Goal: Task Accomplishment & Management: Manage account settings

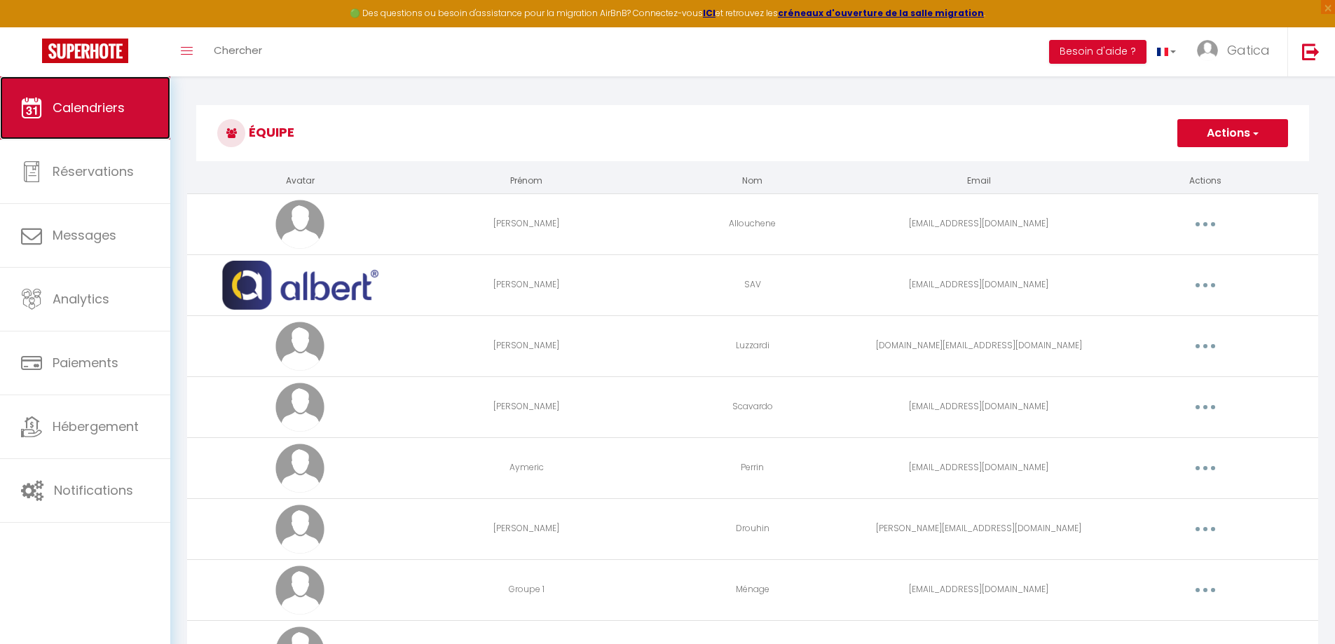
click at [104, 111] on span "Calendriers" at bounding box center [89, 108] width 72 height 18
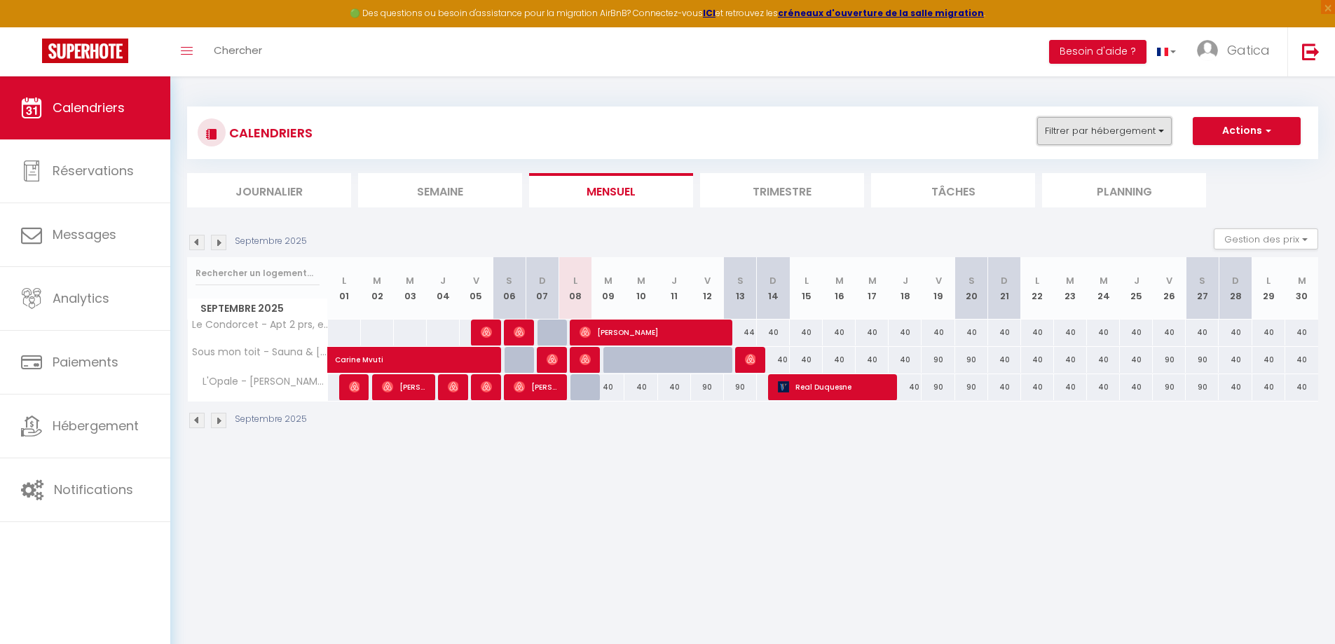
click at [1132, 130] on button "Filtrer par hébergement" at bounding box center [1104, 131] width 135 height 28
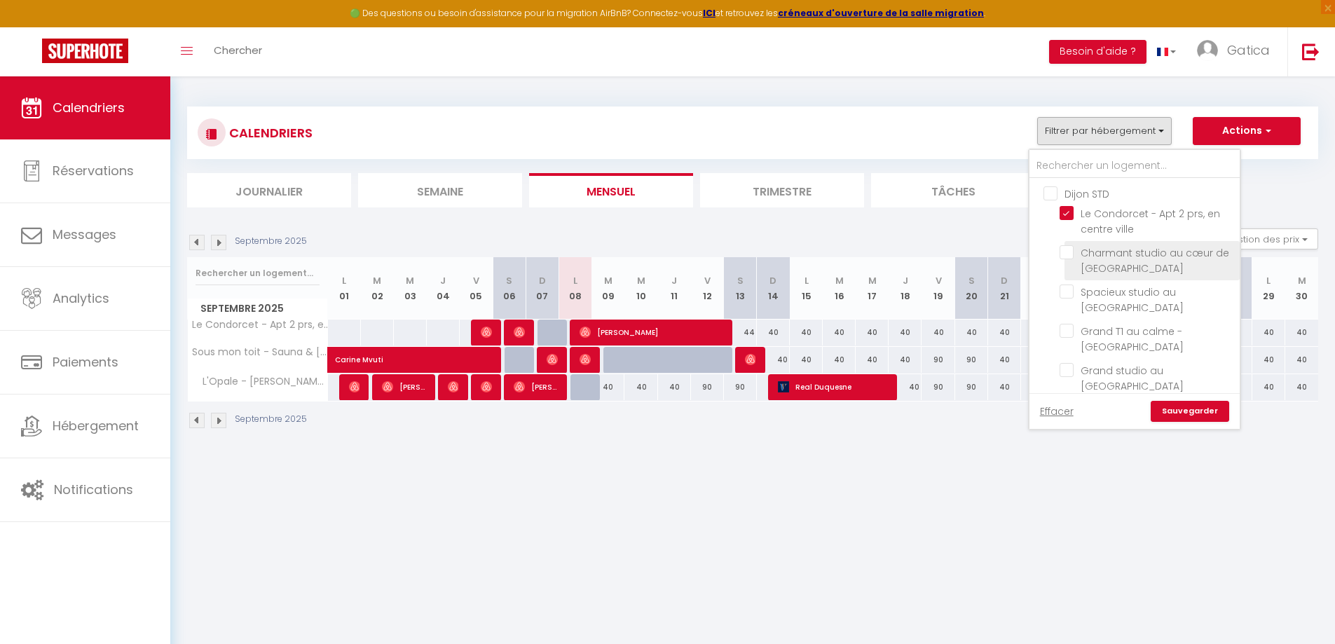
click at [1068, 255] on input "Charmant studio au cœur de [GEOGRAPHIC_DATA]" at bounding box center [1146, 252] width 175 height 14
checkbox input "true"
checkbox input "false"
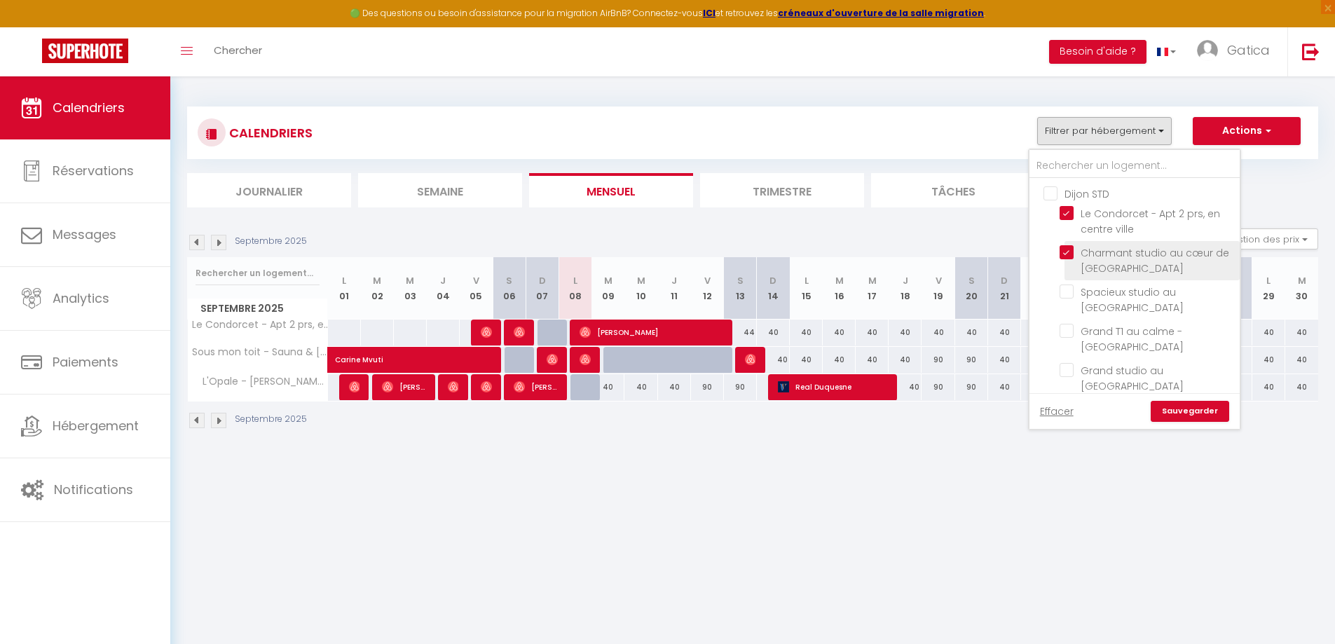
checkbox input "false"
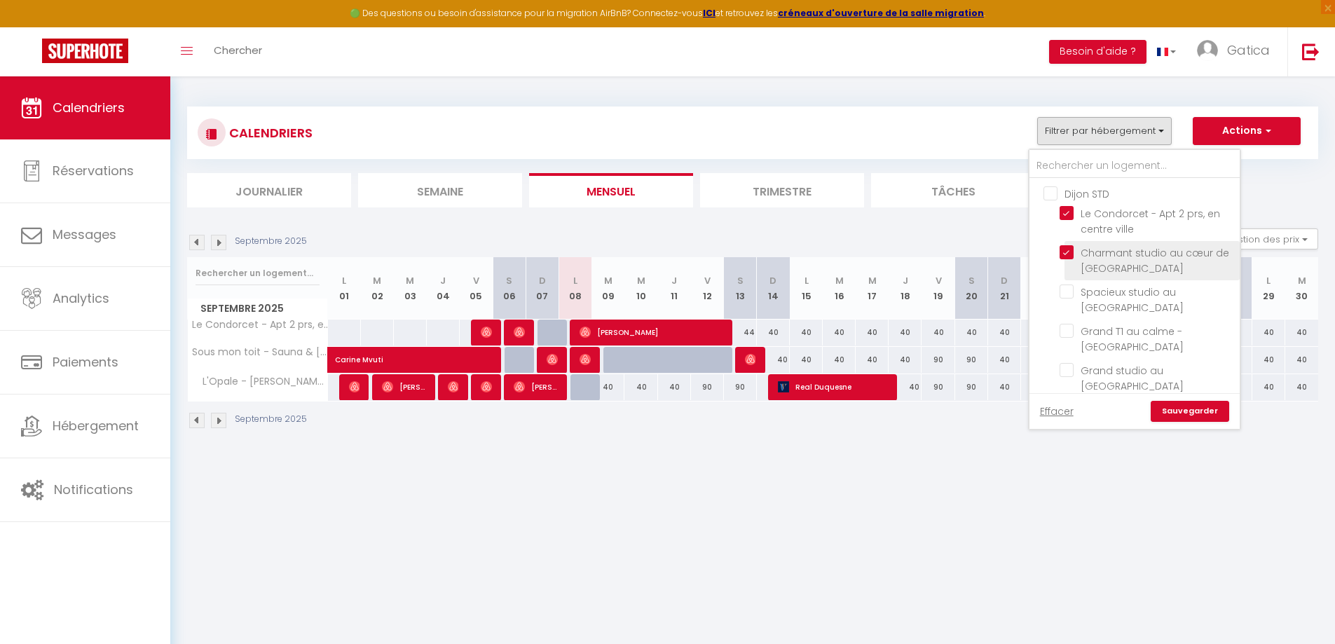
checkbox input "false"
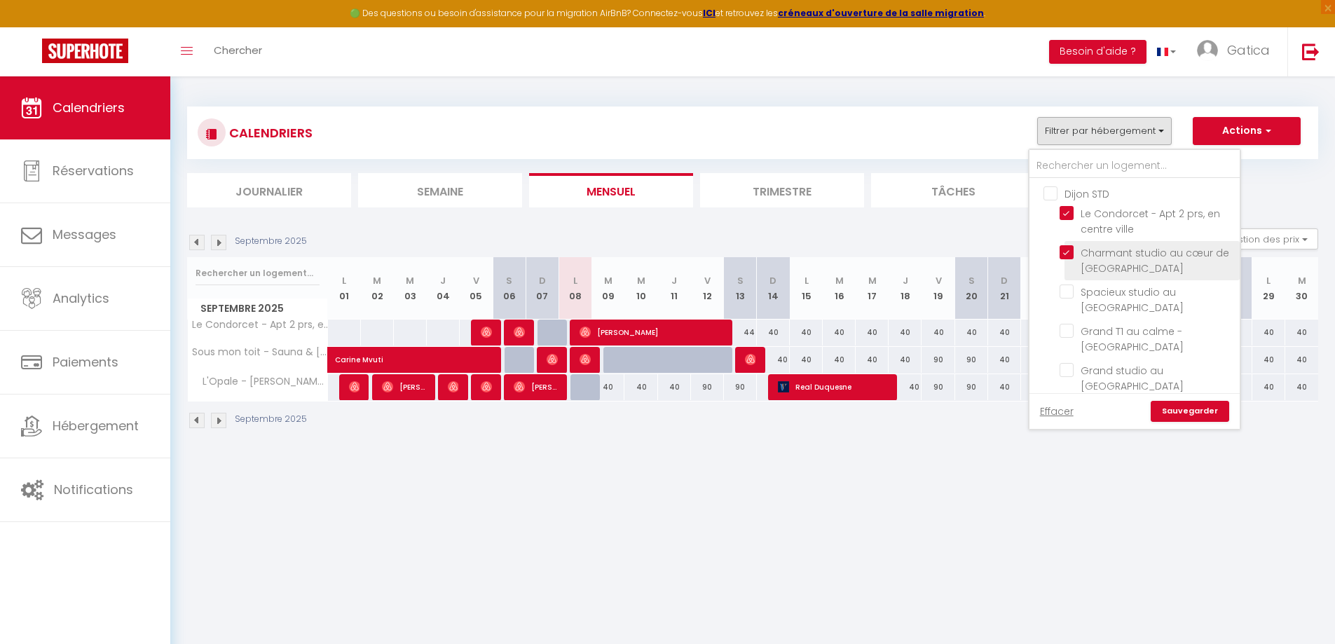
checkbox input "false"
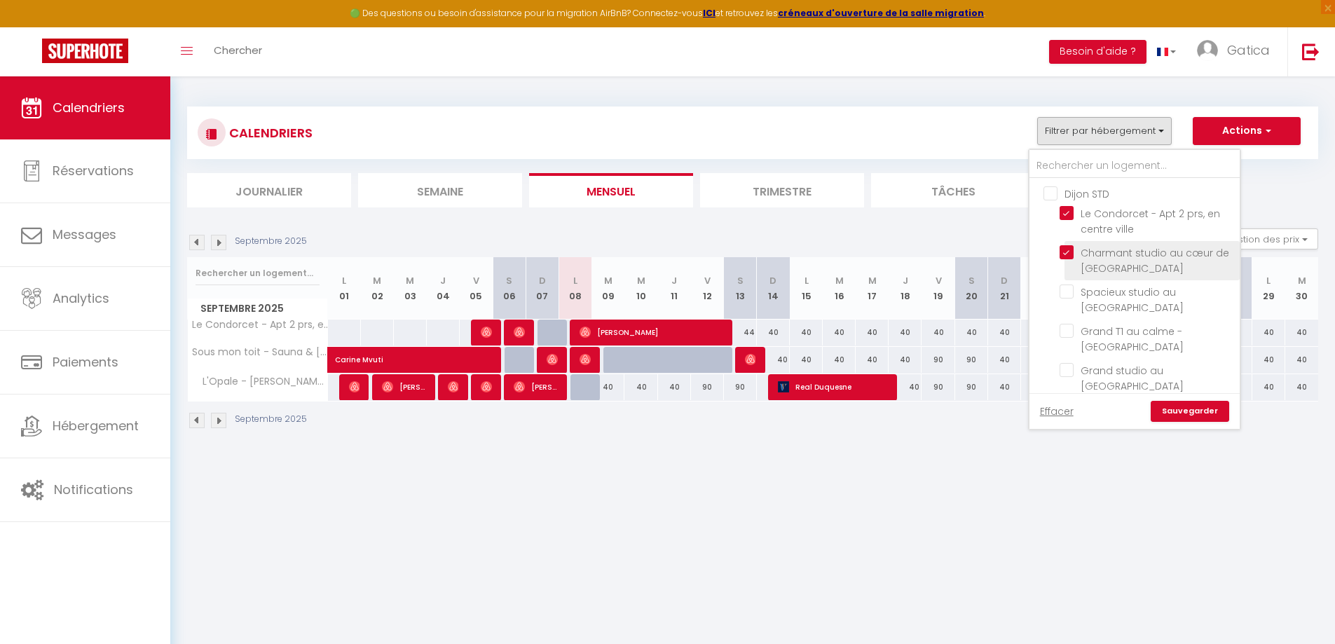
checkbox input "false"
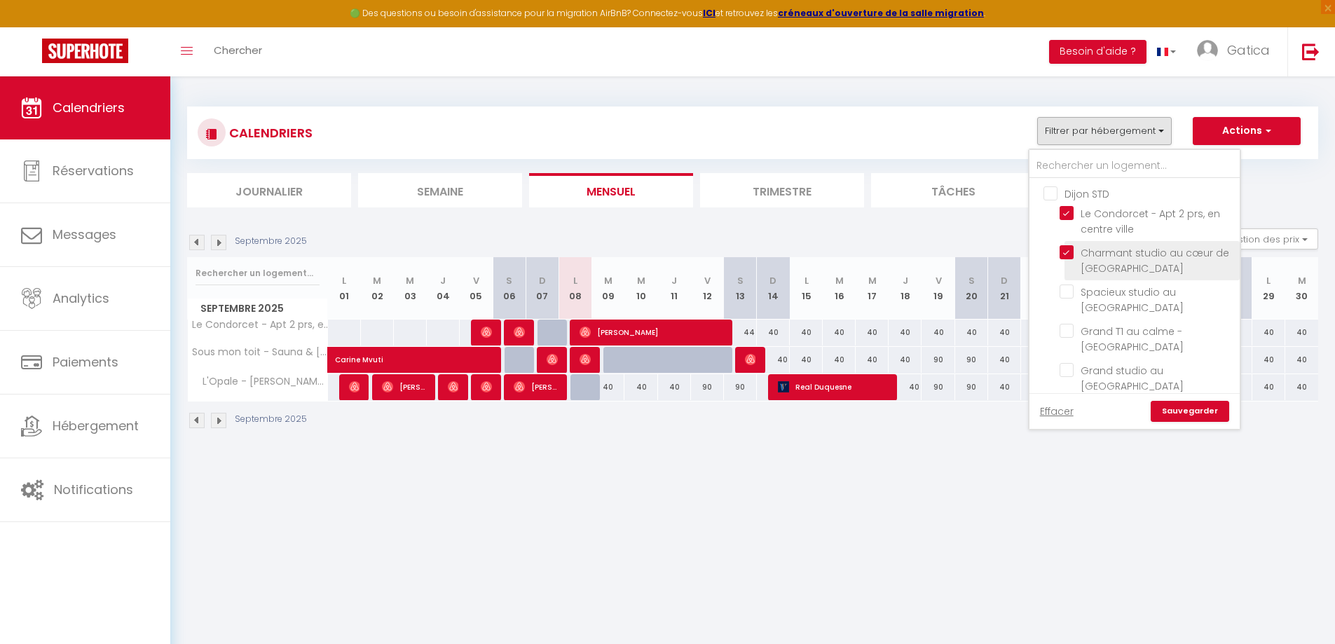
checkbox input "false"
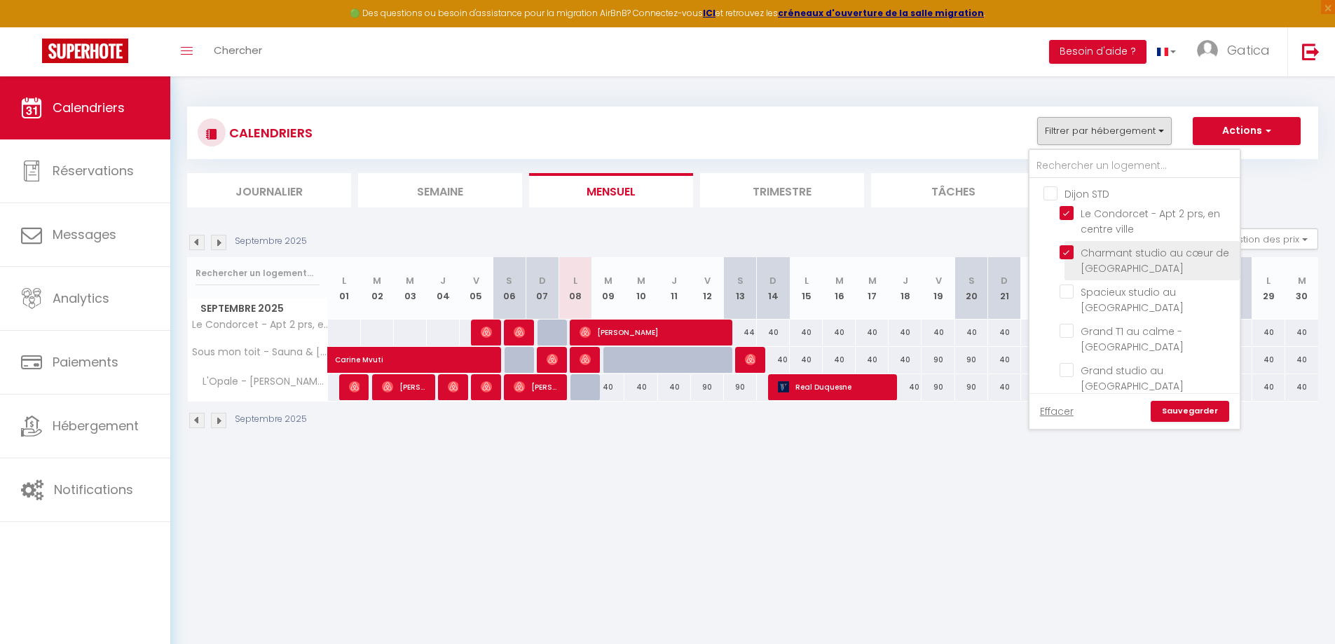
checkbox input "false"
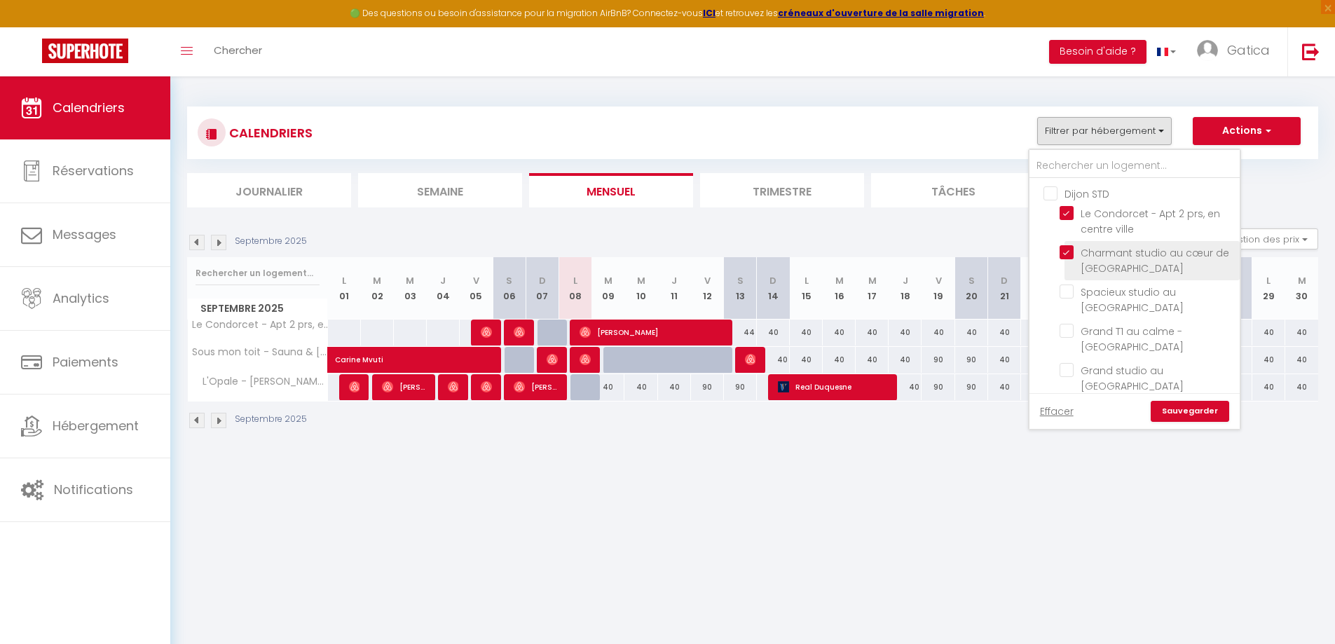
checkbox input "false"
click at [1183, 416] on link "Sauvegarder" at bounding box center [1189, 411] width 78 height 21
select select
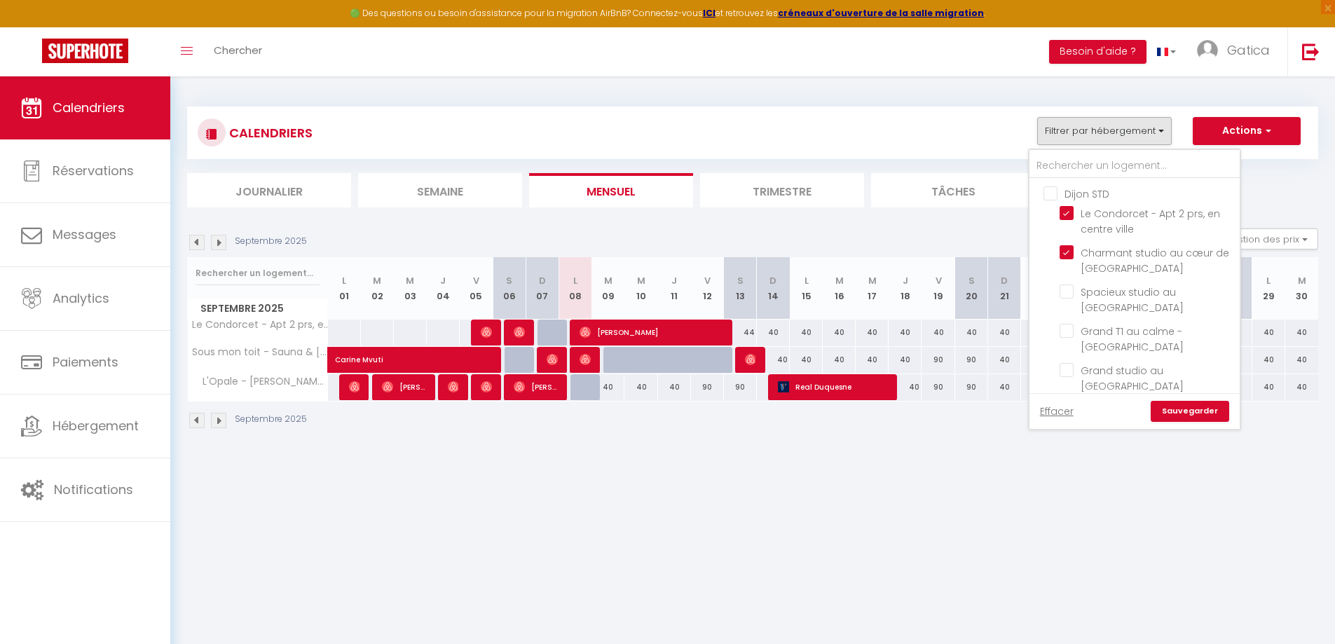
select select
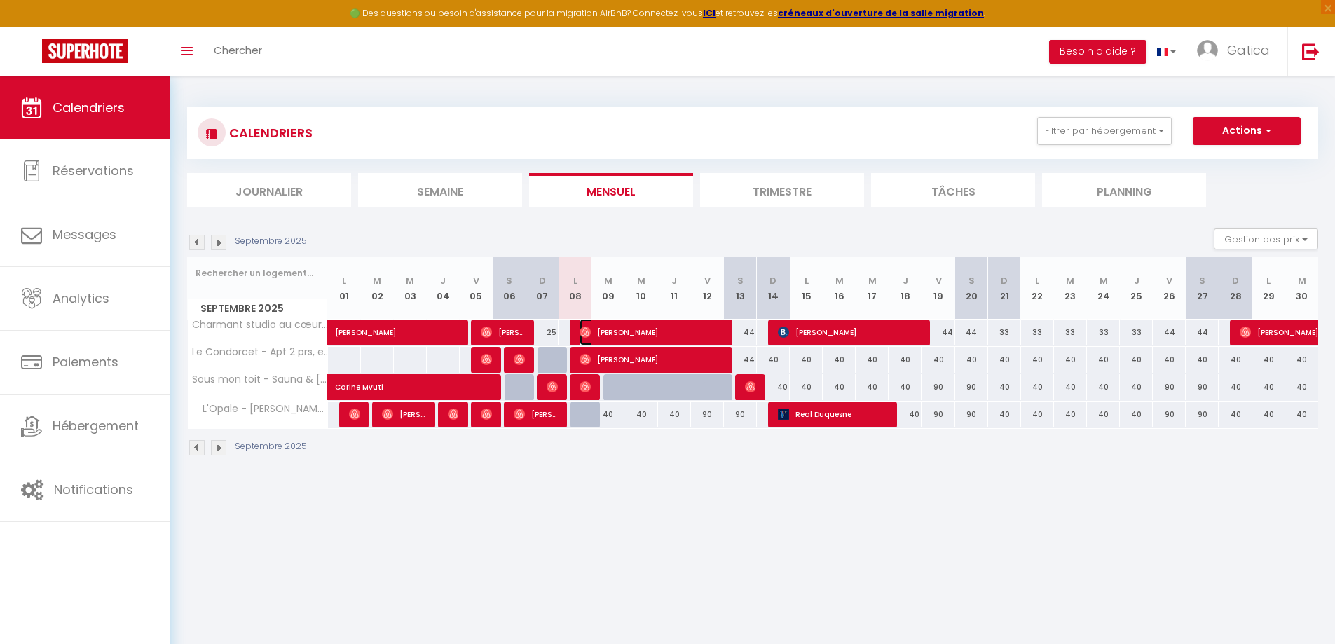
click at [643, 336] on span "Mathias Yanguas" at bounding box center [650, 332] width 143 height 27
select select "OK"
select select "0"
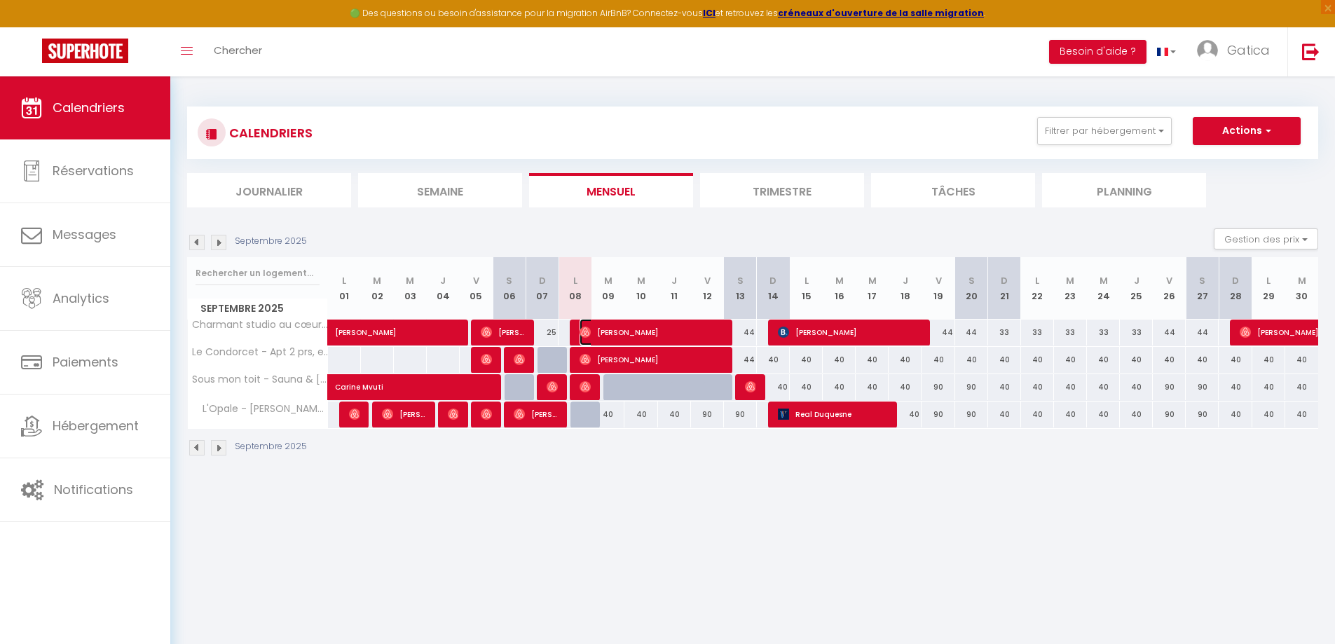
select select "1"
select select
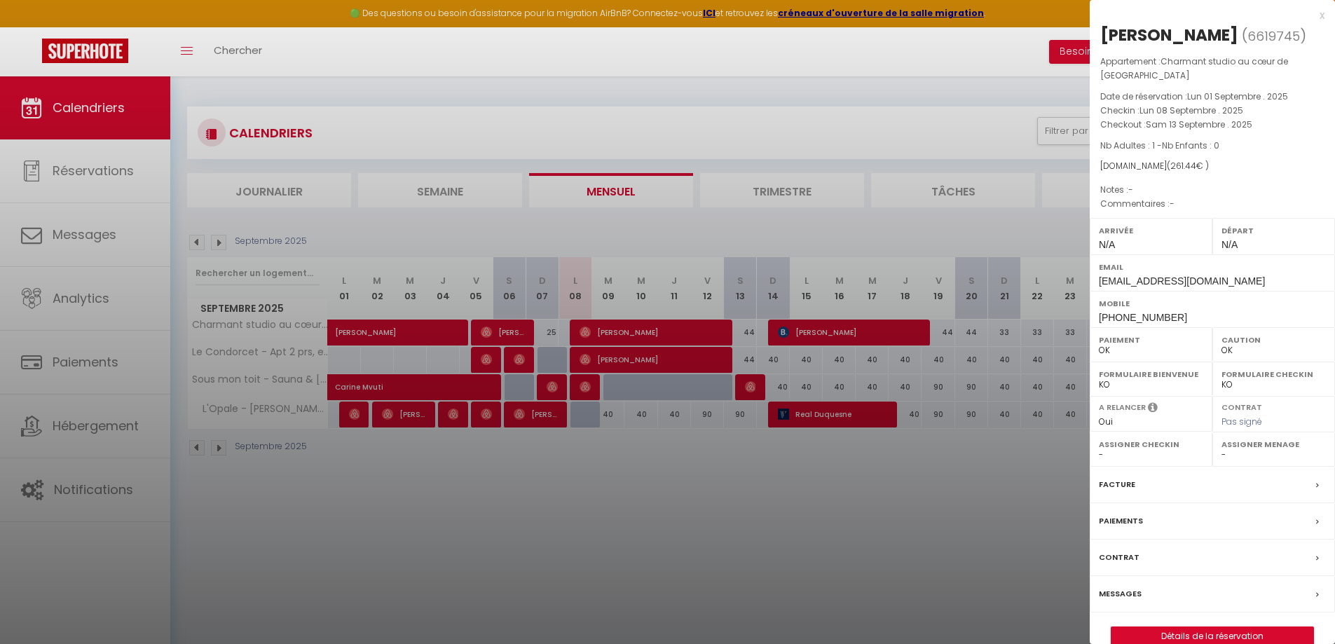
click at [514, 333] on div at bounding box center [667, 322] width 1335 height 644
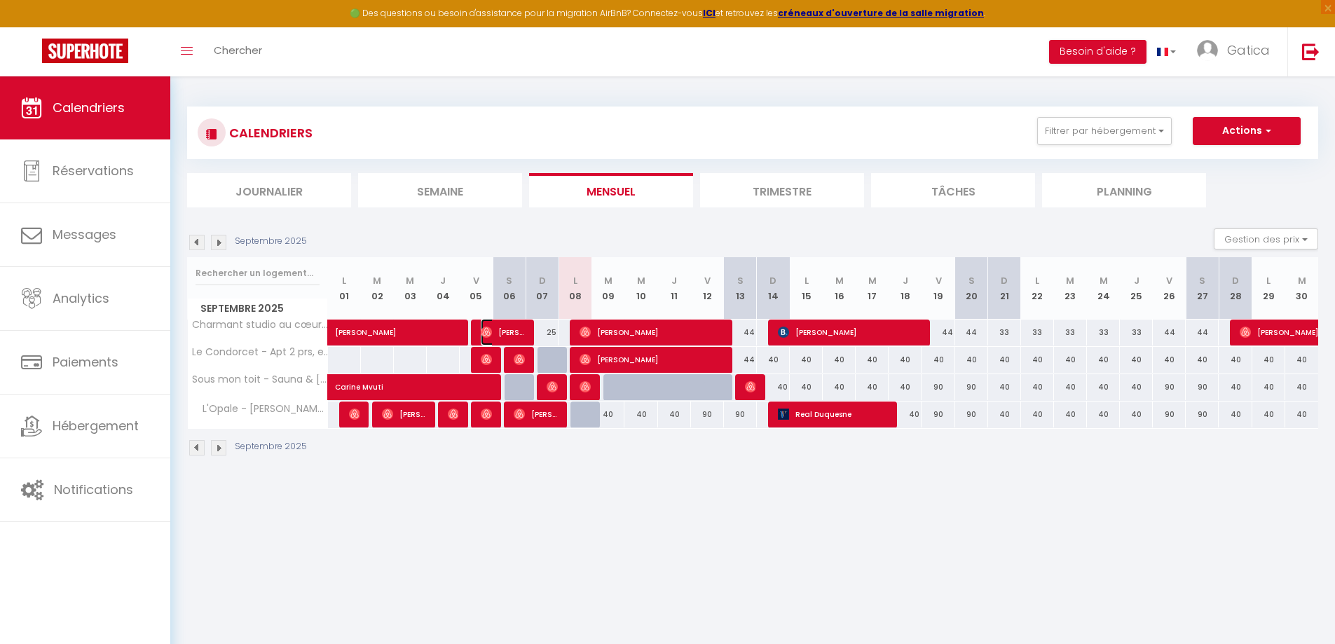
click at [514, 333] on span "Sarannah Bernard" at bounding box center [503, 332] width 44 height 27
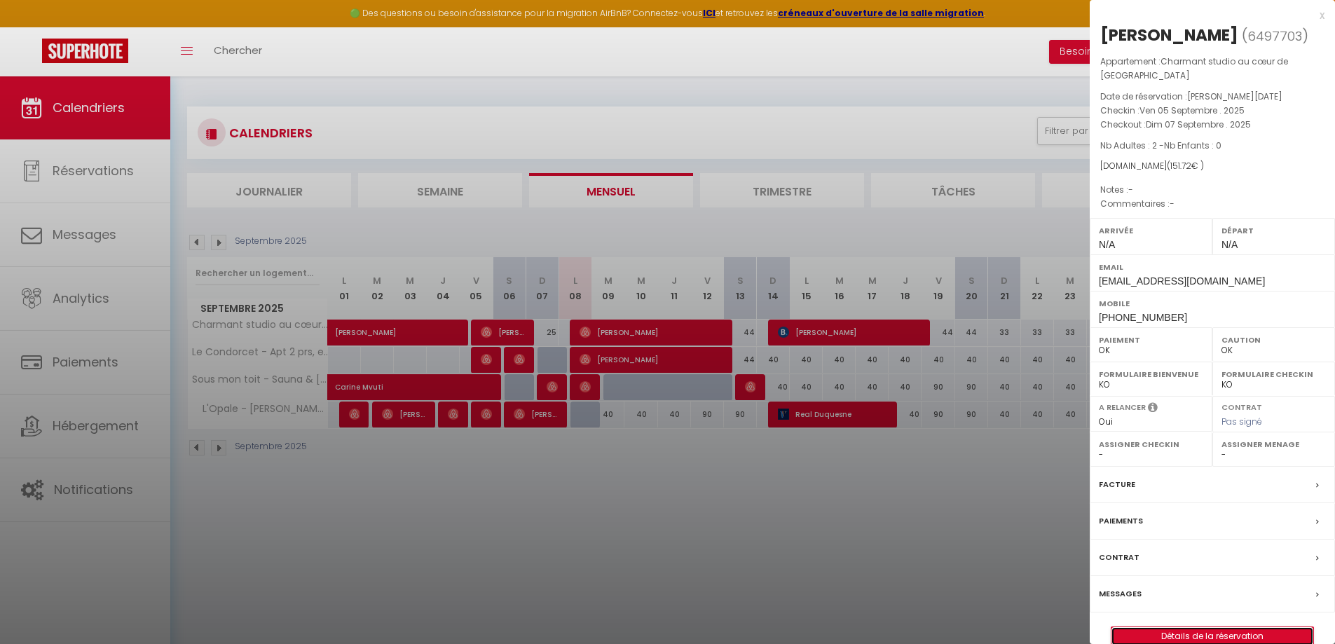
click at [1214, 627] on link "Détails de la réservation" at bounding box center [1212, 636] width 202 height 18
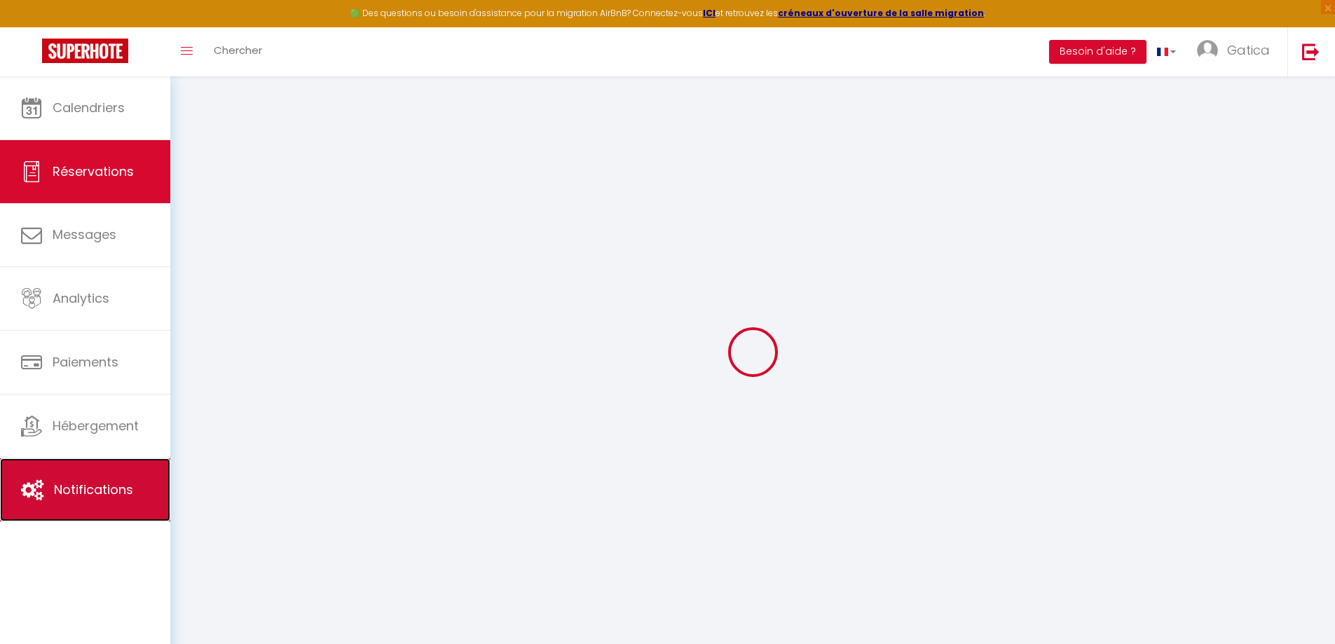
click at [50, 497] on link "Notifications" at bounding box center [85, 489] width 170 height 63
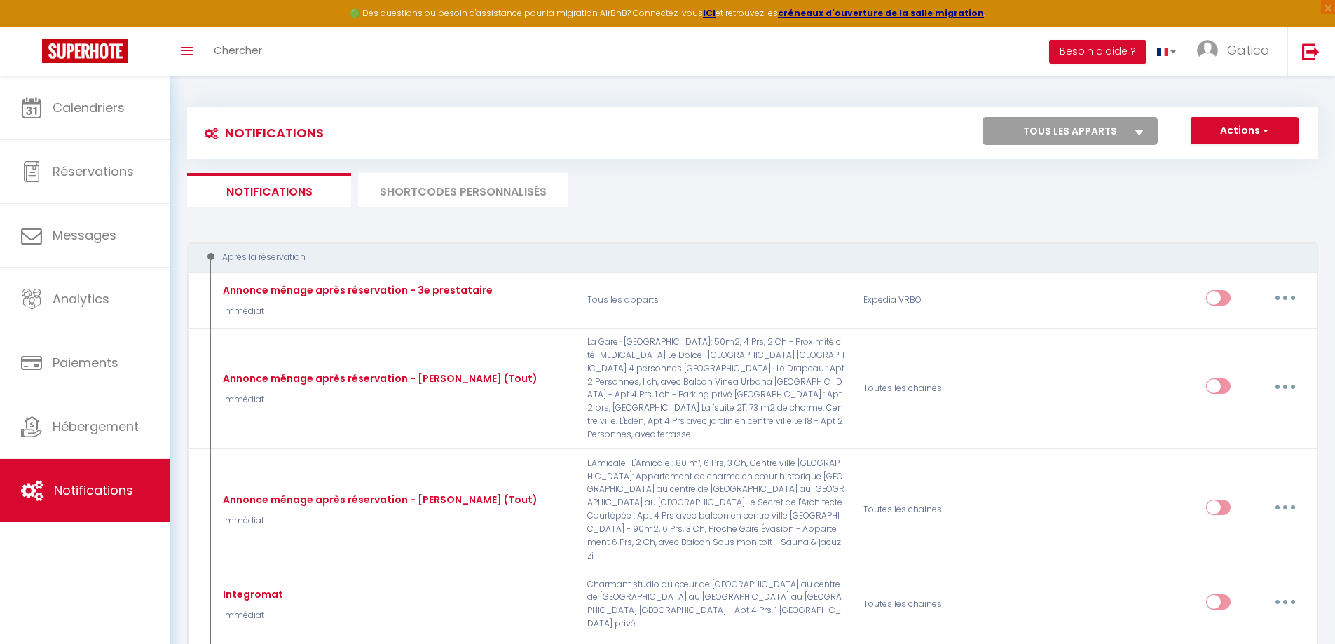
click at [514, 177] on li "SHORTCODES PERSONNALISÉS" at bounding box center [463, 190] width 210 height 34
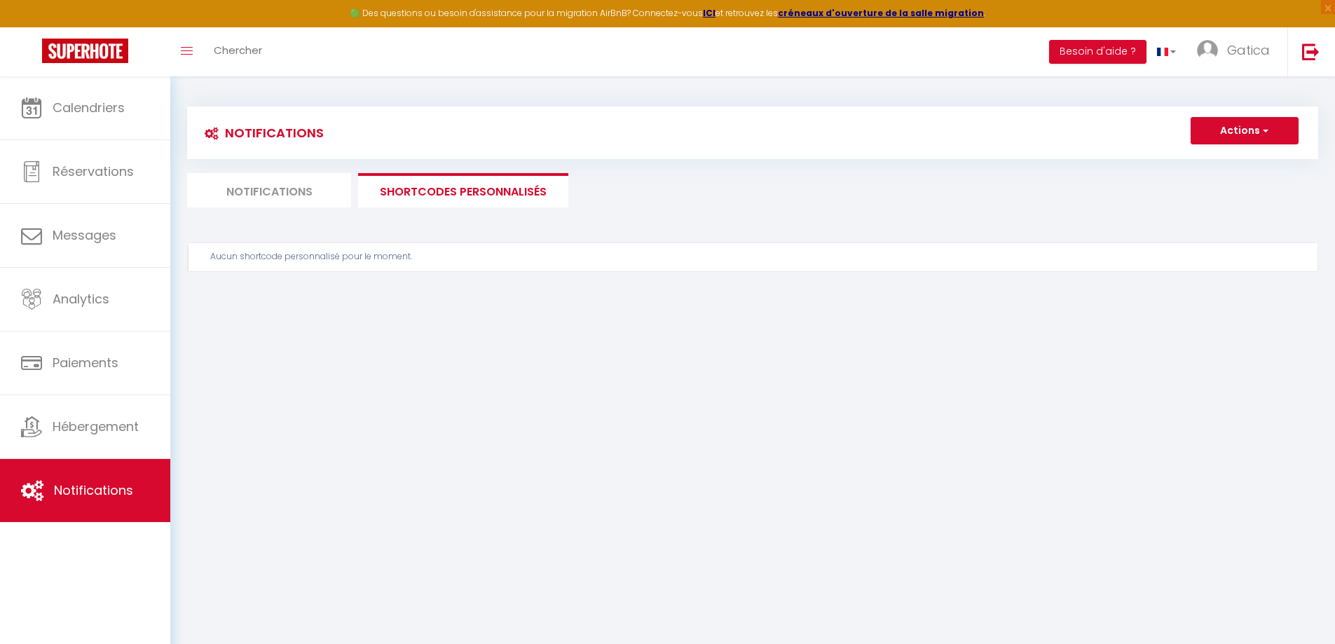
click at [295, 184] on li "Notifications" at bounding box center [269, 190] width 164 height 34
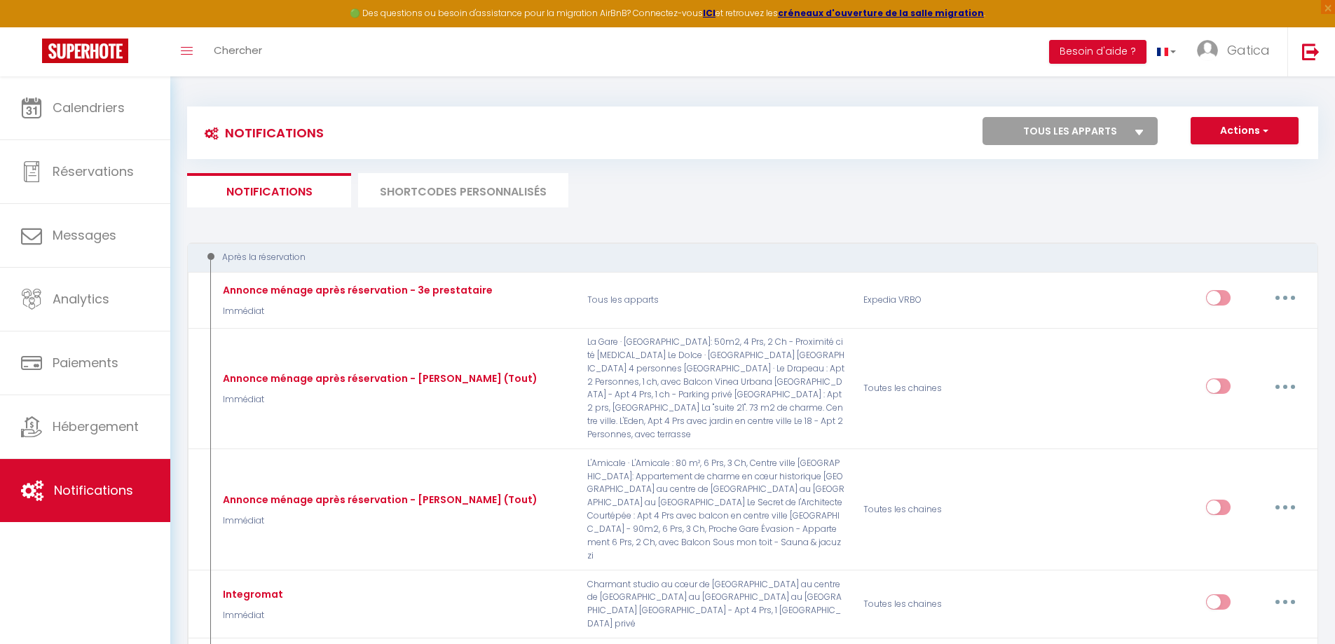
click at [548, 183] on li "SHORTCODES PERSONNALISÉS" at bounding box center [463, 190] width 210 height 34
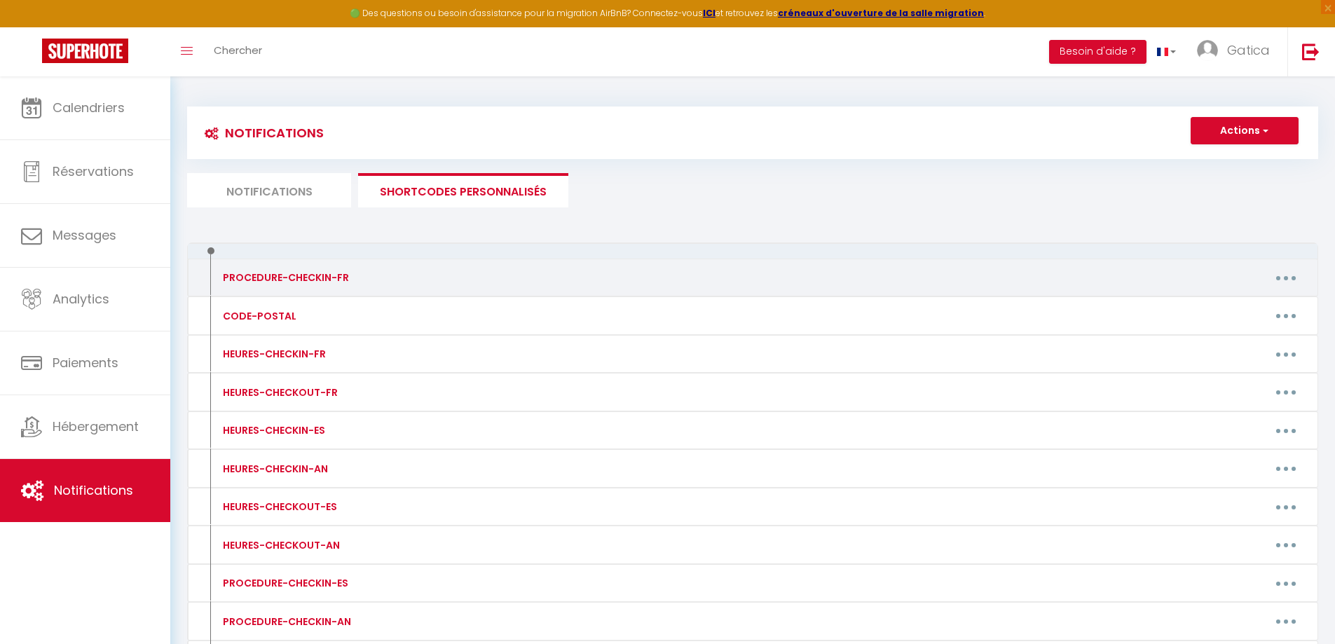
click at [1292, 270] on button "button" at bounding box center [1285, 277] width 39 height 22
click at [1213, 309] on link "Editer" at bounding box center [1249, 310] width 104 height 24
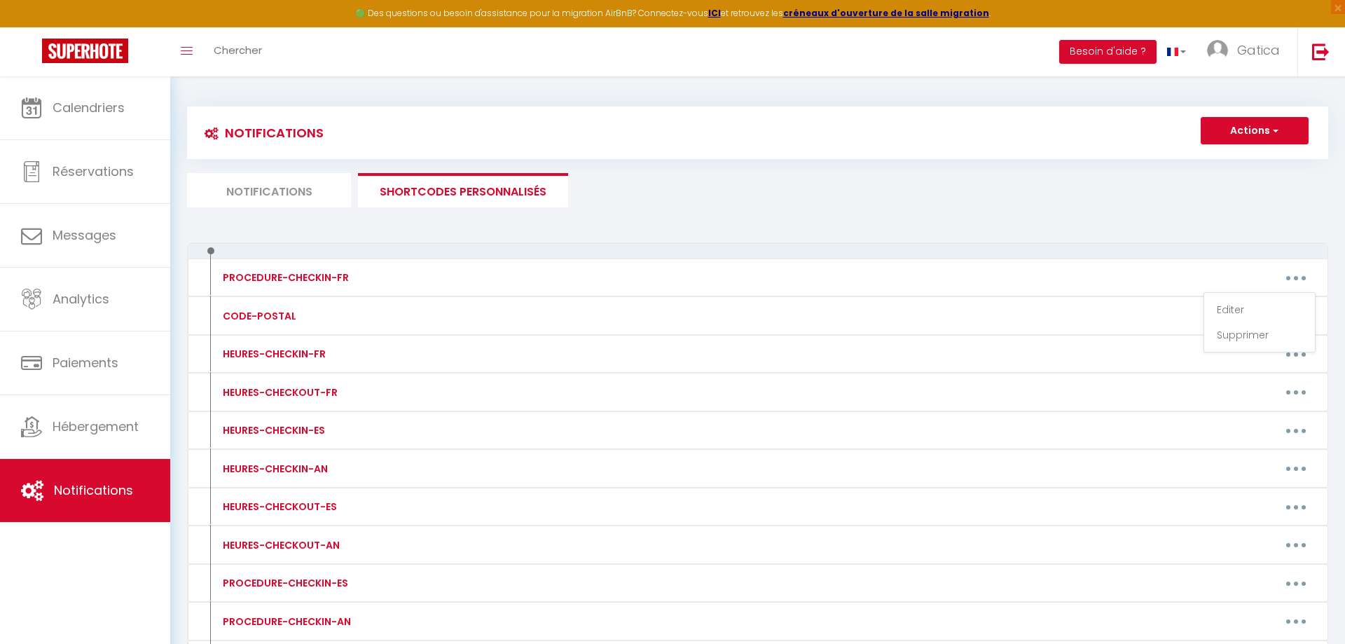
type input "PROCEDURE-CHECKIN-FR"
type textarea "Procédure de CHECKIN"
type textarea "*** COMMENT FAIRE SON CHECKIN *** Afin de faciliter votre arrivée, voici toutes…"
type textarea "*** COMMENT FAIRE SON CHECKIN *** Afin de faciliter votre arrivée, nous avons p…"
type textarea "*** COMMENT FAIRE SON CHECKIN *** Afin de faciliter votre arrivée, voici toutes…"
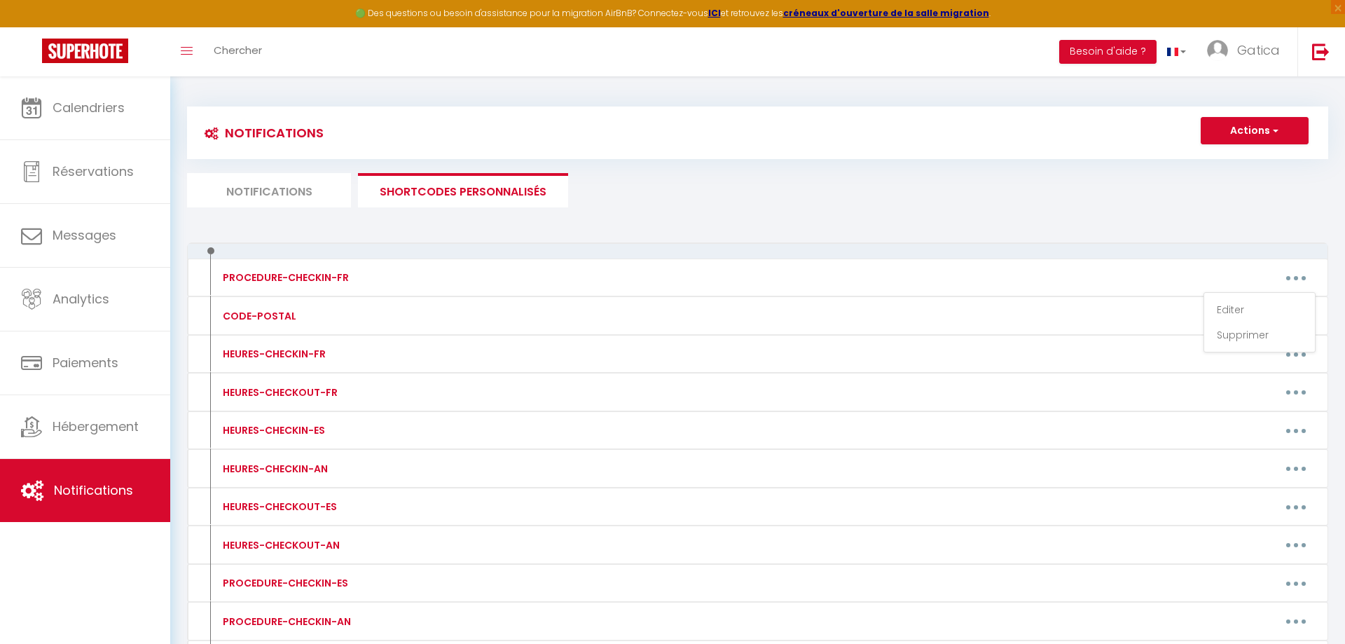
type textarea "*** COMMENT FAIRE SON CHECKIN *** Afin de faciliter votre arrivée, voici toutes…"
type textarea "*** COMMENT FAIRE SON CHECKIN *** Pour rendre votre arrivée agréable et facile,…"
type textarea "*** COMMENT FAIRE SON CHECKIN *** Afin de faciliter votre arrivée, voici toutes…"
type textarea "*** COMMENT FAIRE SON CHECKIN *** Pour faciliter votre arrivée, voici toutes le…"
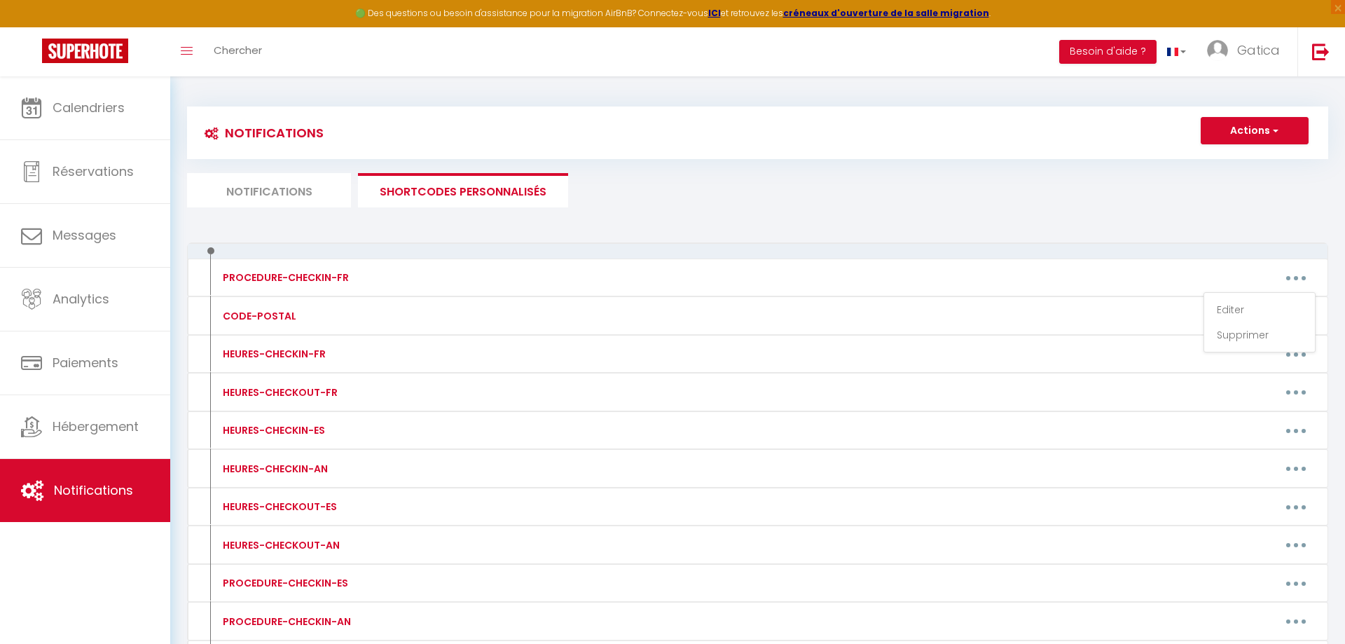
type textarea "*** COMMENT FAIRE SON CHECKIN *** Pour faciliter votre arrivée, voici toutes le…"
type textarea "*** COMMENT FAIRE SON CHECKIN *** Afin de faciliter votre arrivée, voici toutes…"
type textarea "*** COMMENT FAIRE SON CHECKIN *** Afin de faciliter votre arrivée, nous avons p…"
type textarea "*** COMMENT FAIRE SON CHECKIN *** Pour faciliter votre arrivée, voici toutes le…"
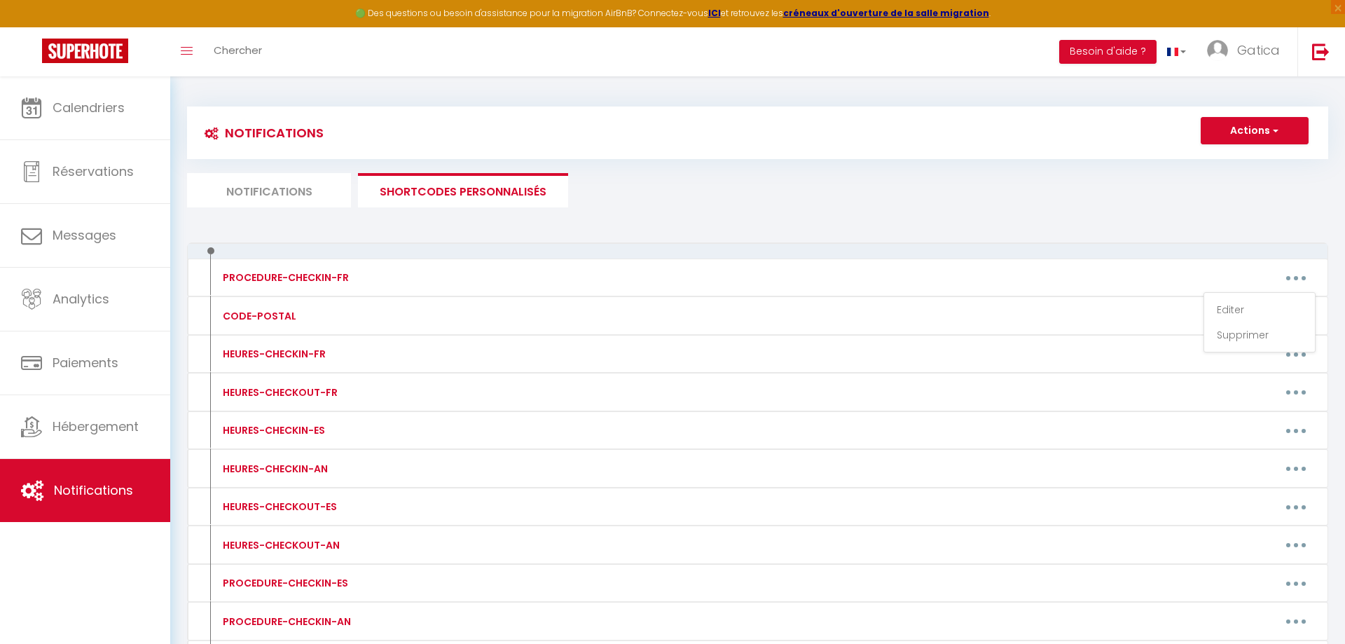
type textarea "*** COMMENT FAIRE SON CHECKIN *** Afin de faciliter votre arrivée, nous avons p…"
type textarea "*** COMMENT FAIRE SON CHECKIN *** Pour faciliter votre arrivée, voici toutes le…"
type textarea "*** COMMENT FAIRE SON CHECKIN *** Afin de faciliter votre arrivée, voici toutes…"
type textarea "*** COMMENT FAIRE SON CHECKIN *** Pour faciliter votre arrivée, voici toutes le…"
type textarea "*** COMMENT FAIRE SON CHECKIN *** Afin de faciliter votre arrivée, voici toutes…"
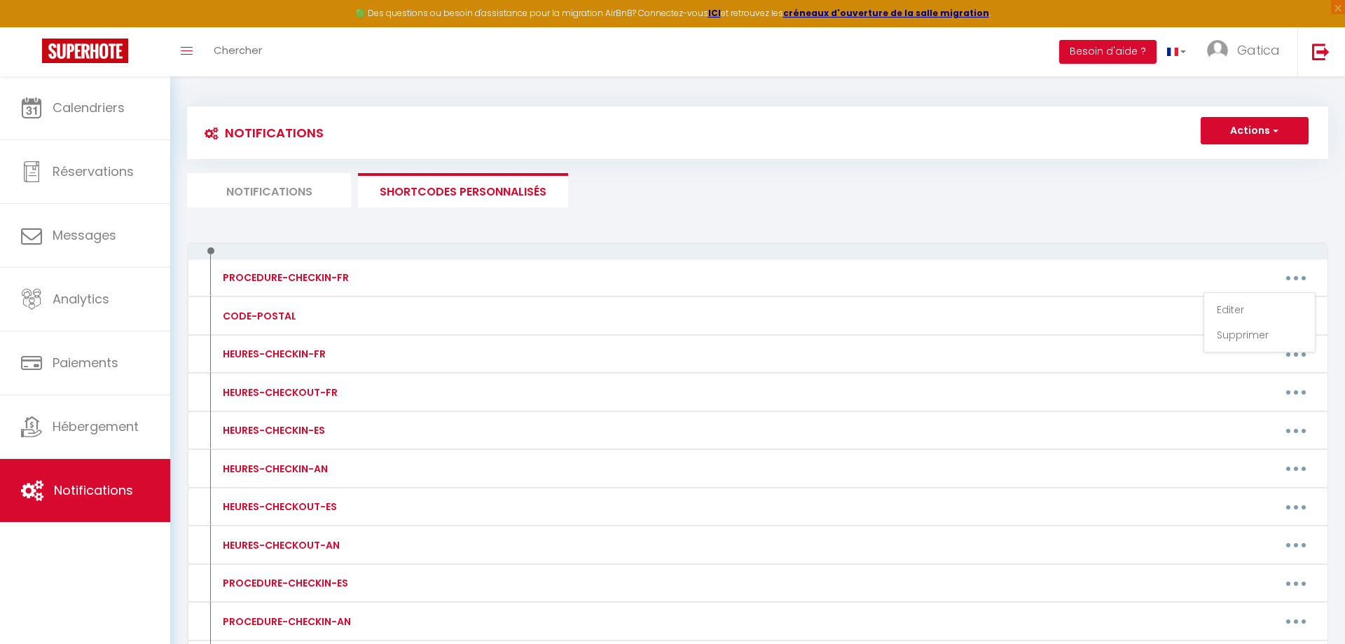
type textarea "*** COMMENT FAIRE SON CHECKIN *** Afin de faciliter votre arrivée, voici toutes…"
type textarea "*** COMMENT FAIRE SON CHECKIN *** Afin de faciliter votre arrivée, nous avons p…"
type textarea "*** COMMENT FAIRE SON CHECKIN *** Pour rendre votre arrivée agréable et facile,…"
type textarea "*** COMMENT FAIRE SON CHECKIN *** Afin de faciliter votre arrivée, voici toutes…"
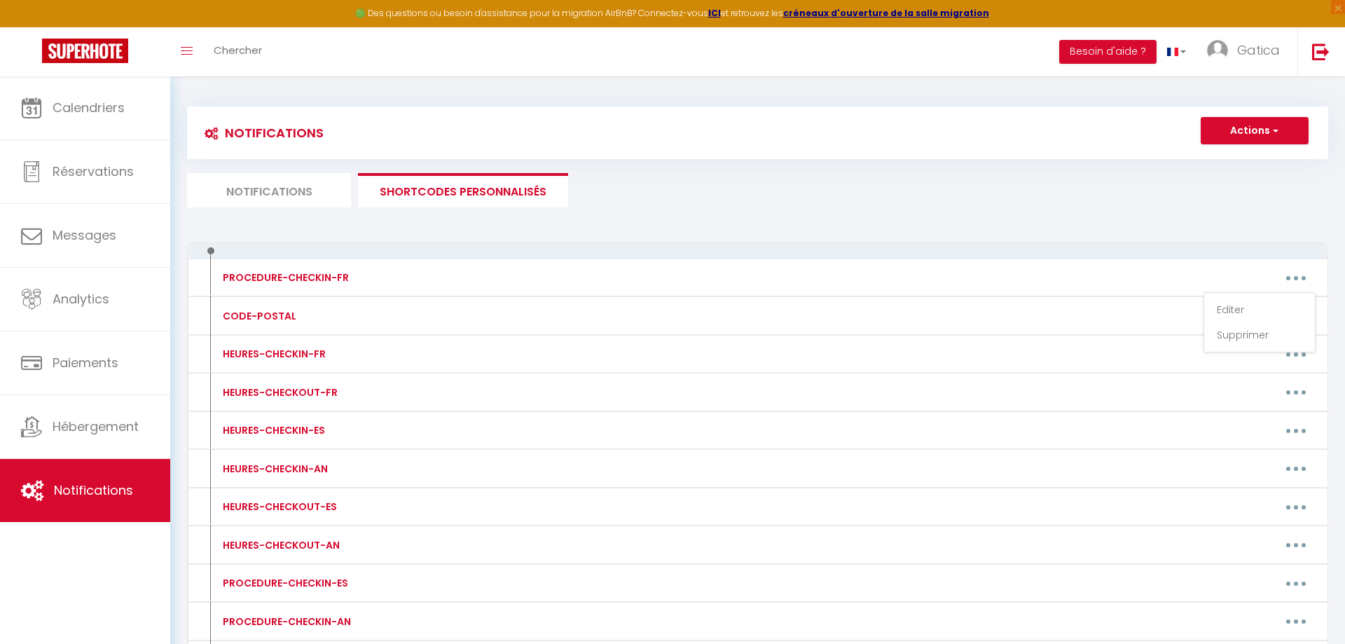
type textarea "*** COMMENT FAIRE SON CHECKIN *** Afin de faciliter votre arrivée, voici toutes…"
type textarea "*** COMMENT FAIRE SON CHECKIN *** Rendez-vous directement au 1 rue Henri Demess…"
type textarea "*** COMMENT FAIRE SON CHECKIN *** Afin de faciliter votre arrivée, voici toutes…"
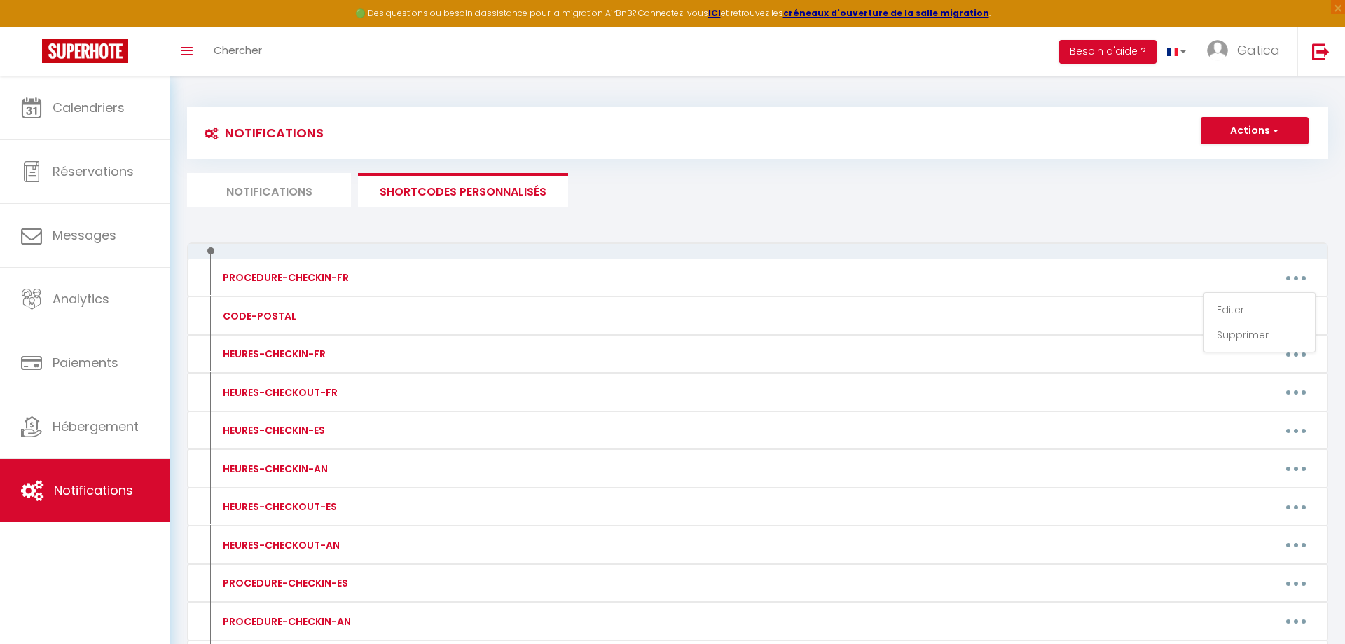
type textarea "*** COMMENT FAIRE SON CHECKIN *** Afin de faciliter votre arrivée, voici toutes…"
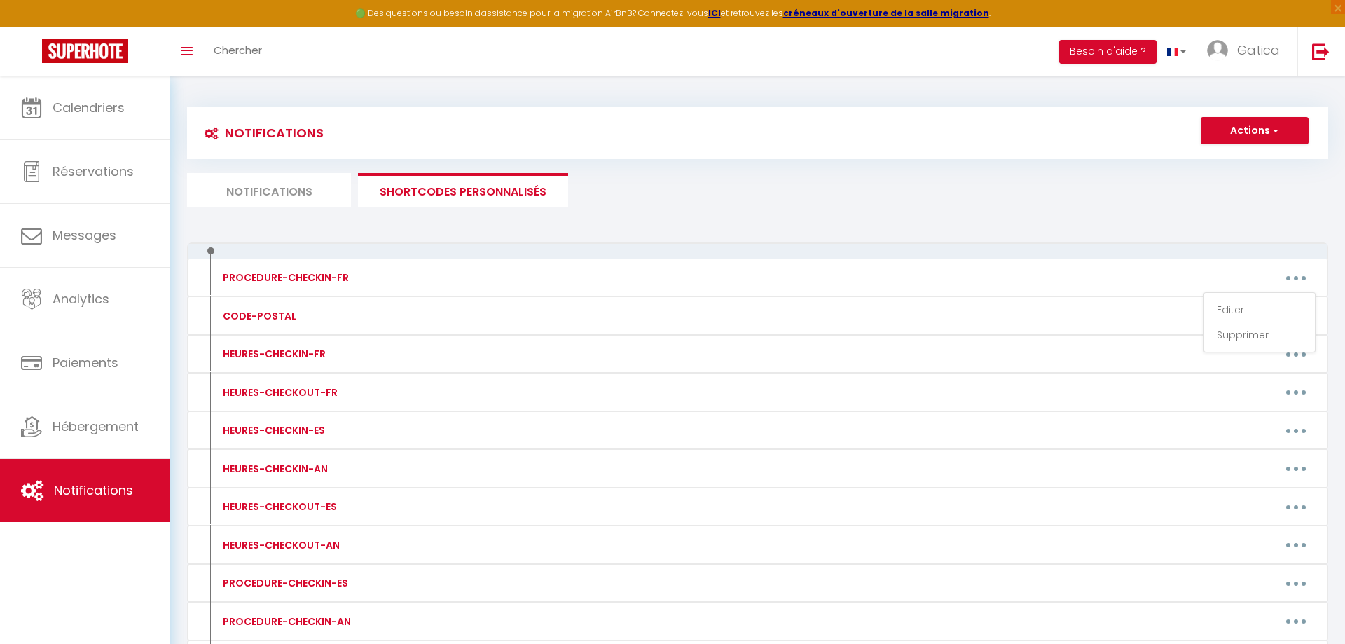
type textarea "*** COMMENT FAIRE SON CHECKIN *** Pour faciliter votre arrivée, voici toutes le…"
type textarea "*** COMMENT FAIRE SON CHECKIN *** Afin de faciliter votre arrivée, voici toutes…"
type textarea "*** COMMENT FAIRE SON CHECKIN *** Pour faciliter votre arrivée, voici toutes le…"
type textarea "*** COMMENT FAIRE SON CHECKIN *** Afin de faciliter votre arrivée, voici toutes…"
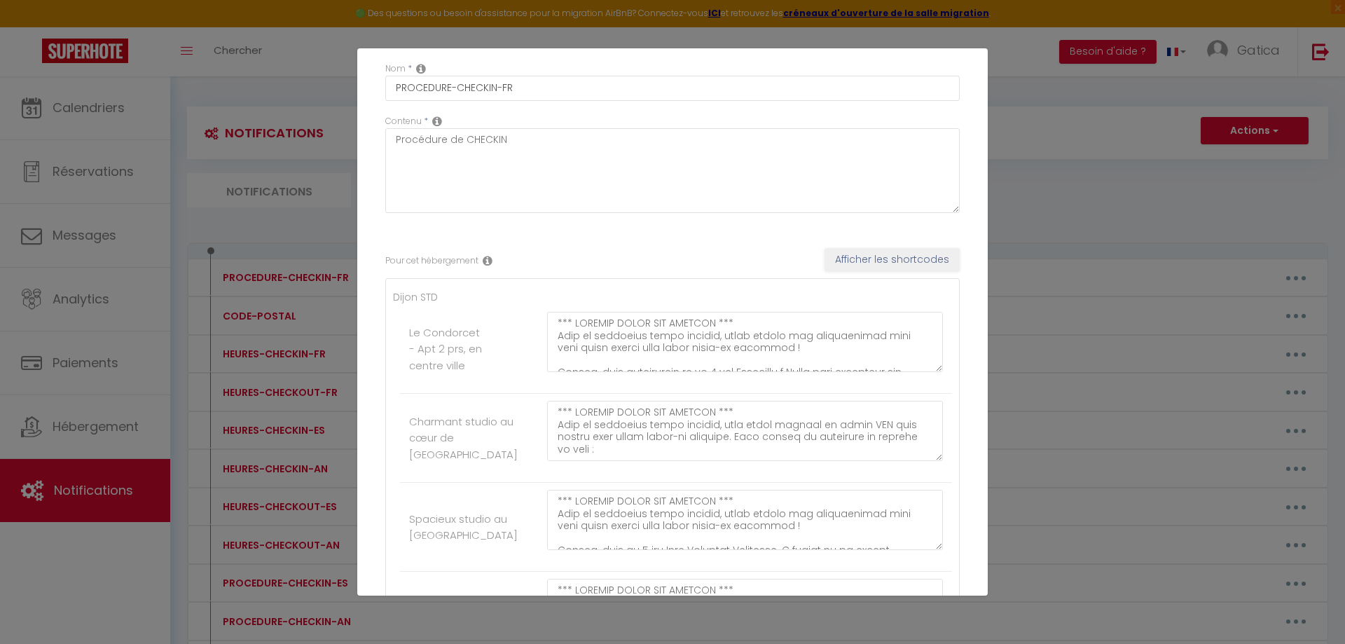
scroll to position [210, 0]
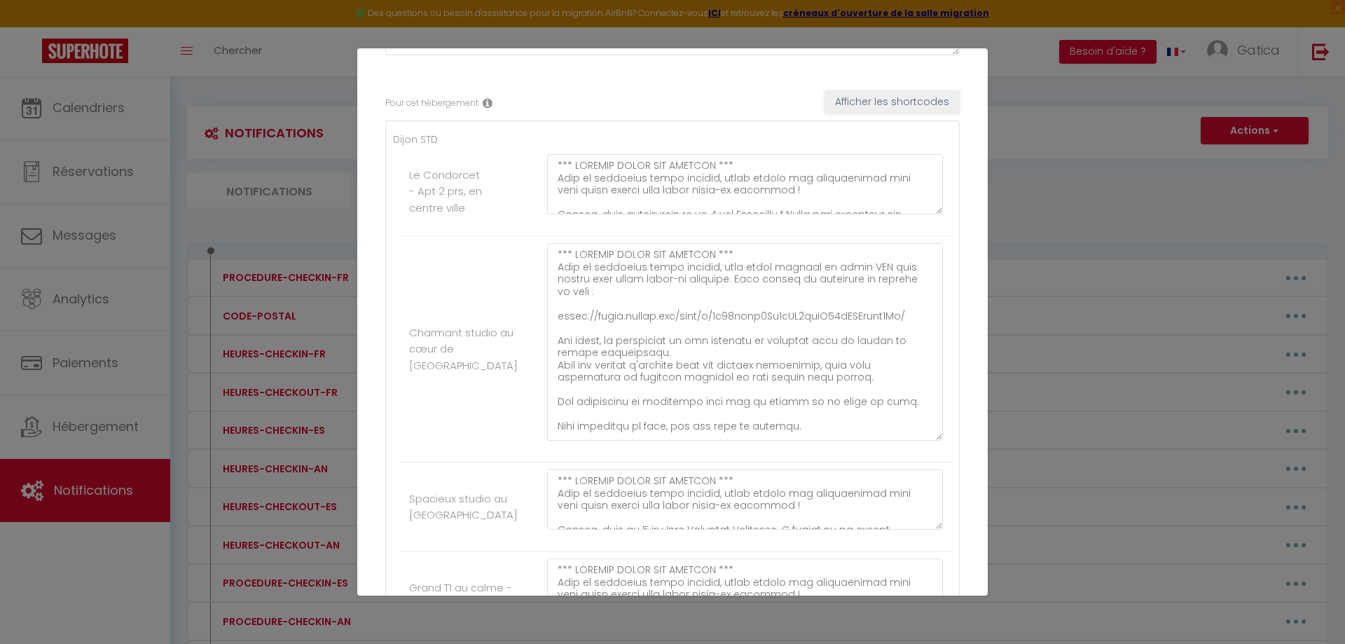
drag, startPoint x: 923, startPoint y: 298, endPoint x: 940, endPoint y: 435, distance: 138.4
click at [940, 435] on div at bounding box center [745, 349] width 414 height 212
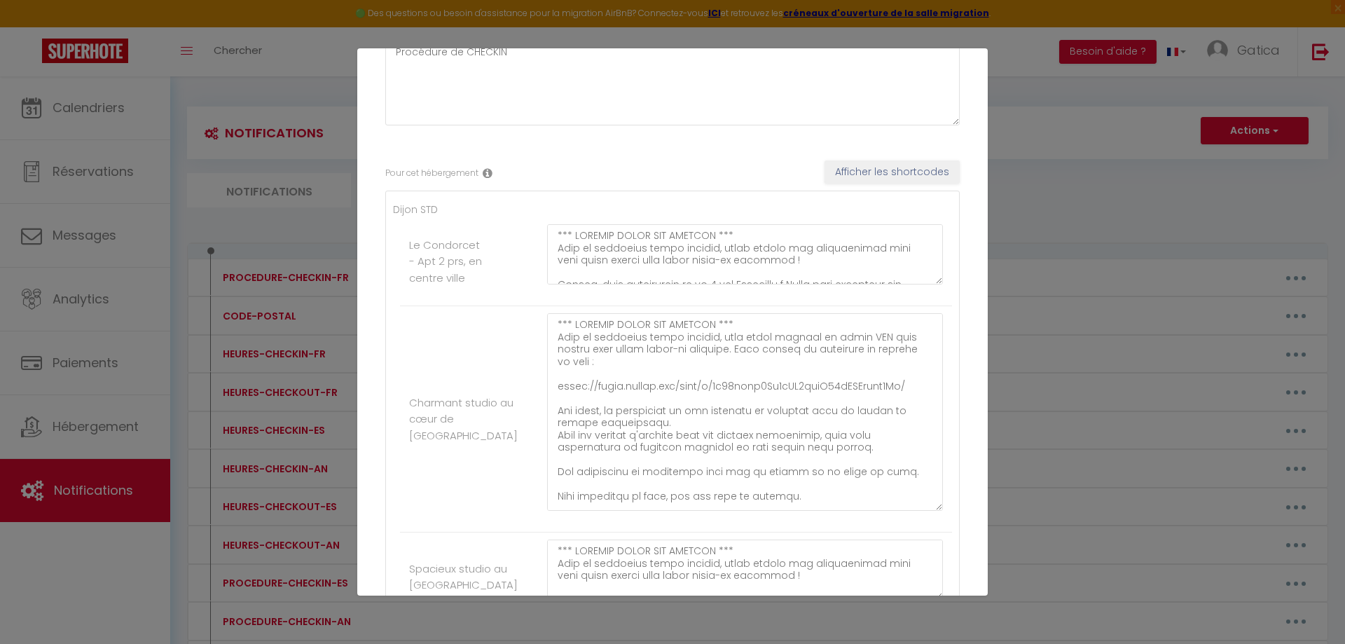
scroll to position [70, 0]
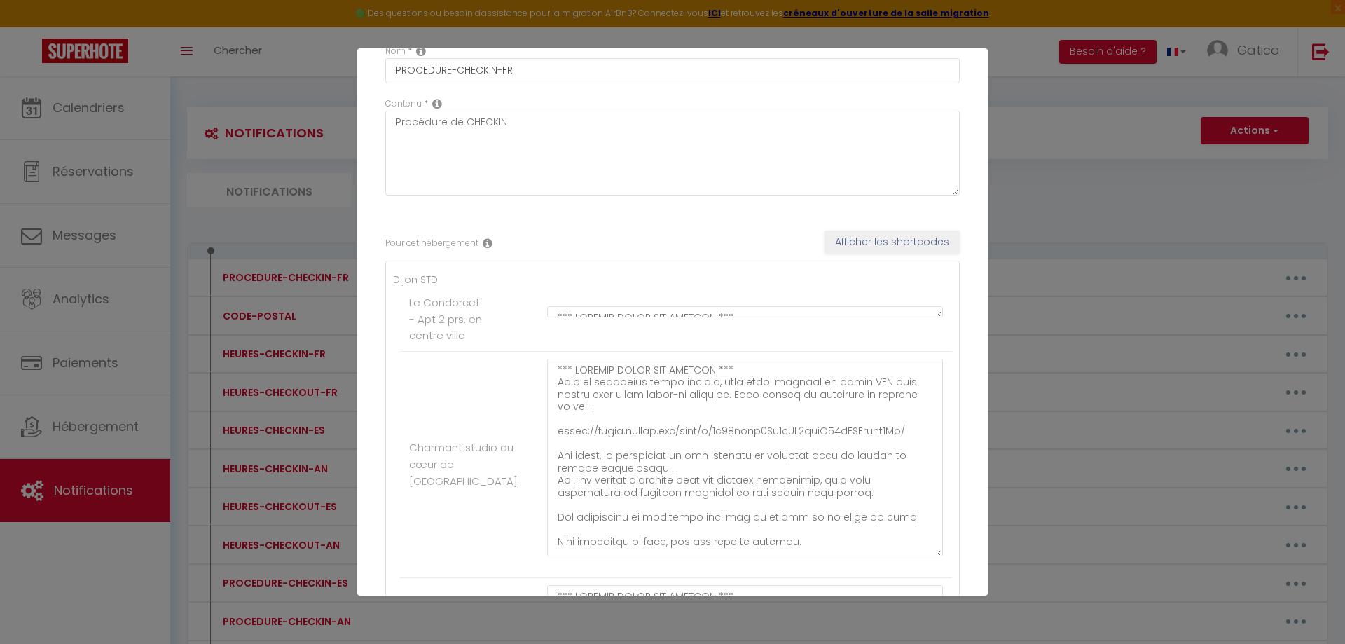
drag, startPoint x: 929, startPoint y: 353, endPoint x: 933, endPoint y: 275, distance: 78.6
click at [238, 287] on div "Mettre à jour le code court personnalisé × Nom * PROCEDURE-CHECKIN-FR Contenu *…" at bounding box center [672, 322] width 1345 height 644
drag, startPoint x: 895, startPoint y: 445, endPoint x: 554, endPoint y: 448, distance: 341.2
click at [554, 448] on textarea at bounding box center [745, 458] width 396 height 198
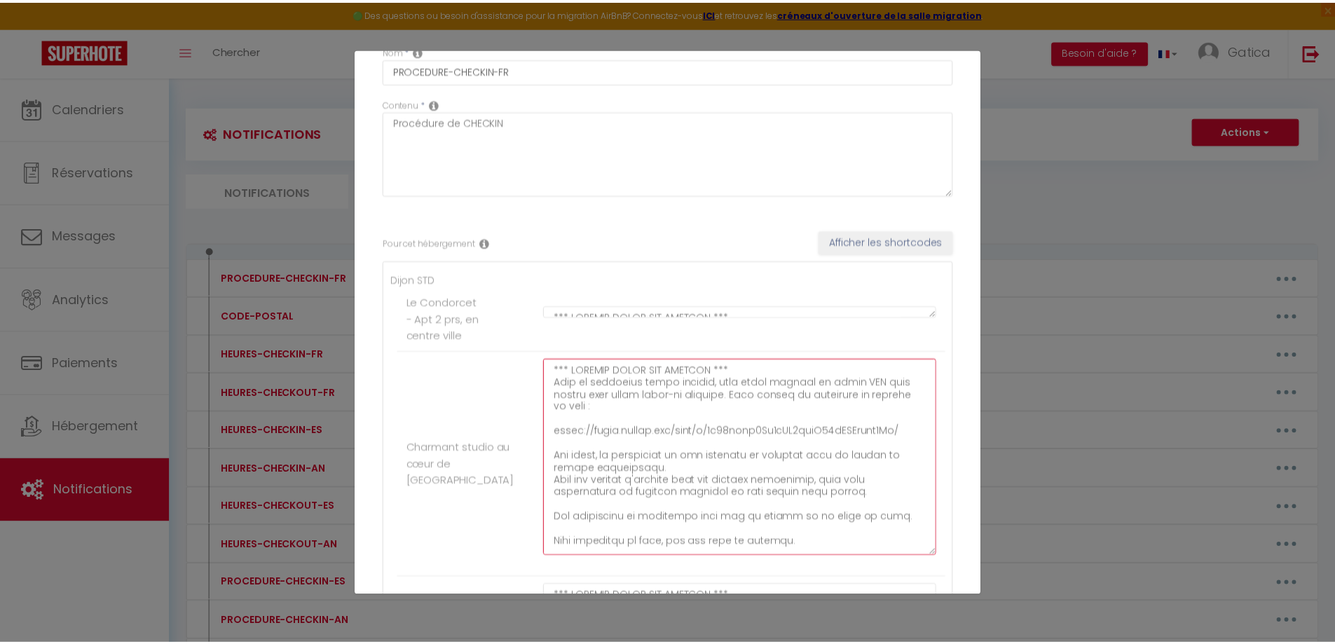
scroll to position [0, 0]
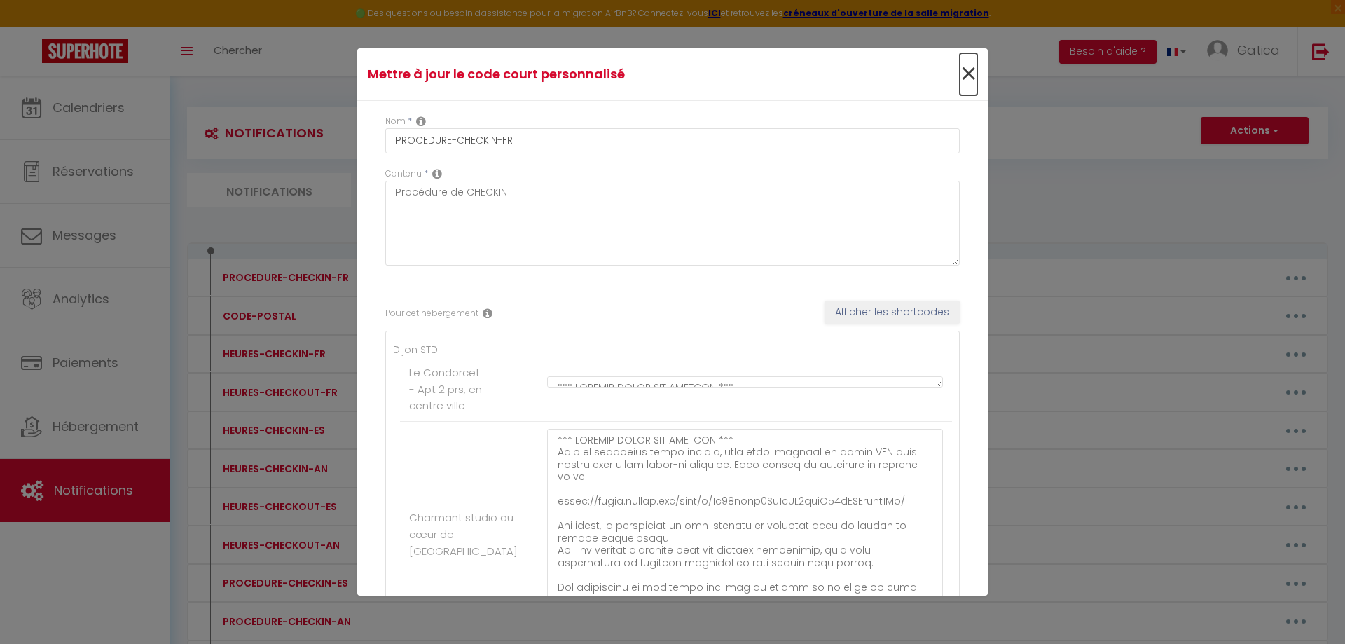
click at [960, 73] on span "×" at bounding box center [969, 74] width 18 height 42
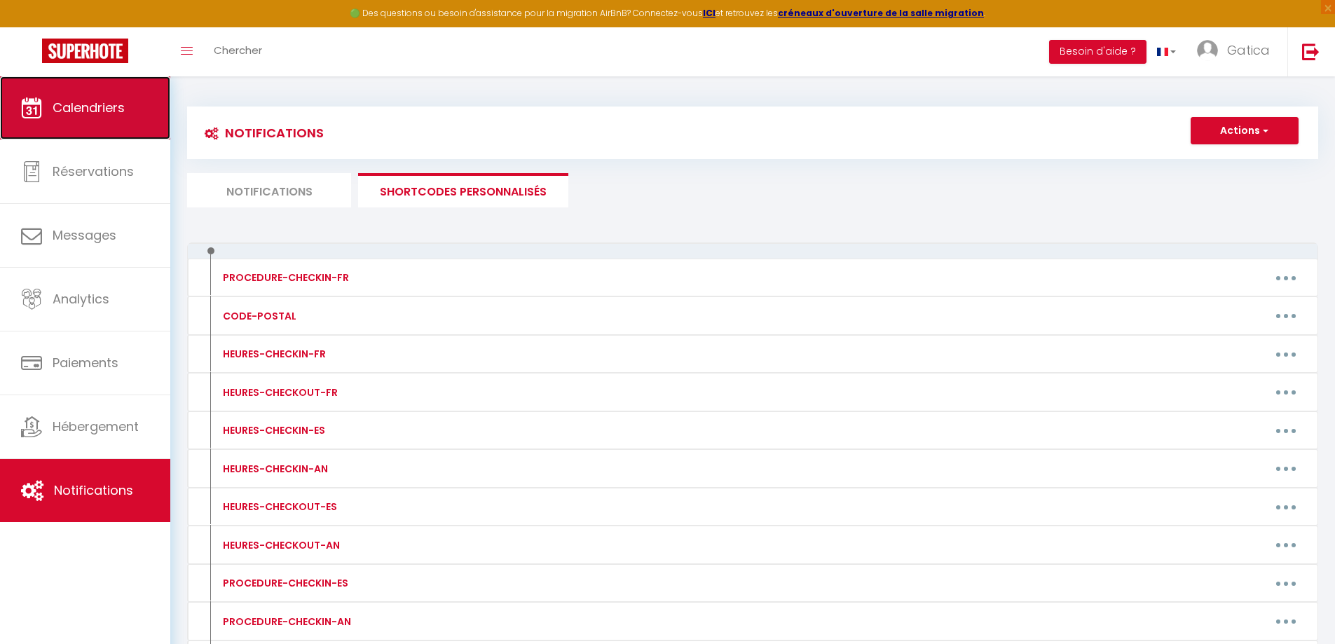
click at [95, 125] on link "Calendriers" at bounding box center [85, 107] width 170 height 63
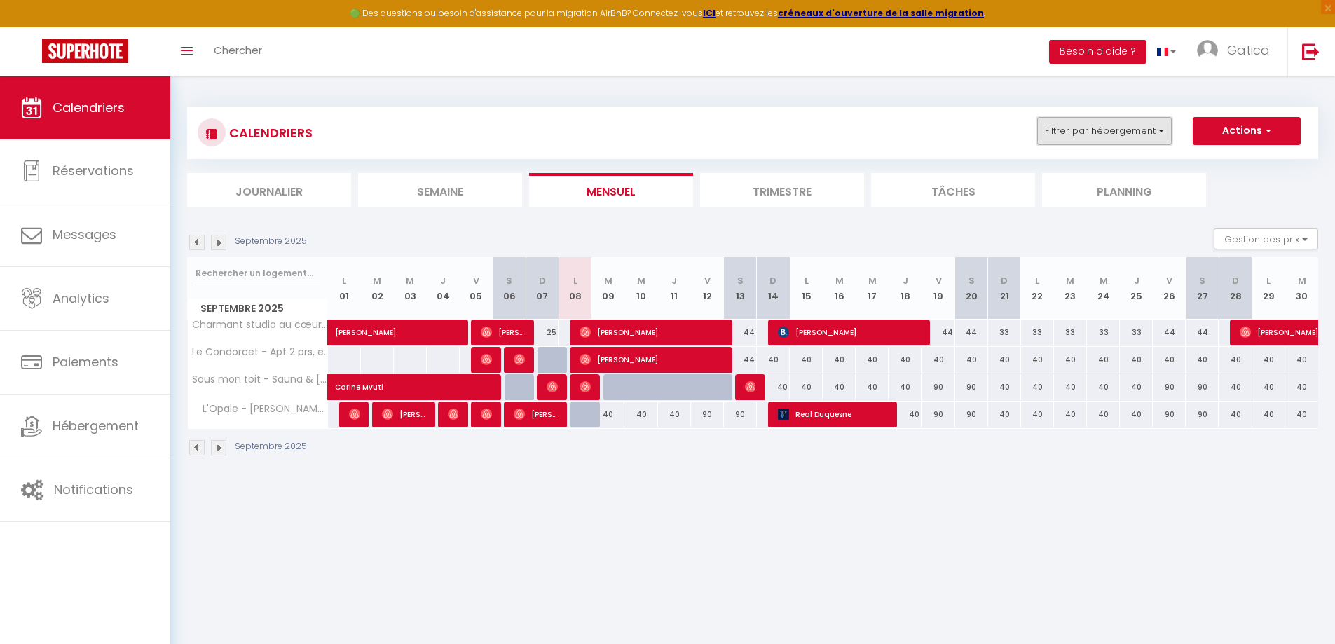
click at [1095, 127] on button "Filtrer par hébergement" at bounding box center [1104, 131] width 135 height 28
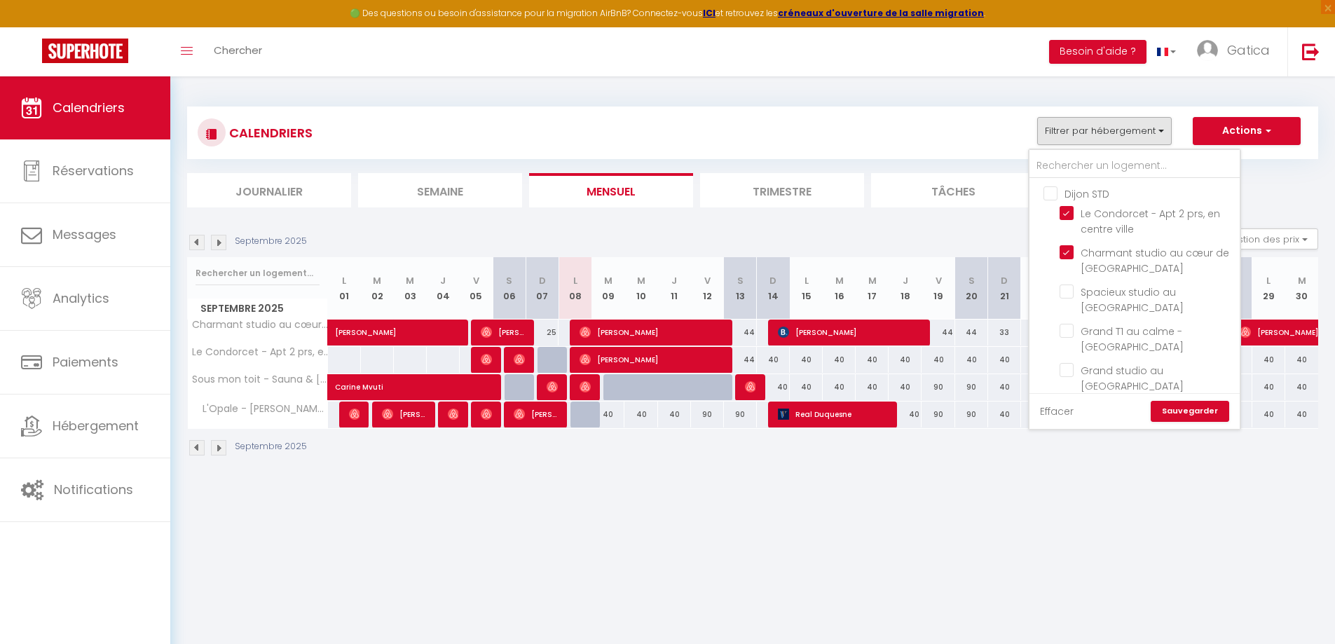
drag, startPoint x: 1061, startPoint y: 410, endPoint x: 1077, endPoint y: 111, distance: 299.6
click at [1061, 406] on link "Effacer" at bounding box center [1057, 411] width 34 height 15
checkbox input "false"
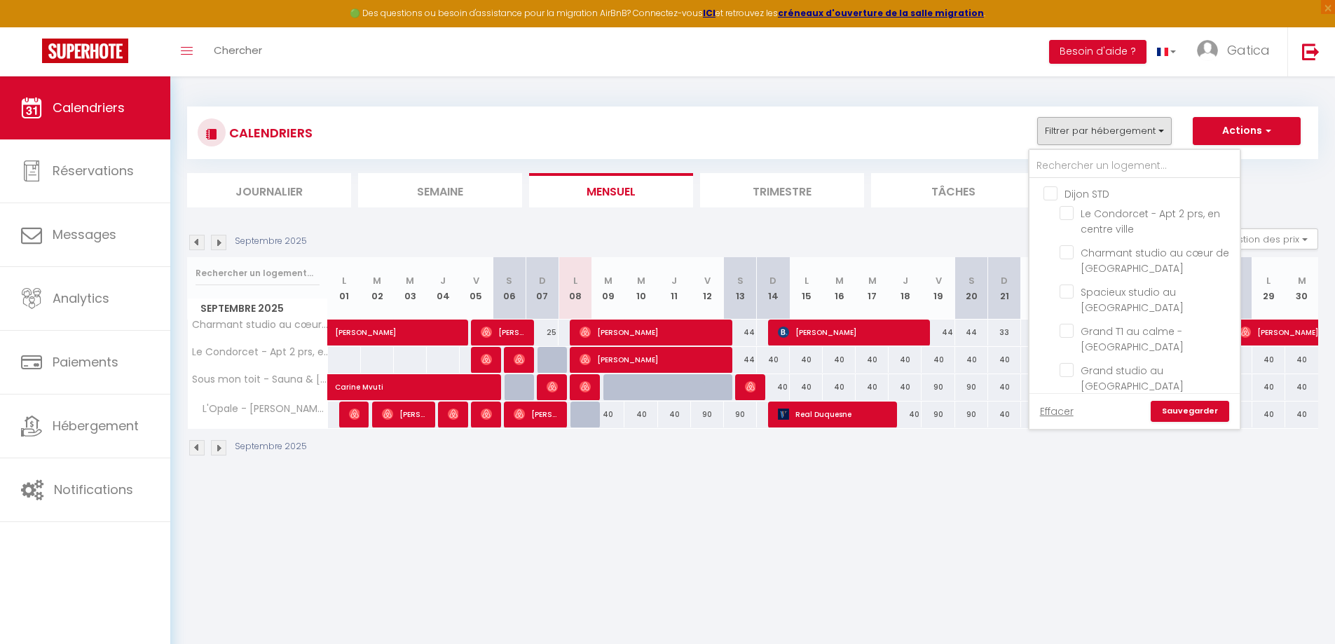
checkbox input "false"
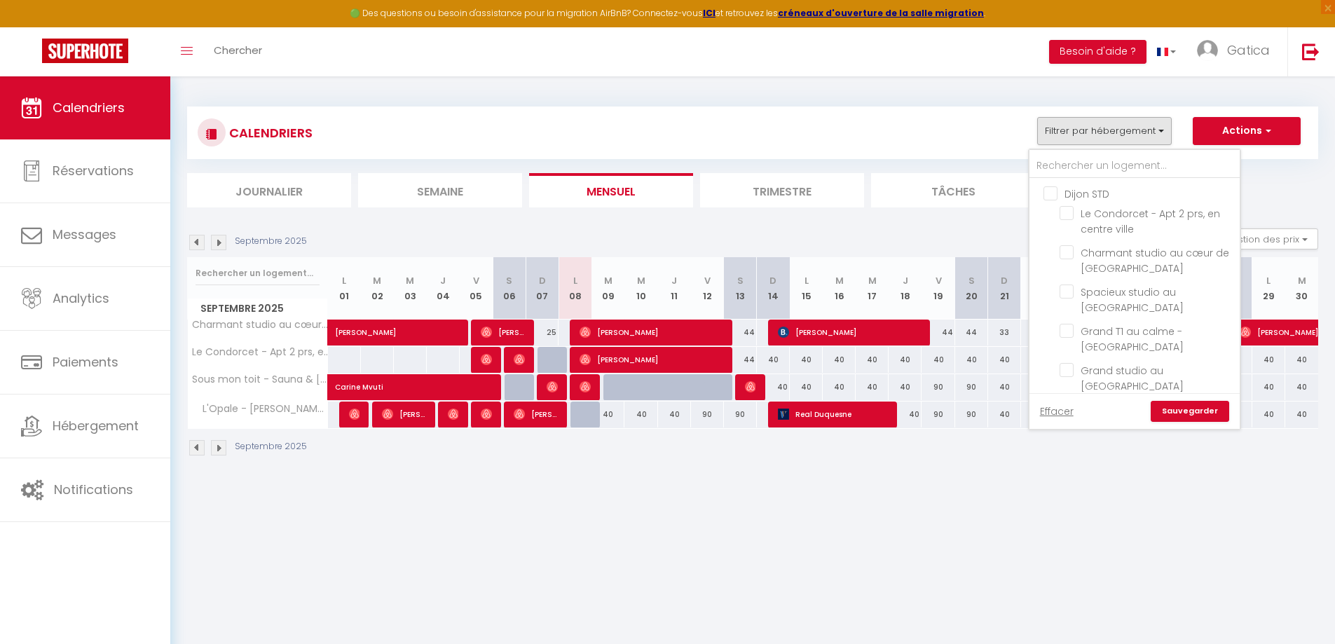
checkbox input "false"
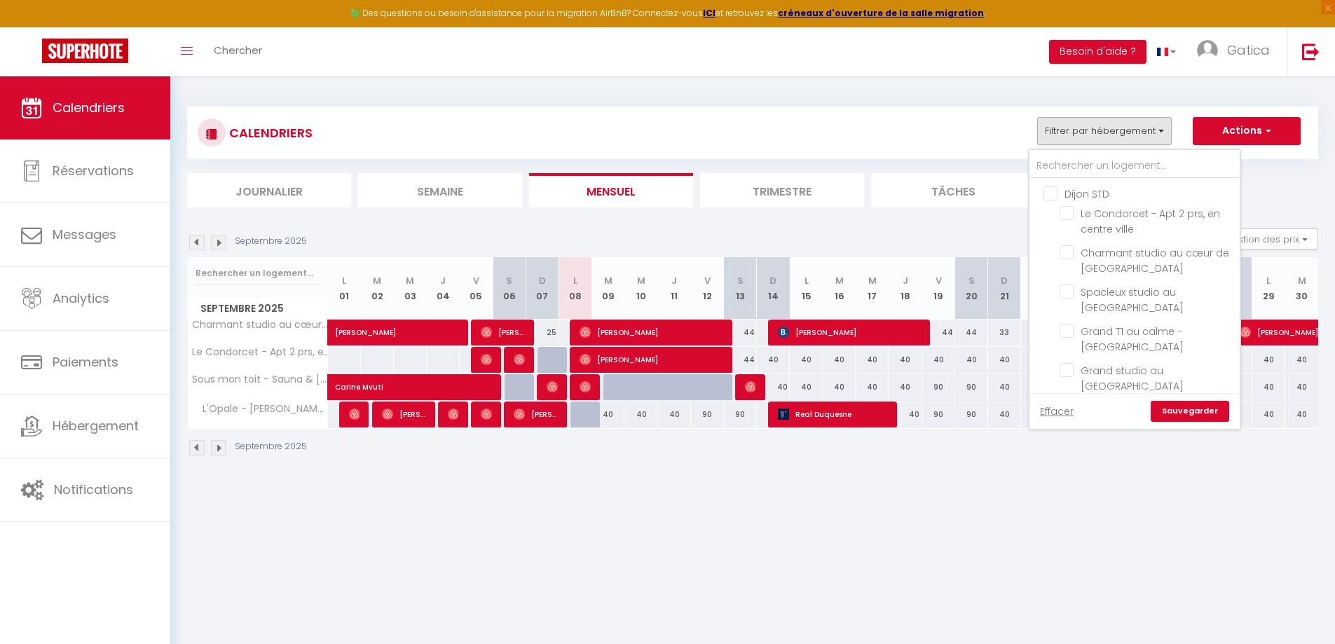
checkbox input "false"
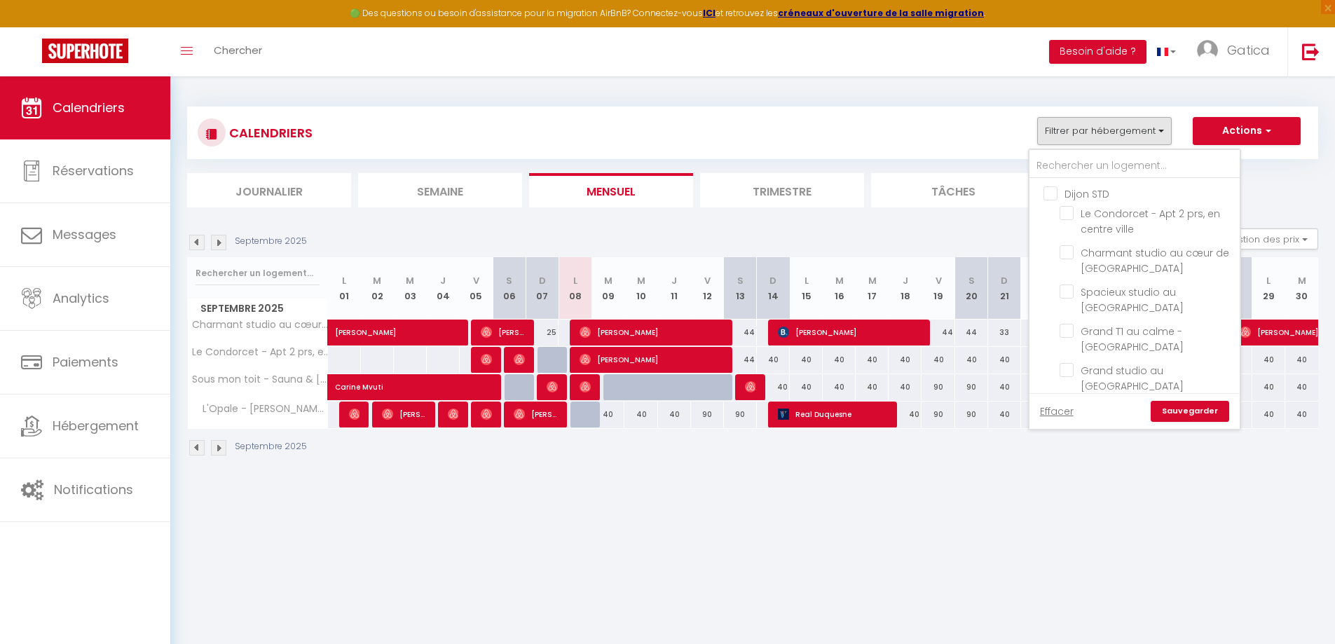
checkbox input "false"
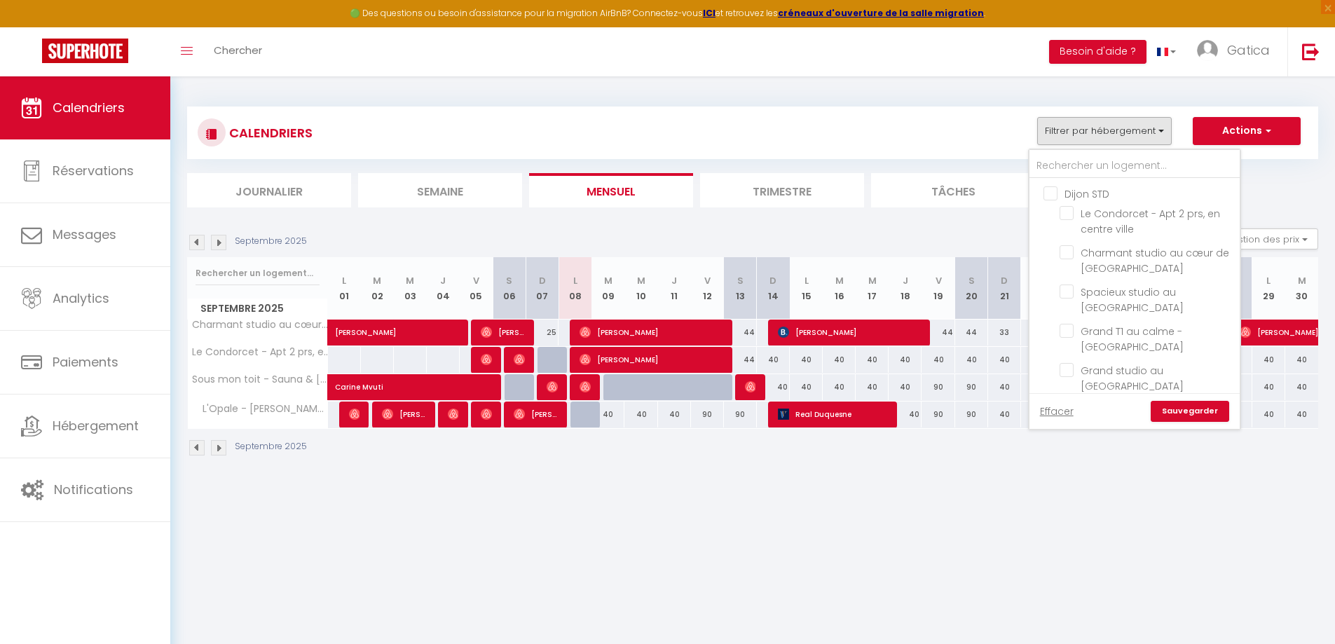
checkbox input "false"
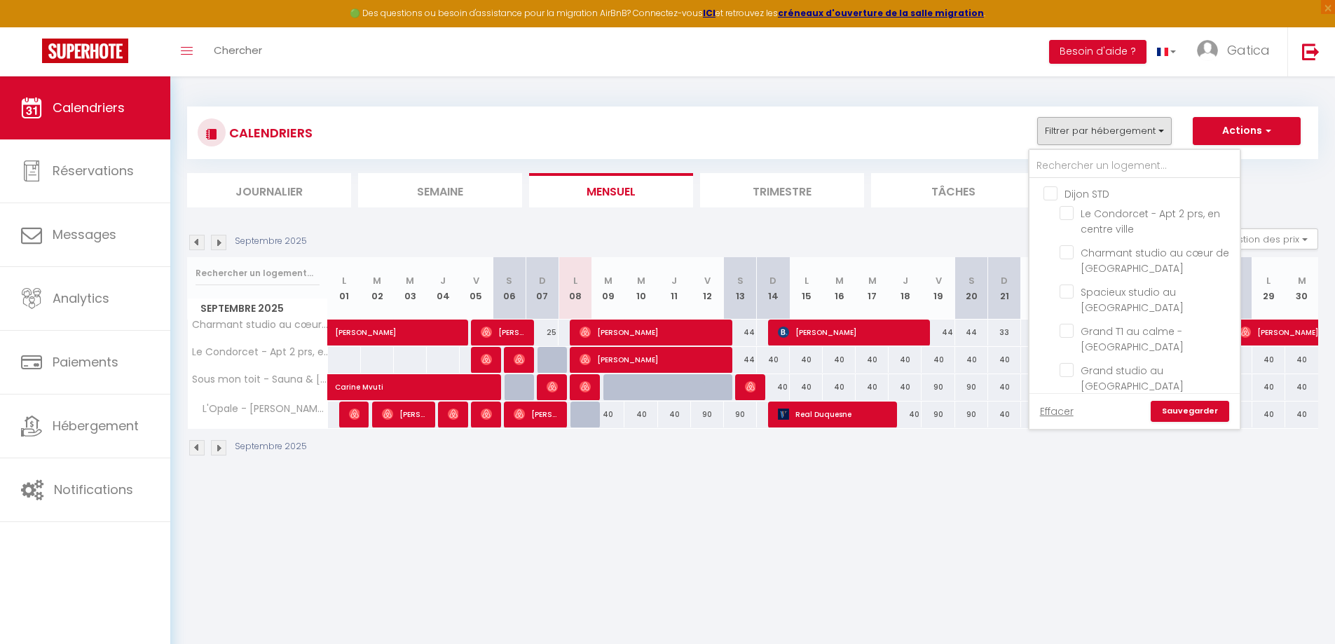
checkbox input "false"
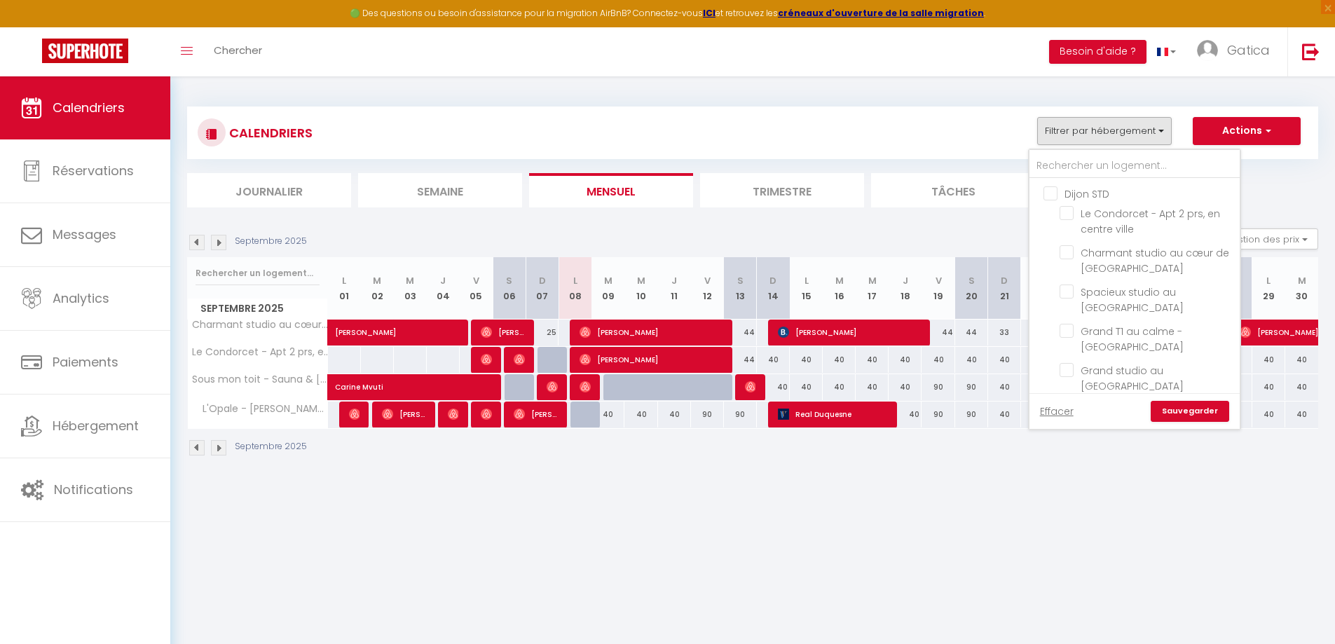
checkbox input "false"
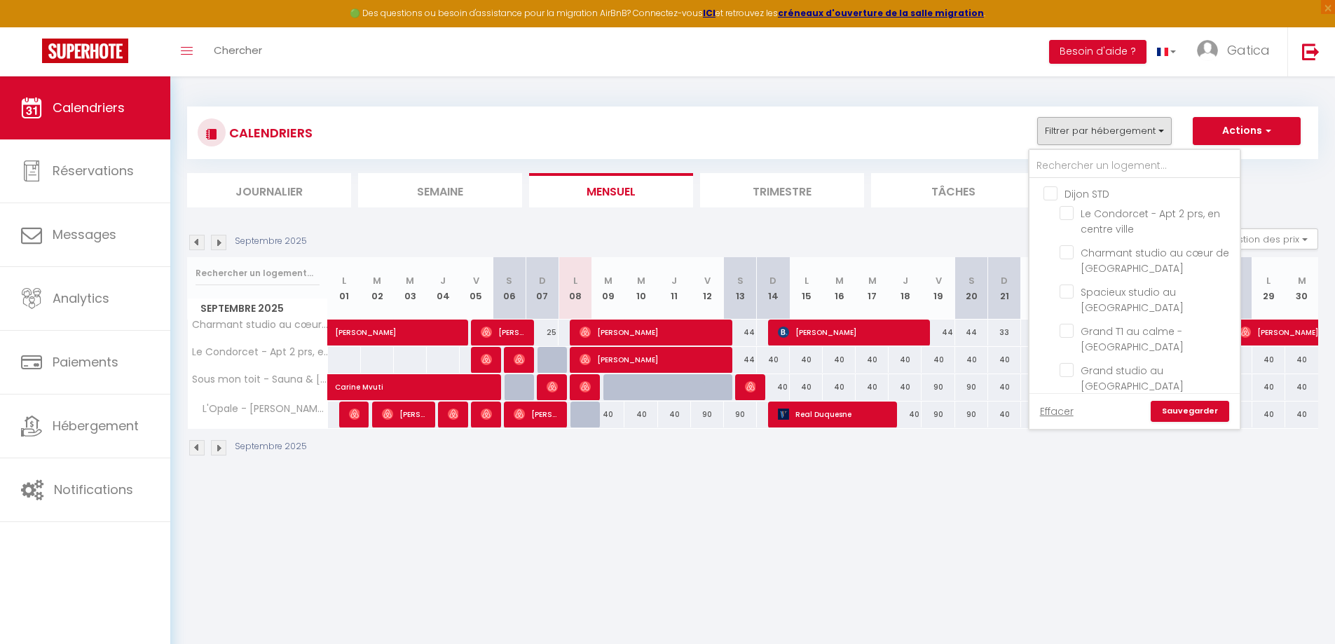
checkbox input "false"
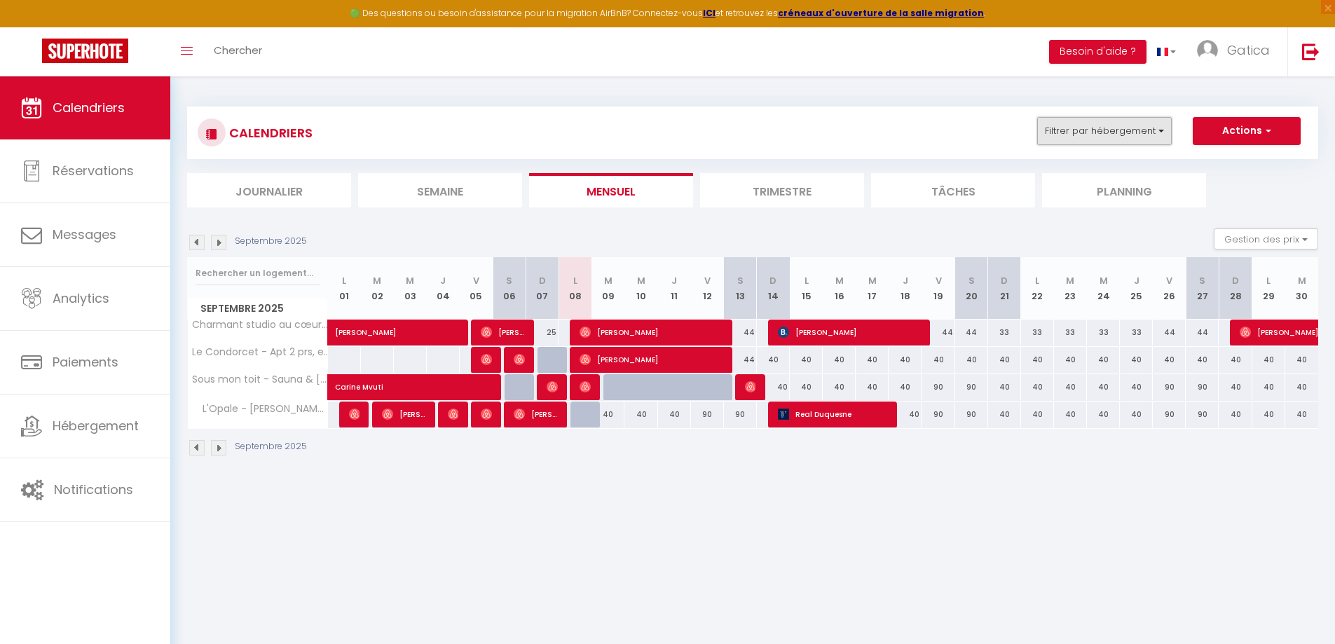
click at [1098, 139] on button "Filtrer par hébergement" at bounding box center [1104, 131] width 135 height 28
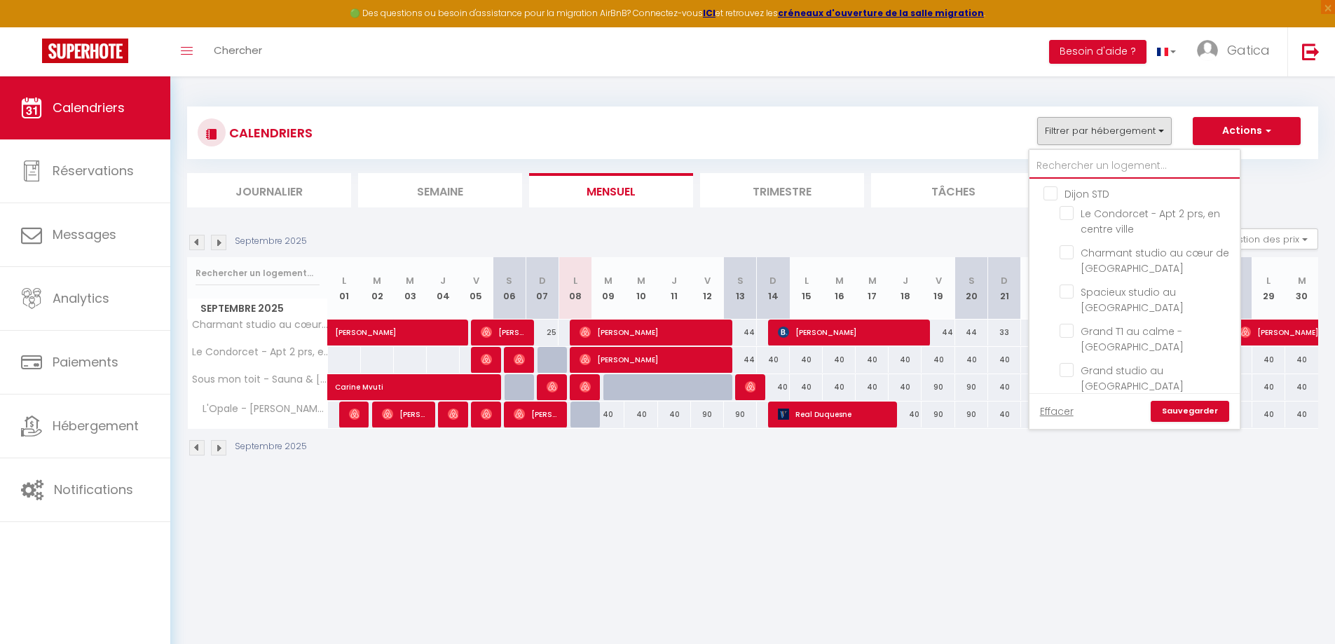
click at [1093, 172] on input "text" at bounding box center [1134, 165] width 210 height 25
type input "c"
checkbox input "false"
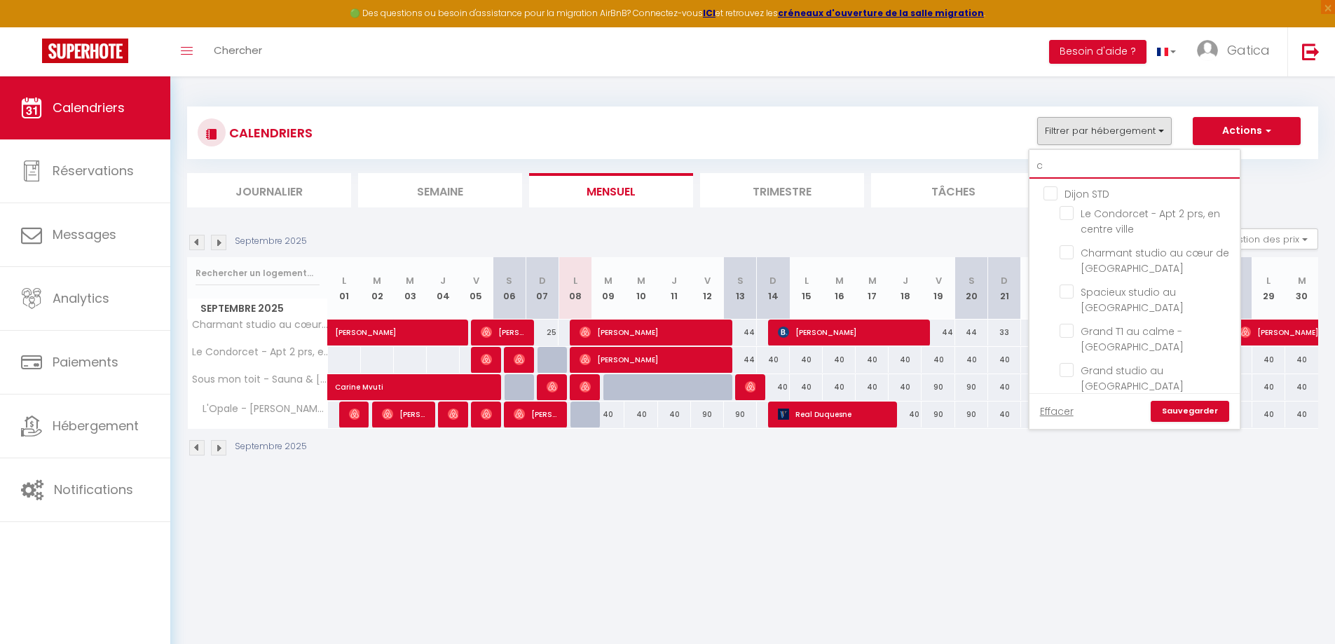
checkbox input "false"
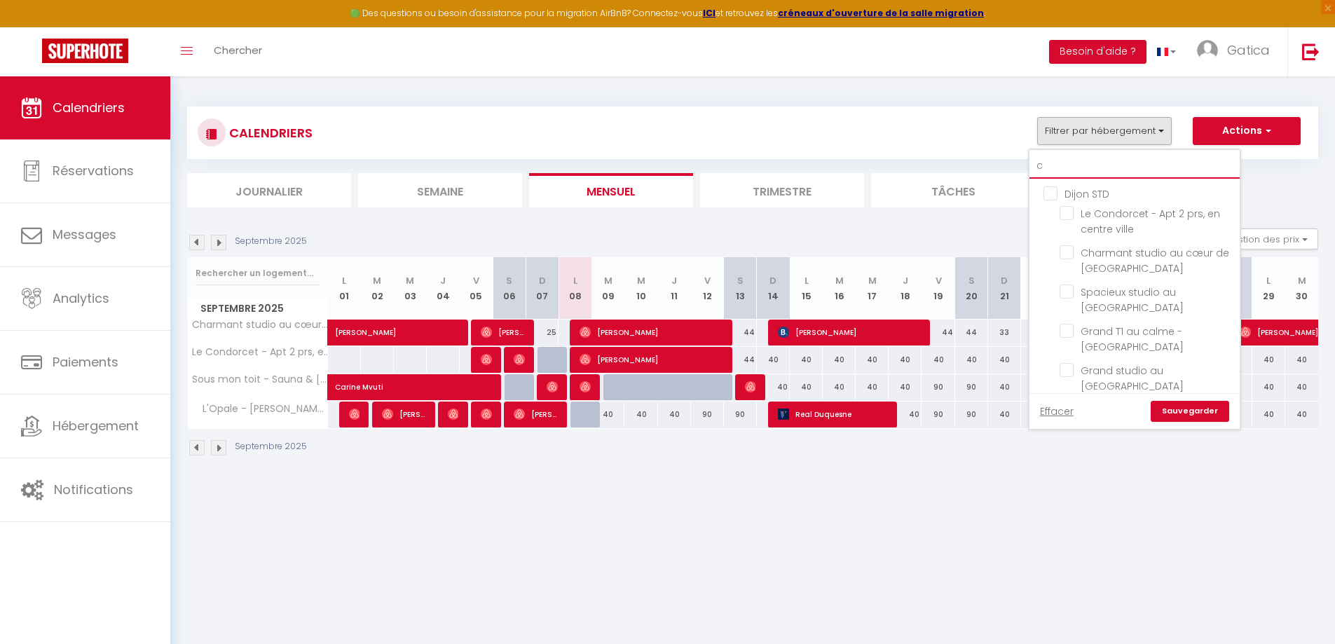
checkbox input "false"
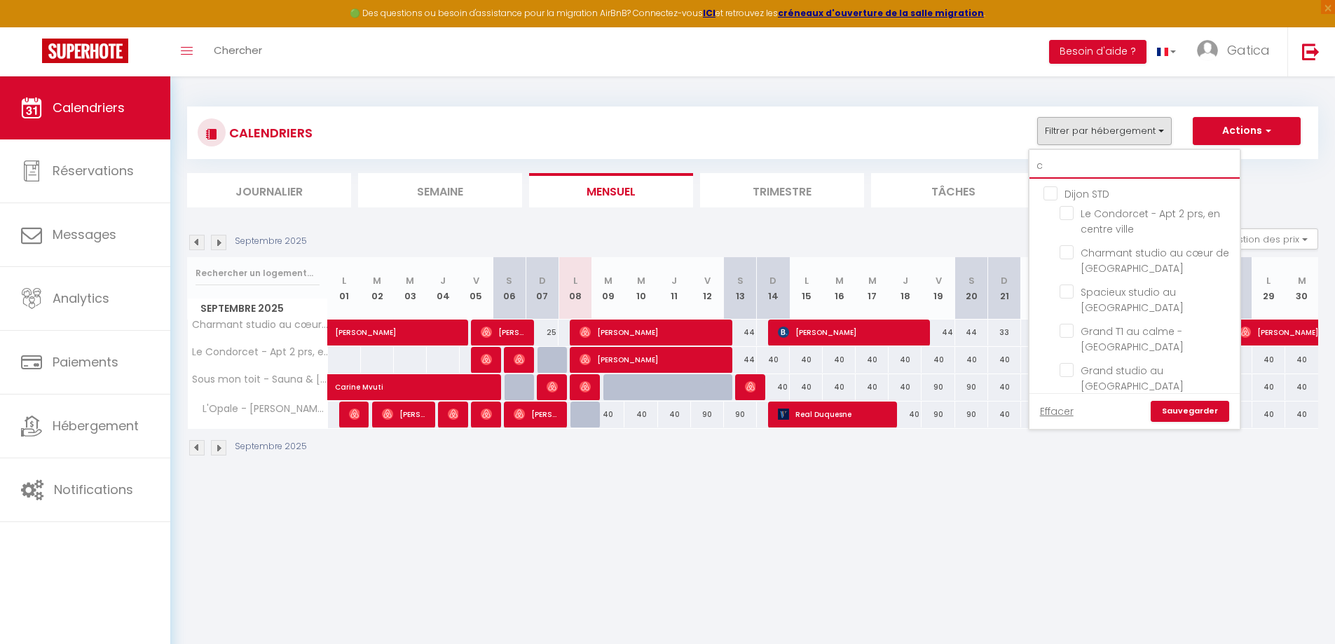
checkbox input "false"
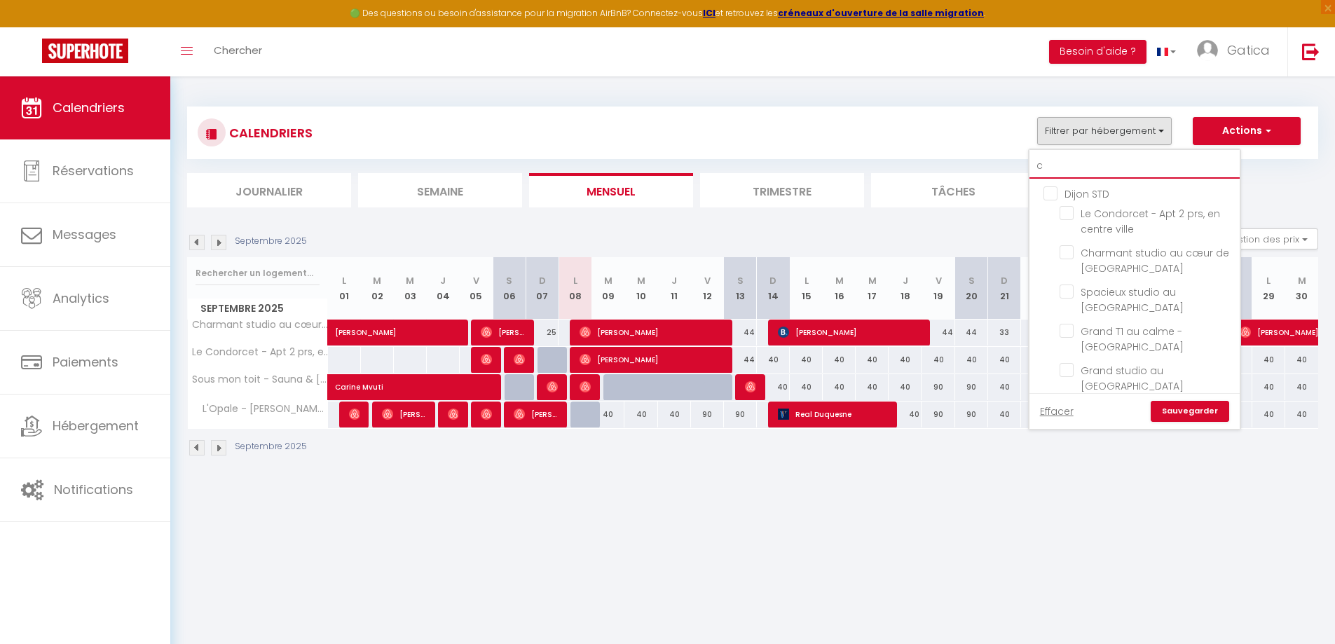
checkbox input "false"
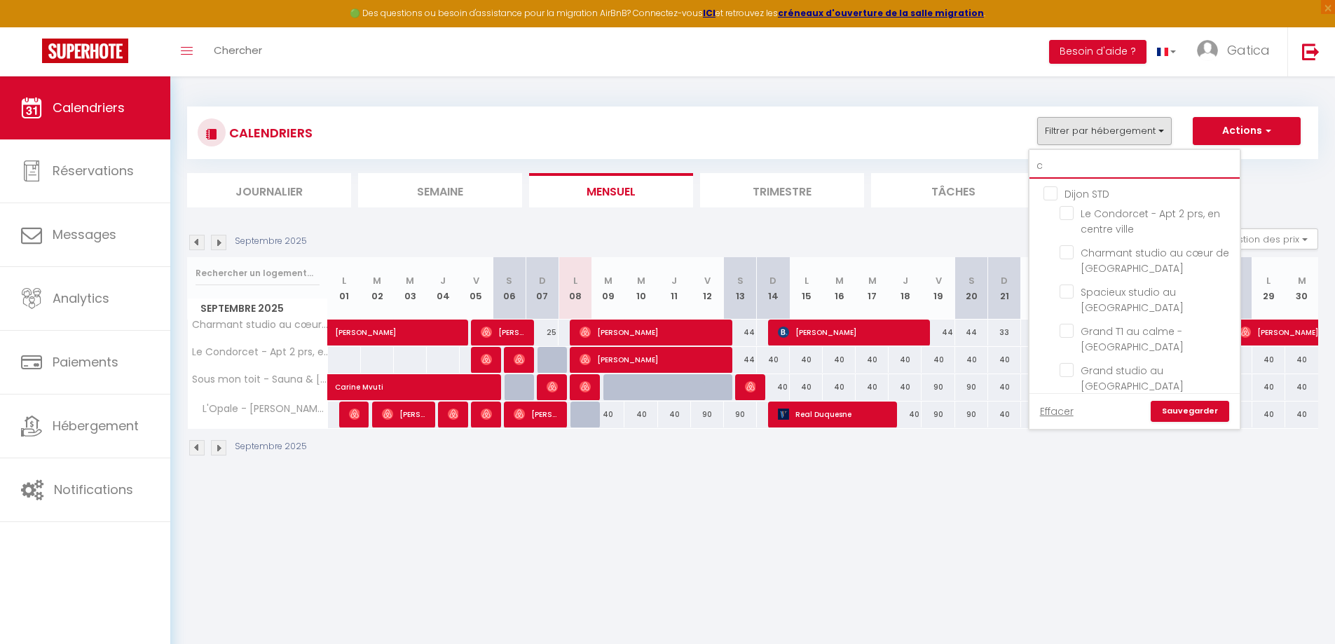
checkbox input "false"
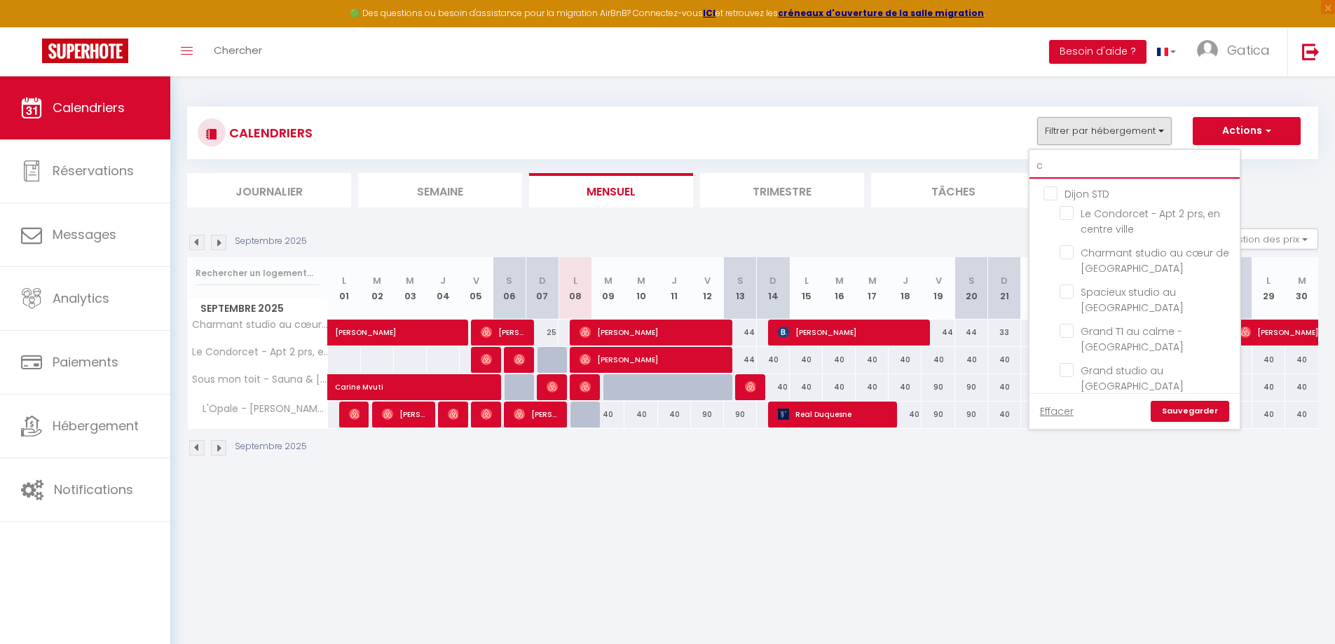
checkbox input "false"
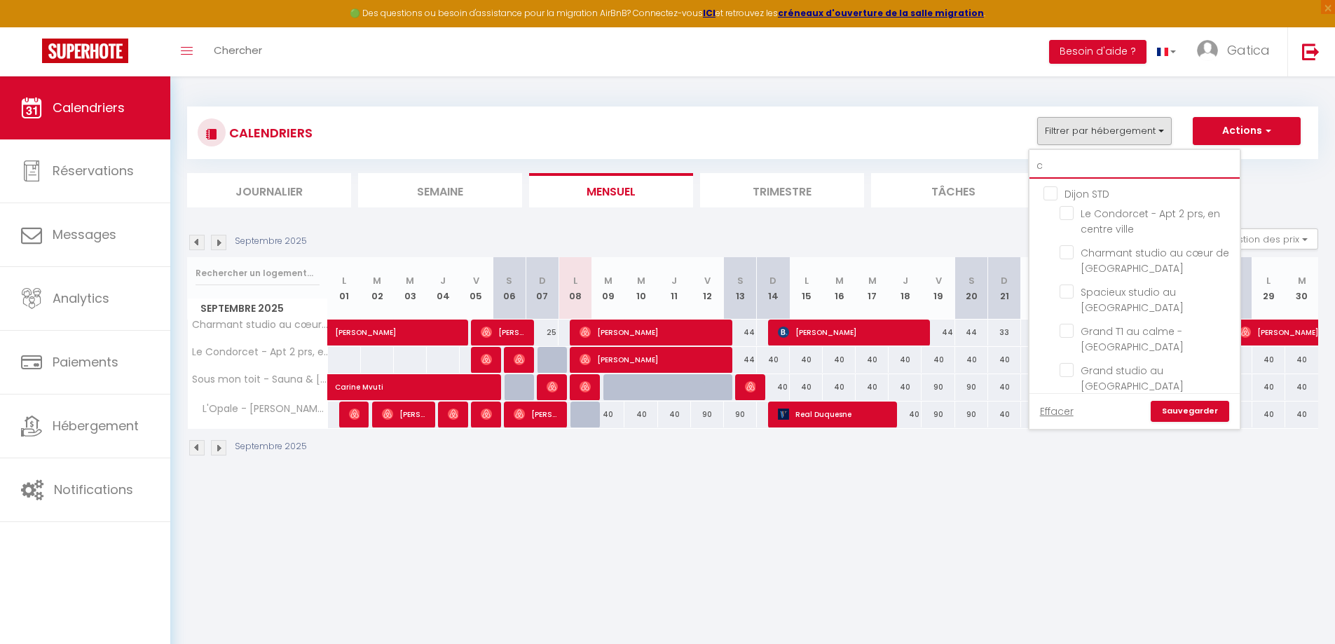
checkbox input "false"
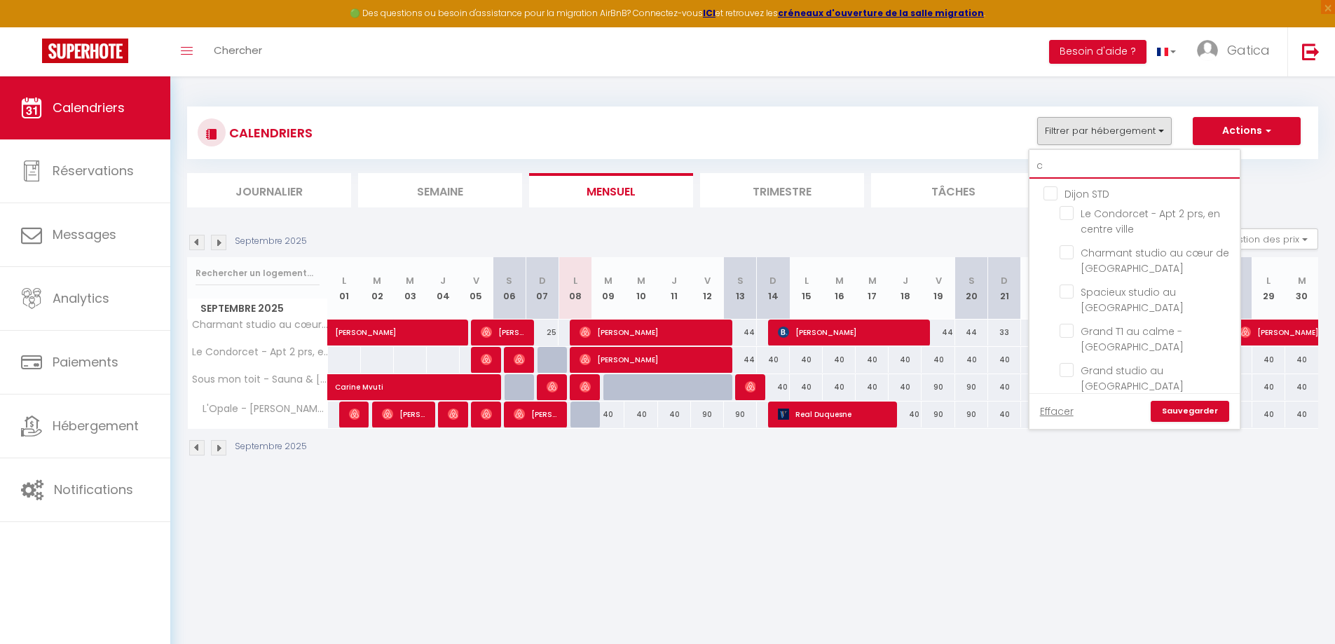
checkbox input "false"
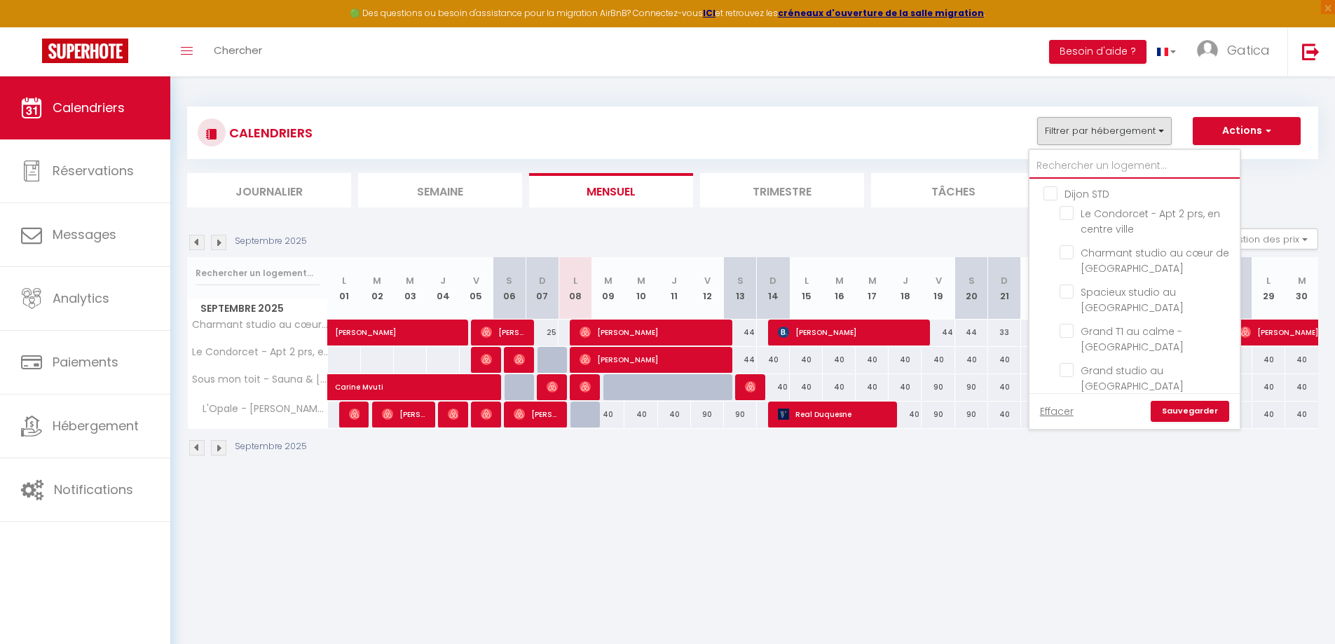
checkbox input "false"
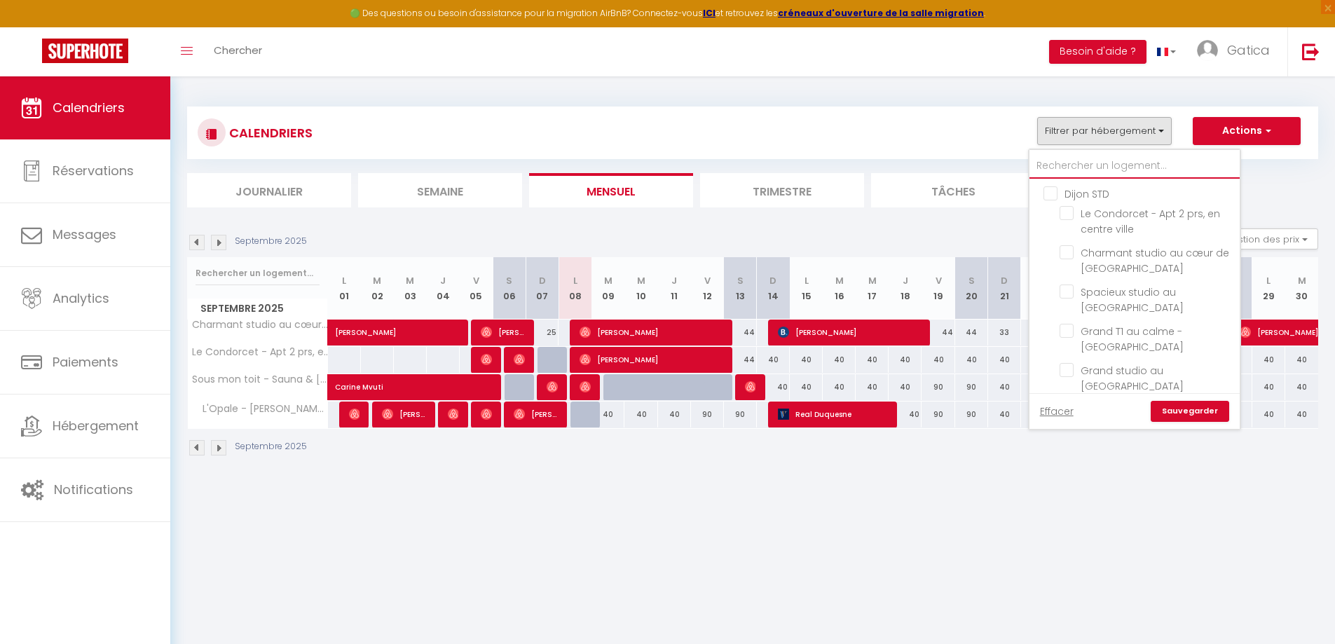
checkbox input "false"
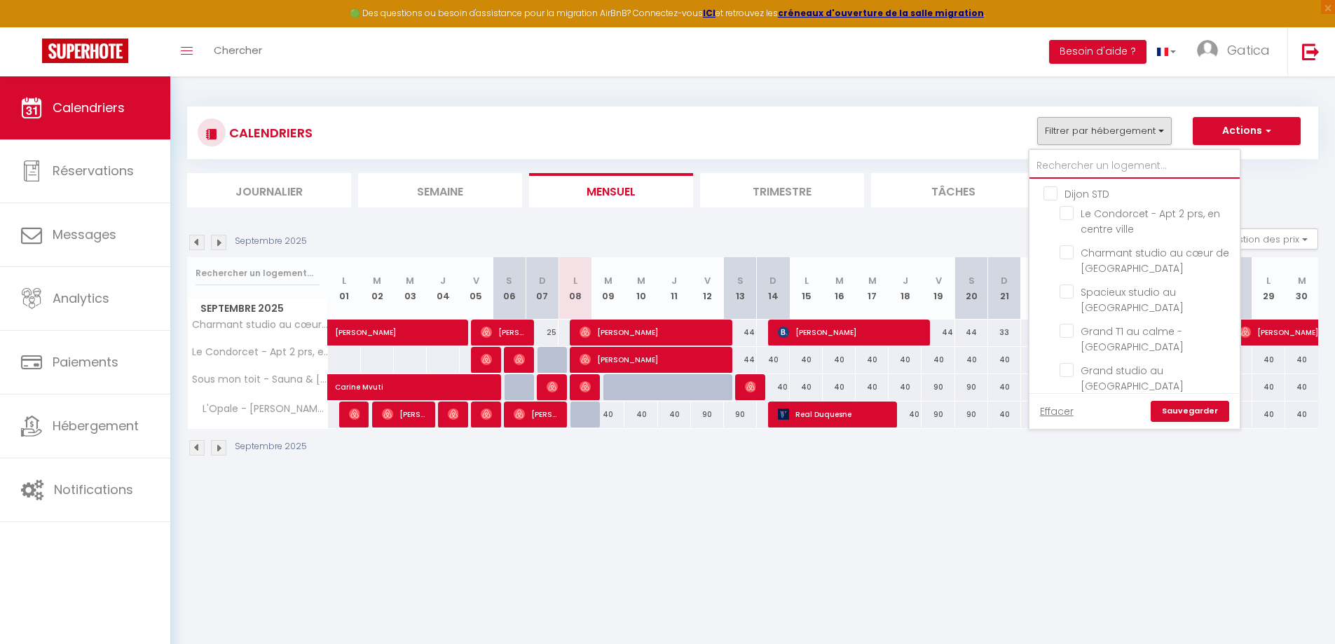
checkbox input "false"
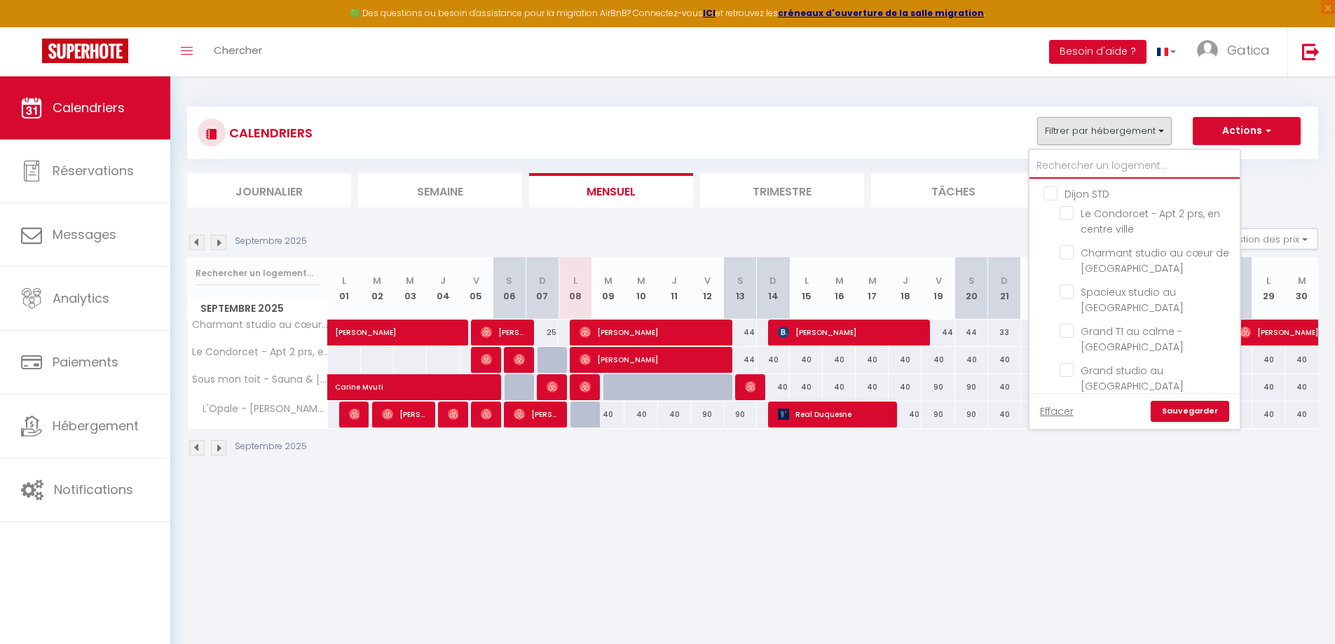
checkbox input "false"
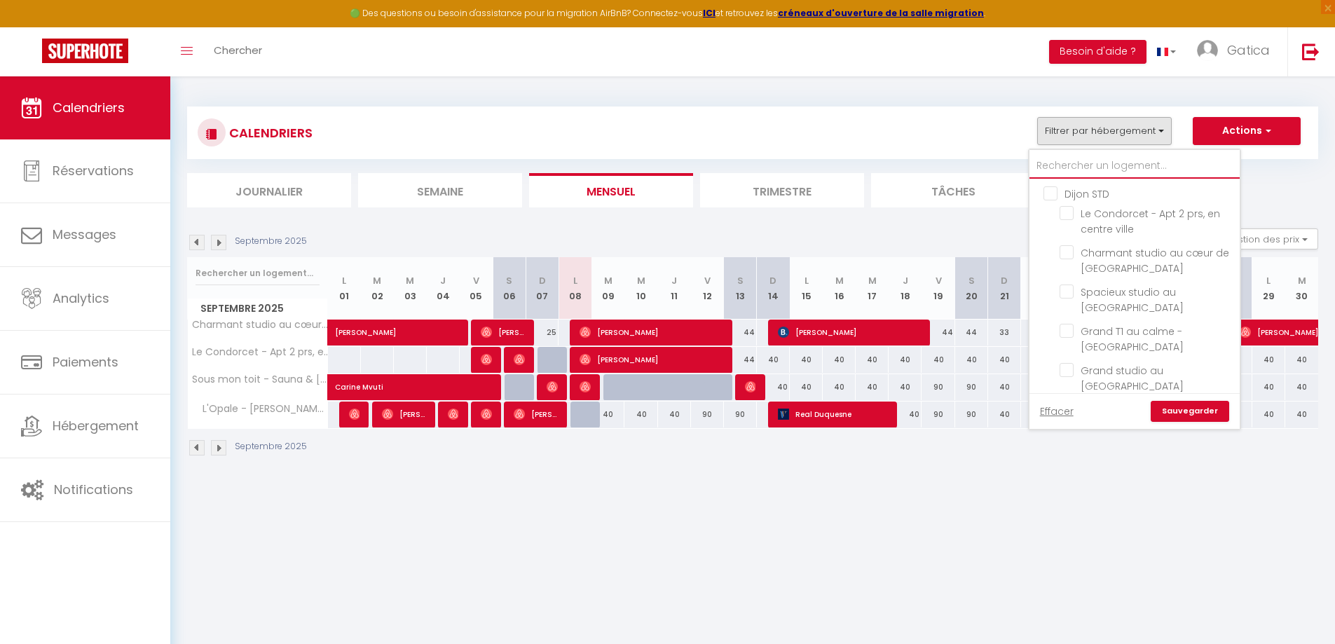
checkbox input "false"
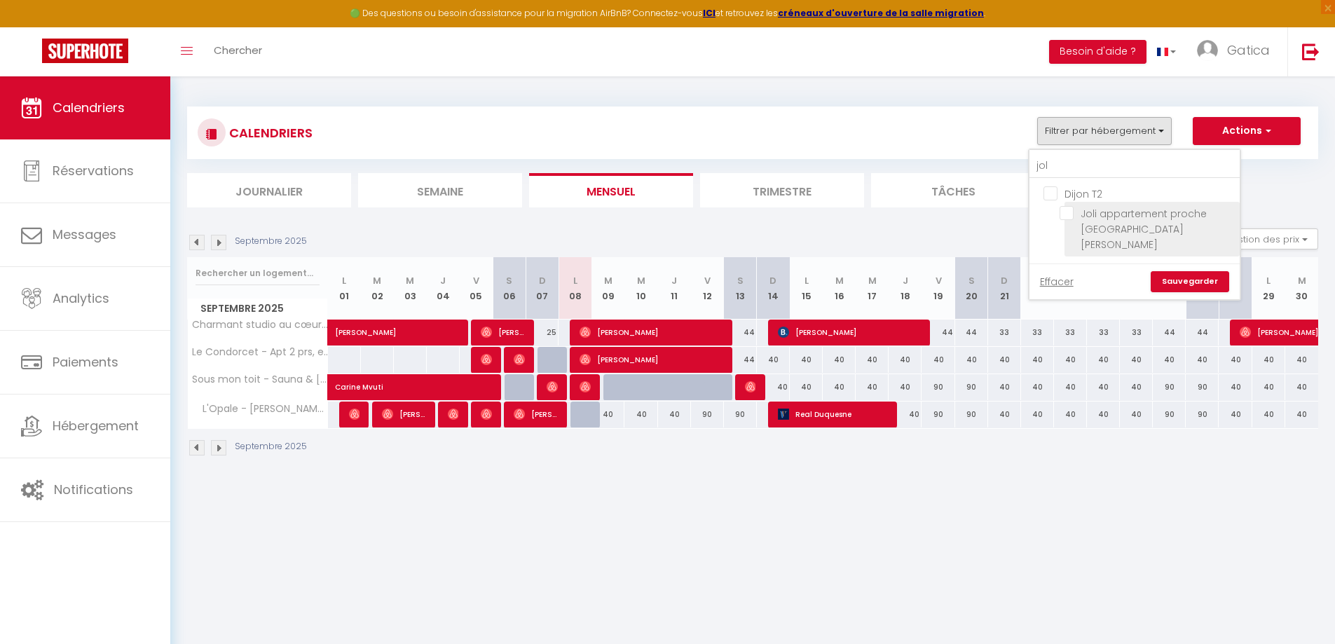
click at [1070, 219] on input "Joli appartement proche [GEOGRAPHIC_DATA][PERSON_NAME]" at bounding box center [1146, 213] width 175 height 14
click at [1190, 271] on link "Sauvegarder" at bounding box center [1189, 281] width 78 height 21
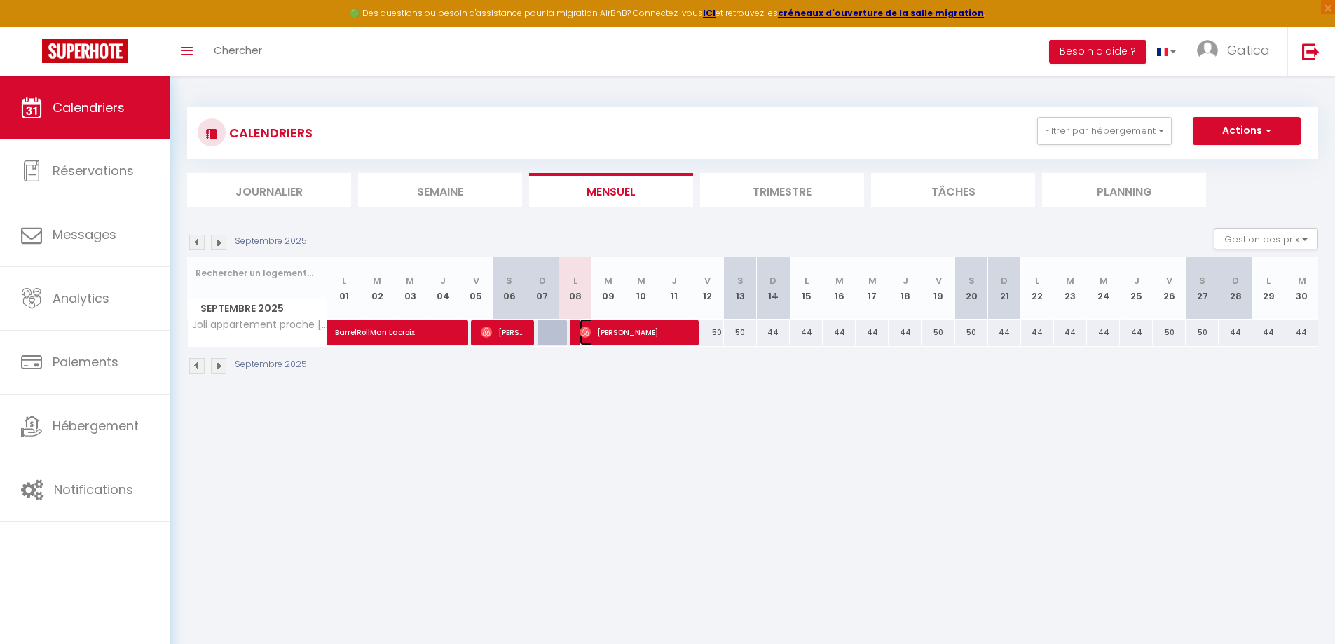
click at [643, 336] on span "[PERSON_NAME]" at bounding box center [634, 332] width 110 height 27
drag, startPoint x: 1040, startPoint y: 125, endPoint x: 1082, endPoint y: 143, distance: 46.2
click at [1044, 129] on button "Filtrer par hébergement" at bounding box center [1104, 131] width 135 height 28
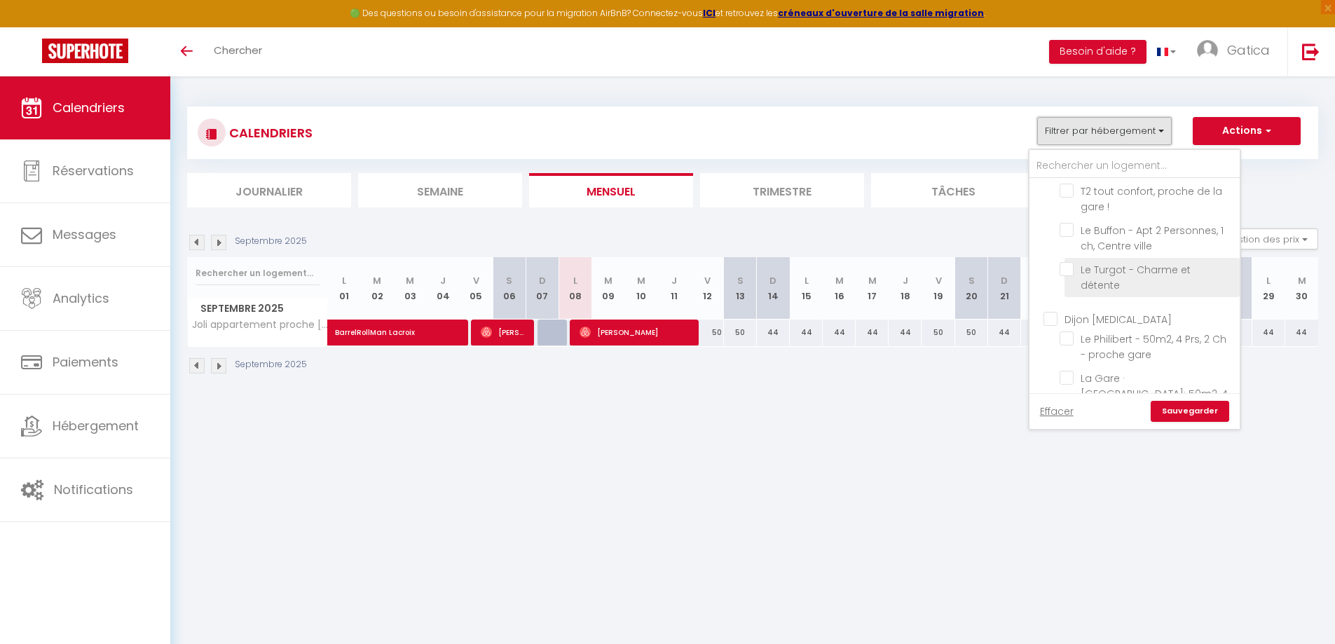
scroll to position [1205, 0]
click at [1054, 226] on input "Dijon [MEDICAL_DATA]" at bounding box center [1148, 233] width 210 height 14
checkbox input "true"
checkbox input "false"
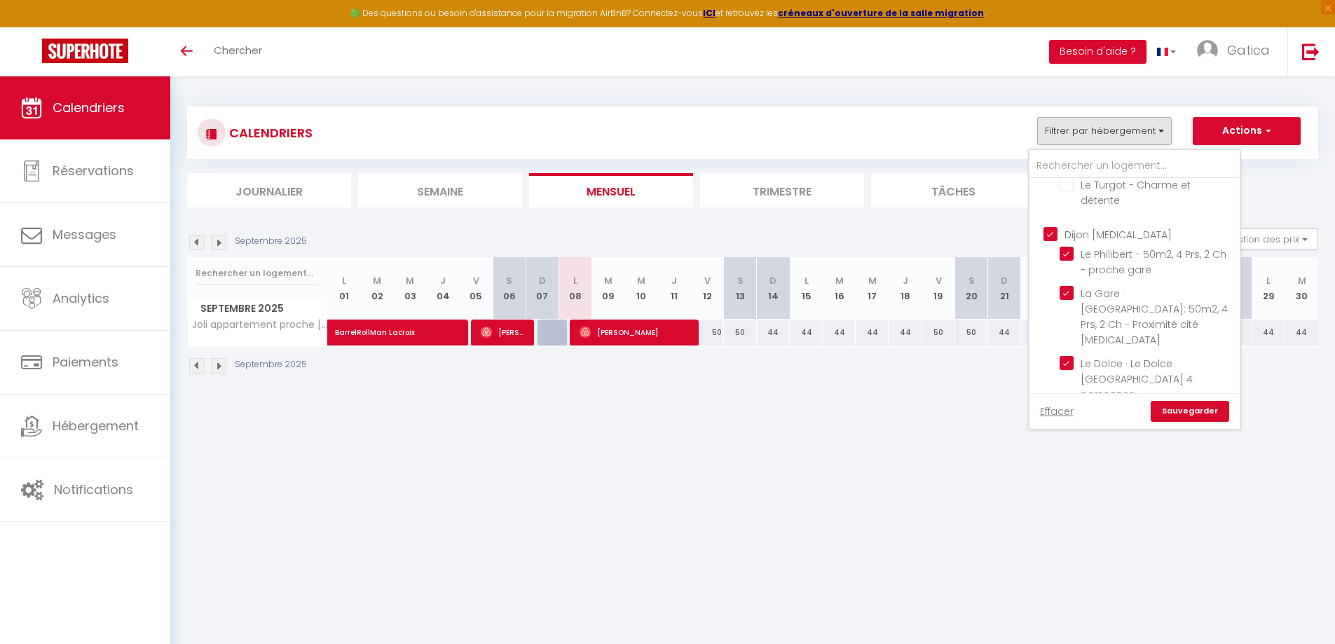
checkbox input "false"
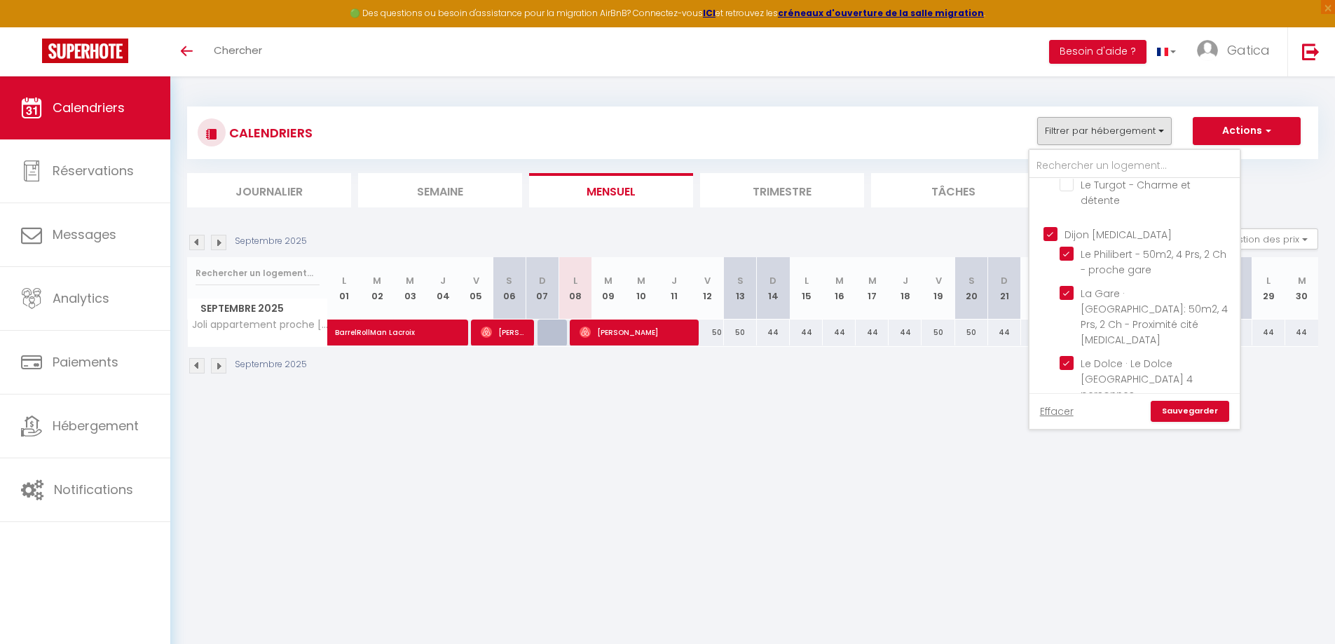
checkbox input "false"
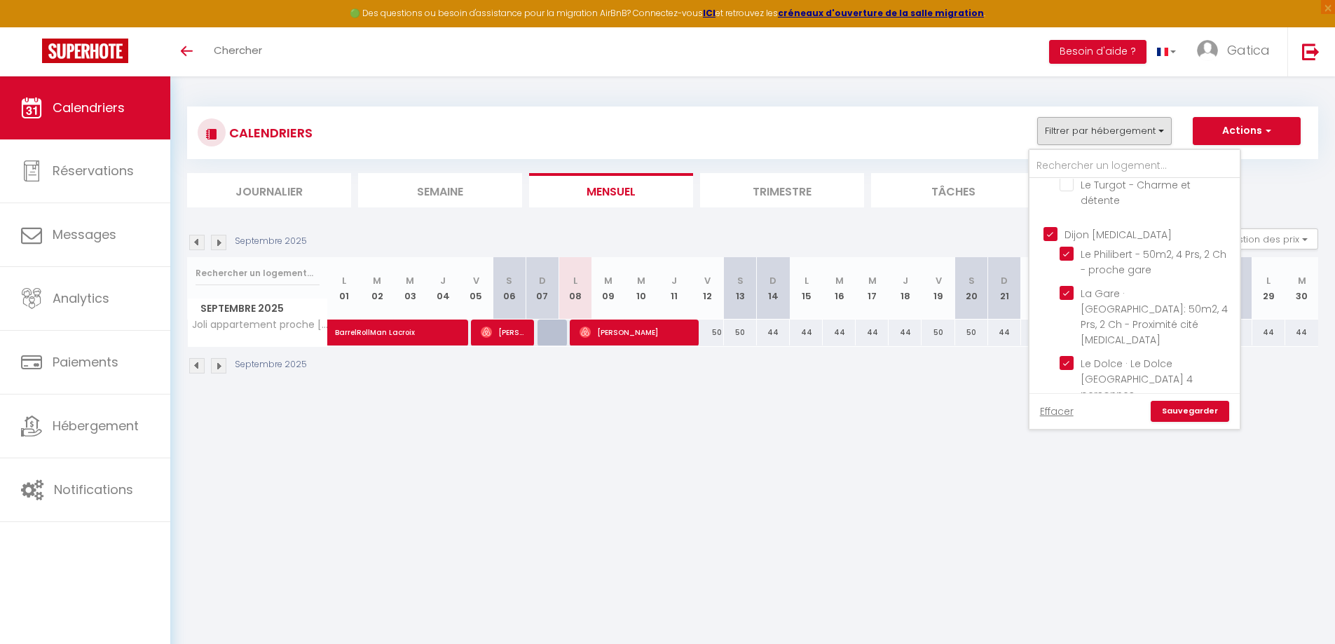
checkbox input "false"
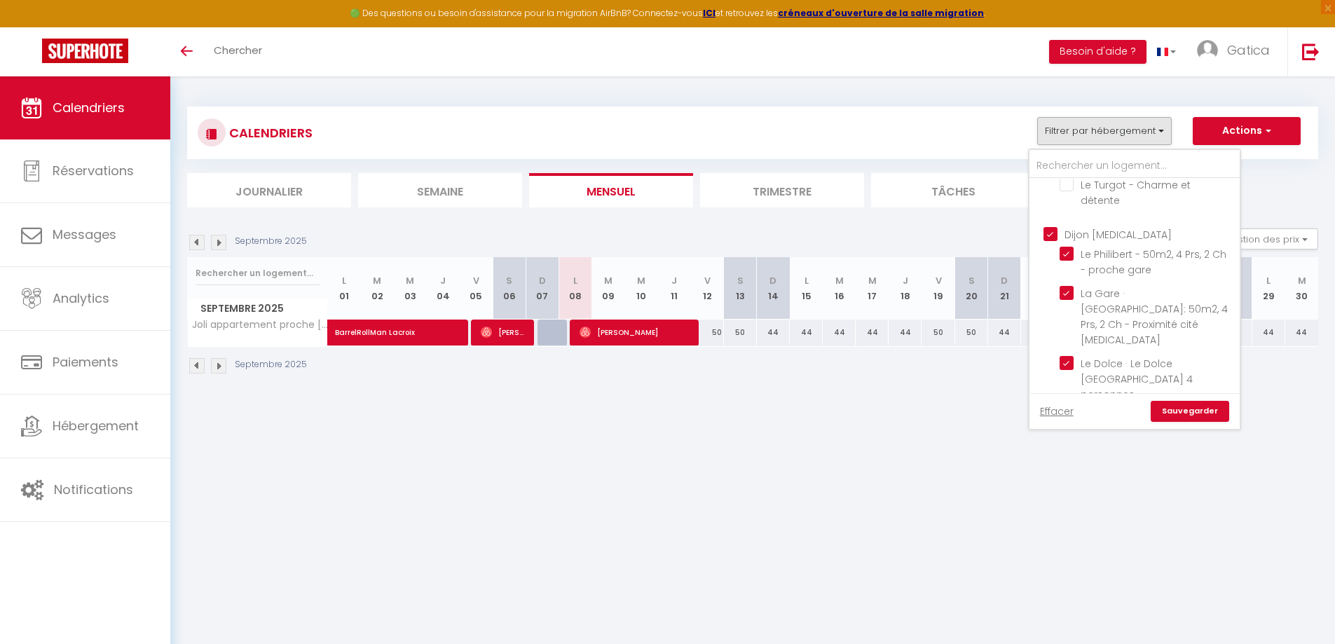
checkbox input "false"
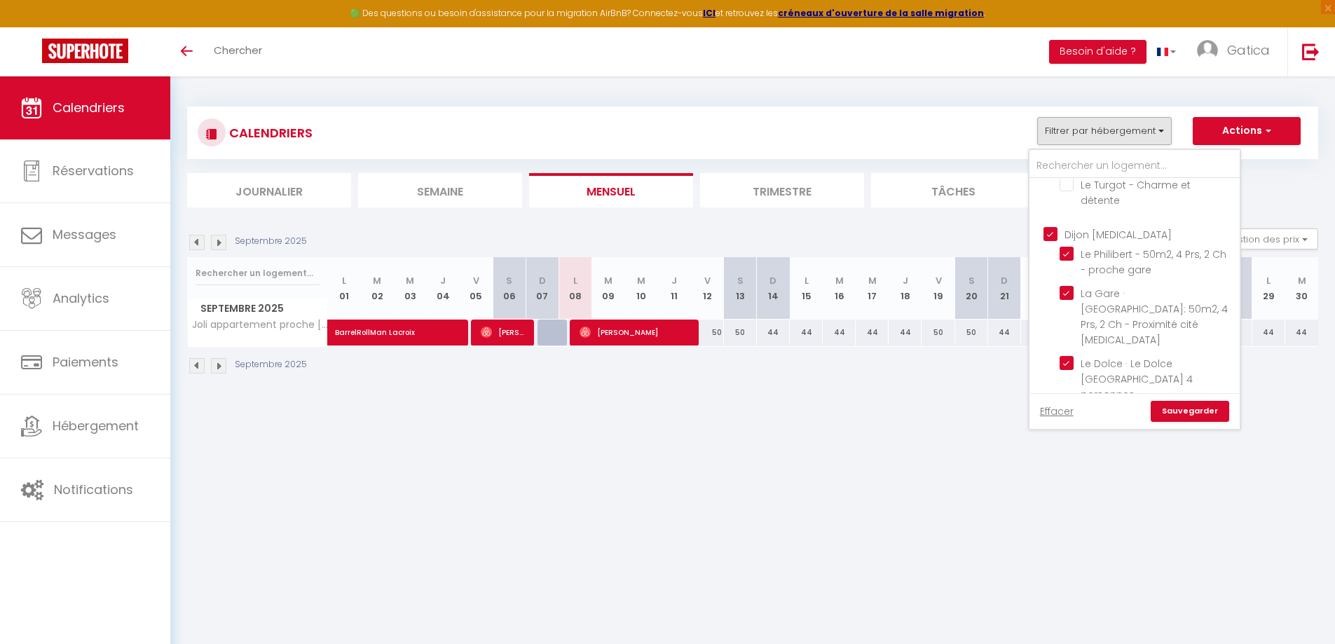
checkbox input "false"
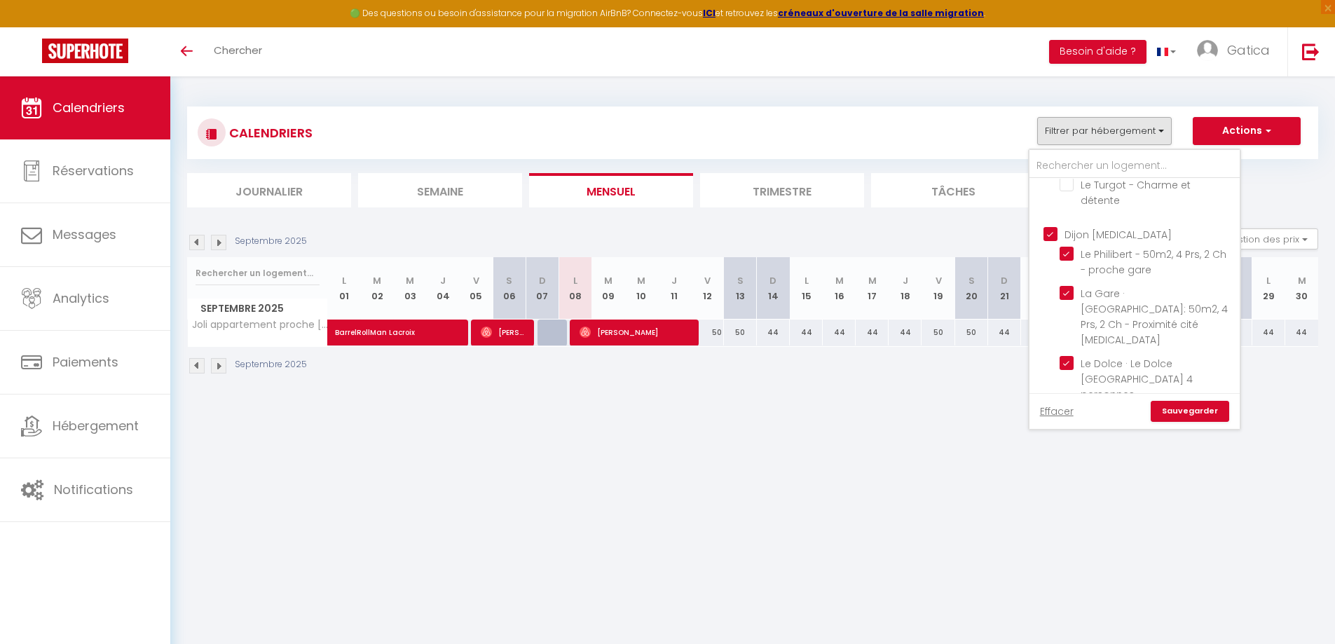
checkbox input "false"
checkbox input "true"
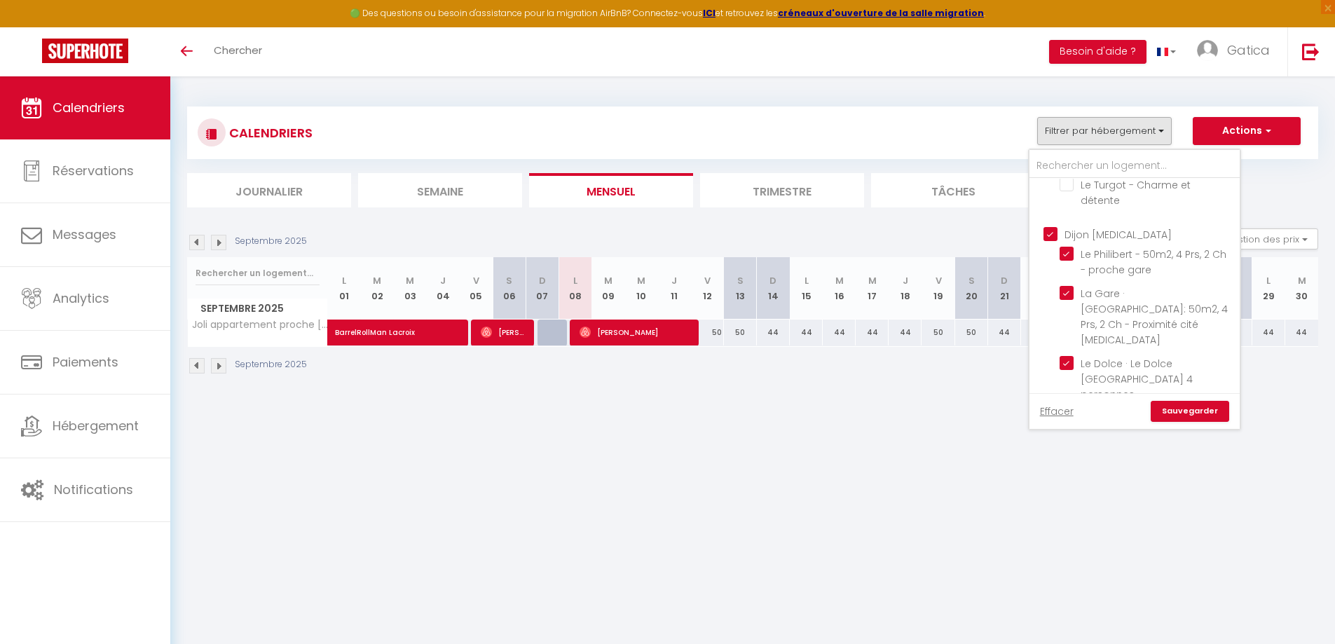
checkbox input "true"
checkbox input "false"
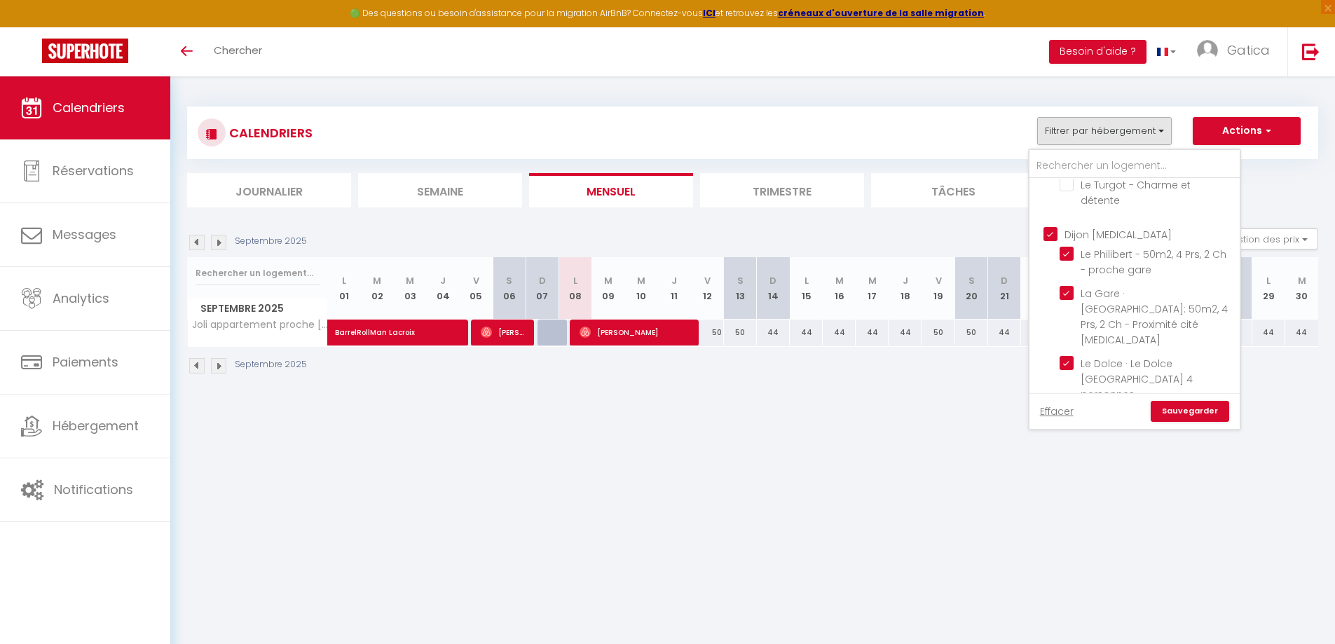
click at [1184, 406] on link "Sauvegarder" at bounding box center [1189, 411] width 78 height 21
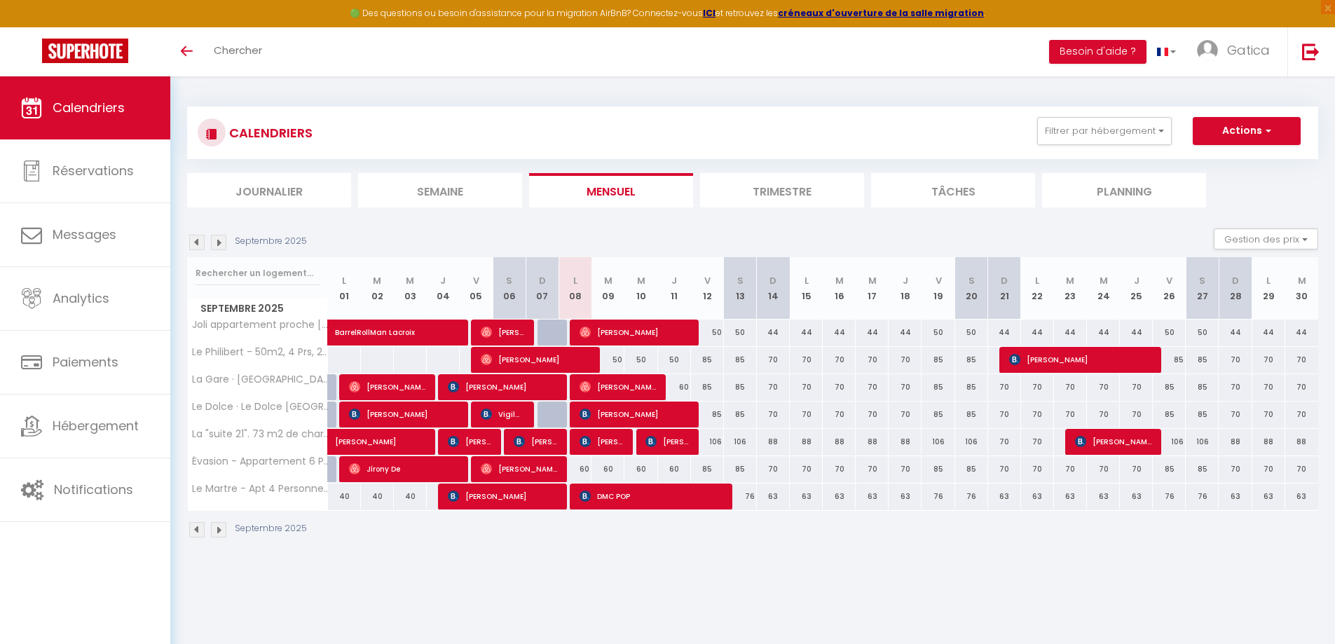
click at [586, 470] on div "60" at bounding box center [574, 469] width 33 height 26
type input "60"
type input "Lun 08 Septembre 2025"
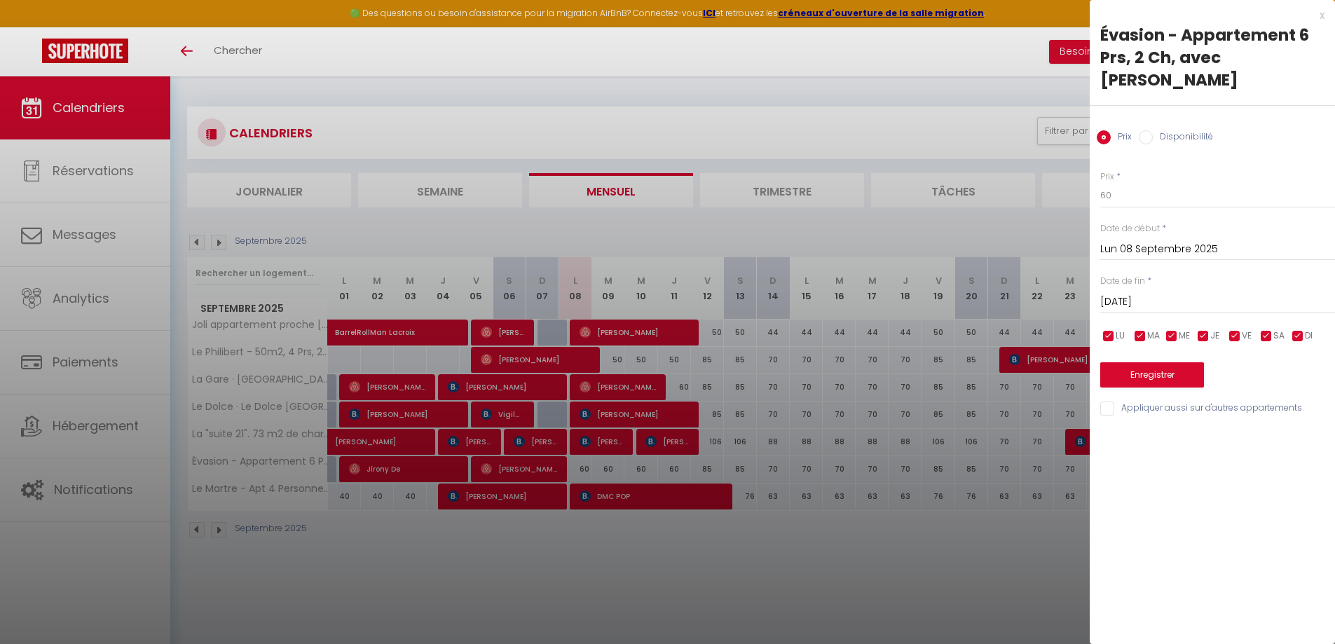
click at [1151, 293] on input "[DATE]" at bounding box center [1217, 302] width 235 height 18
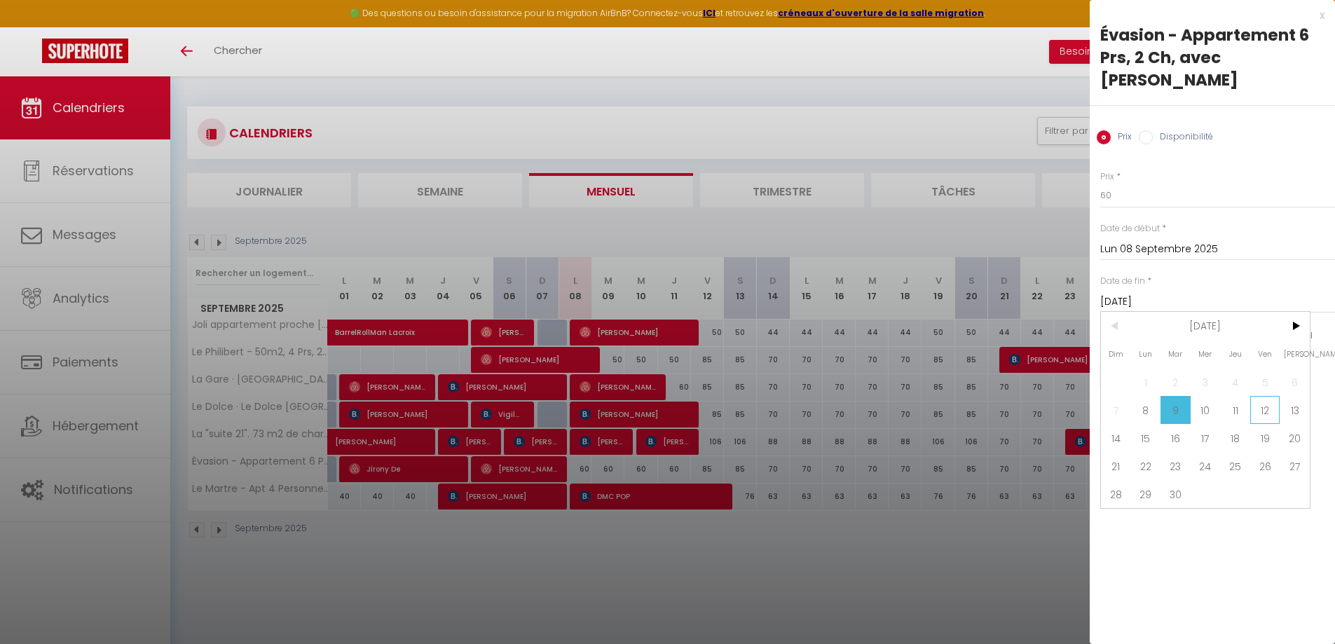
click at [1274, 396] on span "12" at bounding box center [1265, 410] width 30 height 28
type input "Ven 12 Septembre 2025"
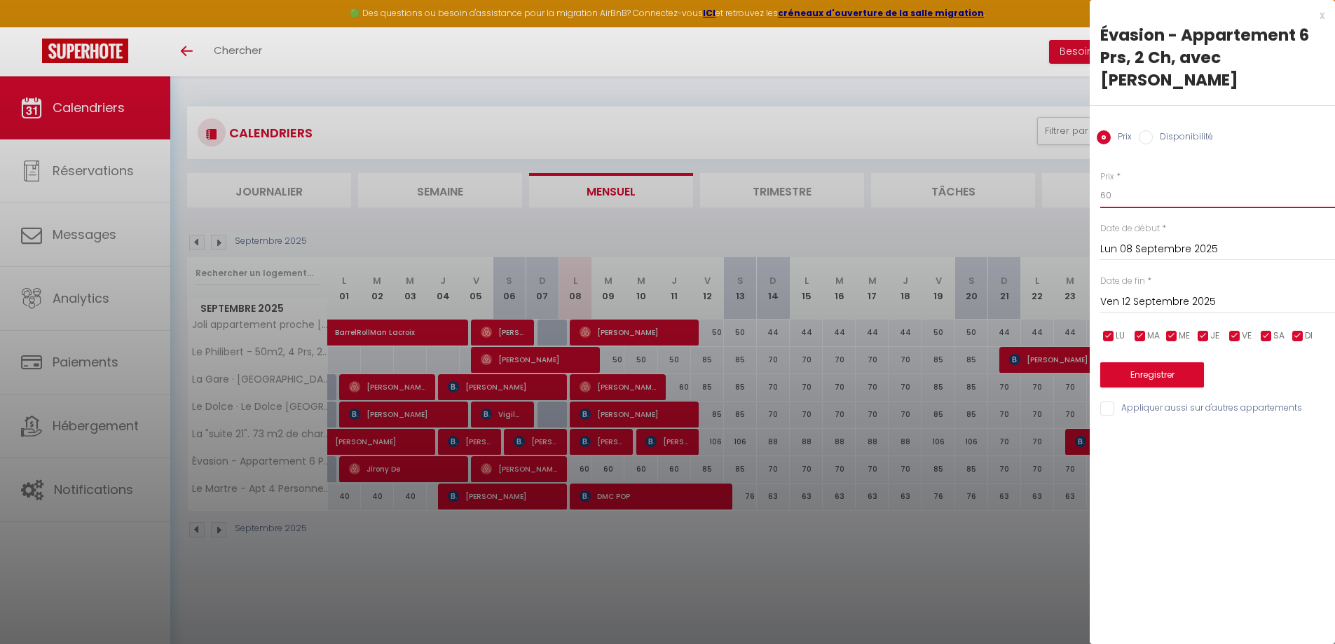
drag, startPoint x: 1071, startPoint y: 174, endPoint x: 1057, endPoint y: 178, distance: 13.8
click at [1059, 176] on body "🟢 Des questions ou besoin d'assistance pour la migration AirBnB? Connectez-vous…" at bounding box center [667, 398] width 1335 height 644
type input "55"
click at [1141, 362] on button "Enregistrer" at bounding box center [1152, 374] width 104 height 25
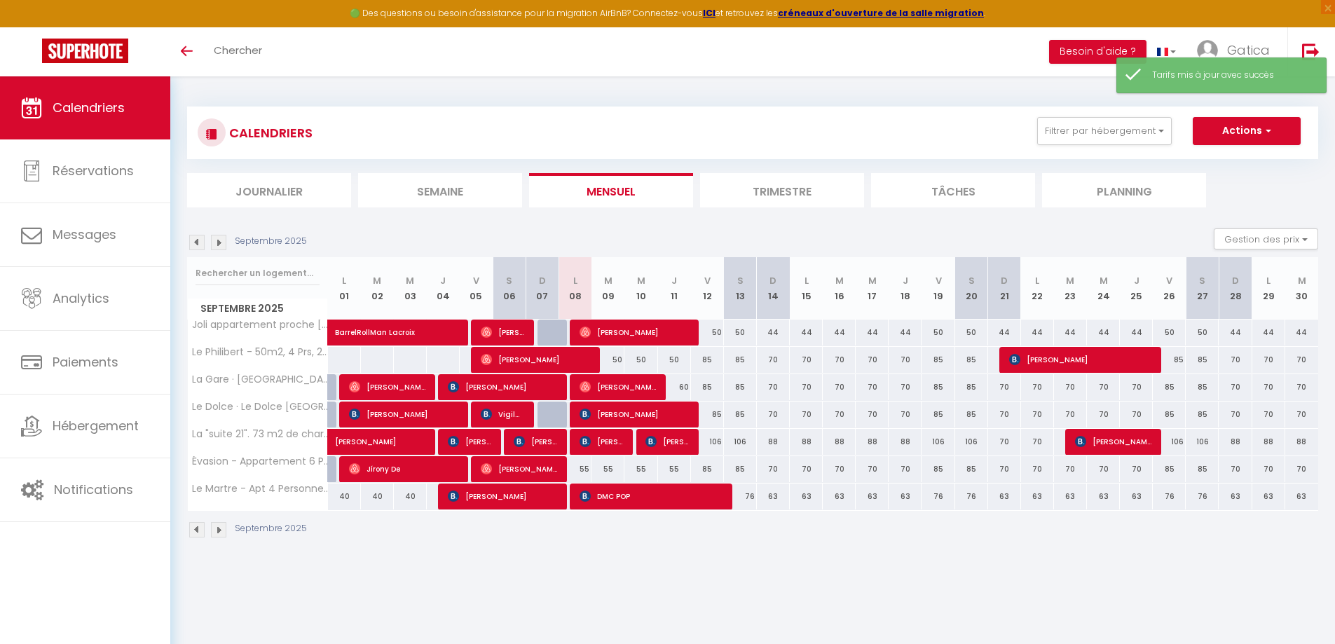
click at [617, 359] on div "50" at bounding box center [607, 360] width 33 height 26
type input "50"
type input "[DATE]"
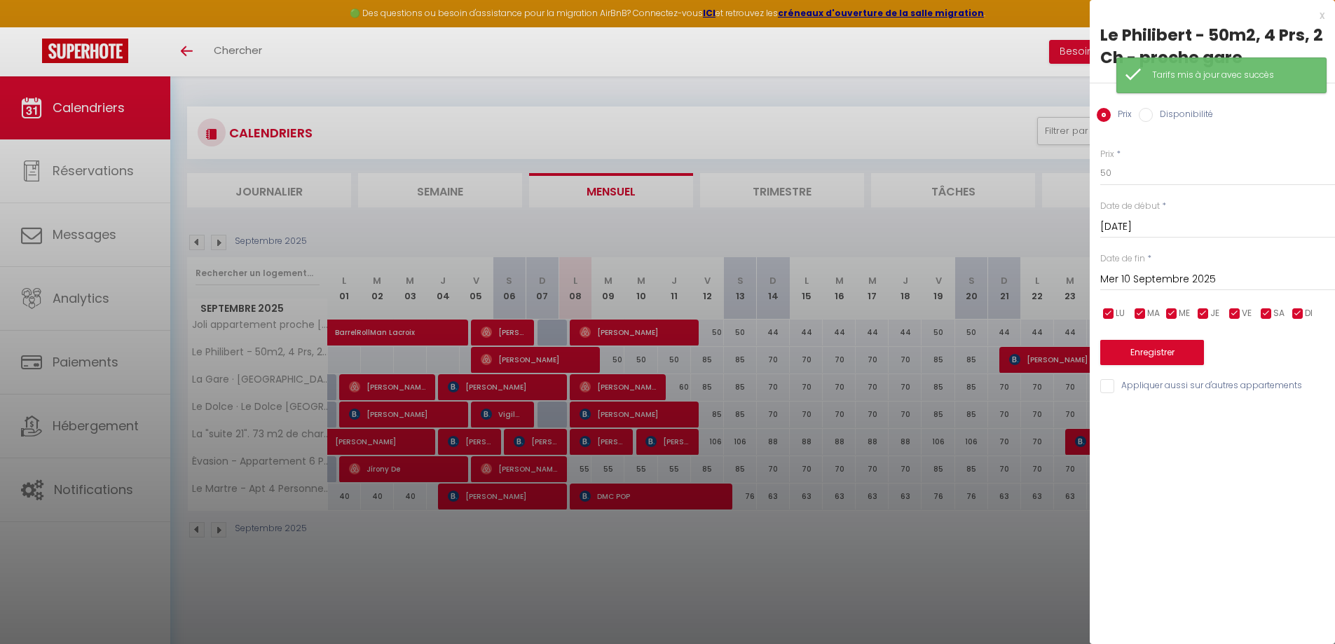
click at [1148, 283] on input "Mer 10 Septembre 2025" at bounding box center [1217, 279] width 235 height 18
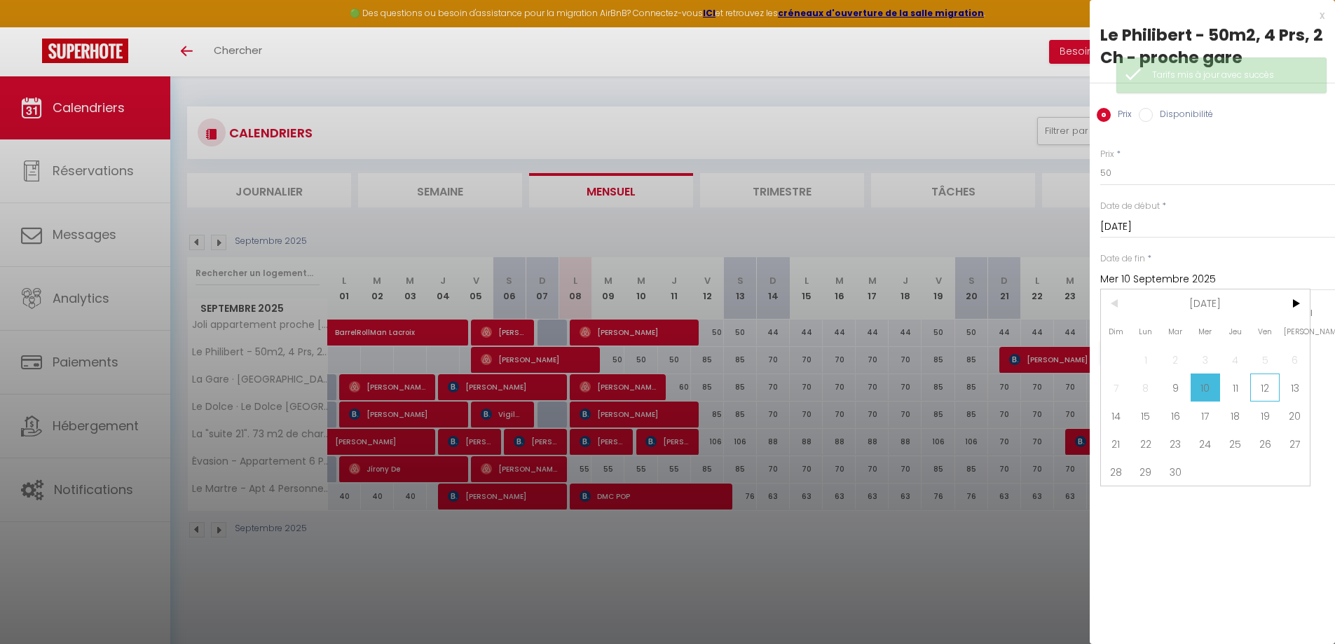
click at [1274, 385] on span "12" at bounding box center [1265, 387] width 30 height 28
type input "Ven 12 Septembre 2025"
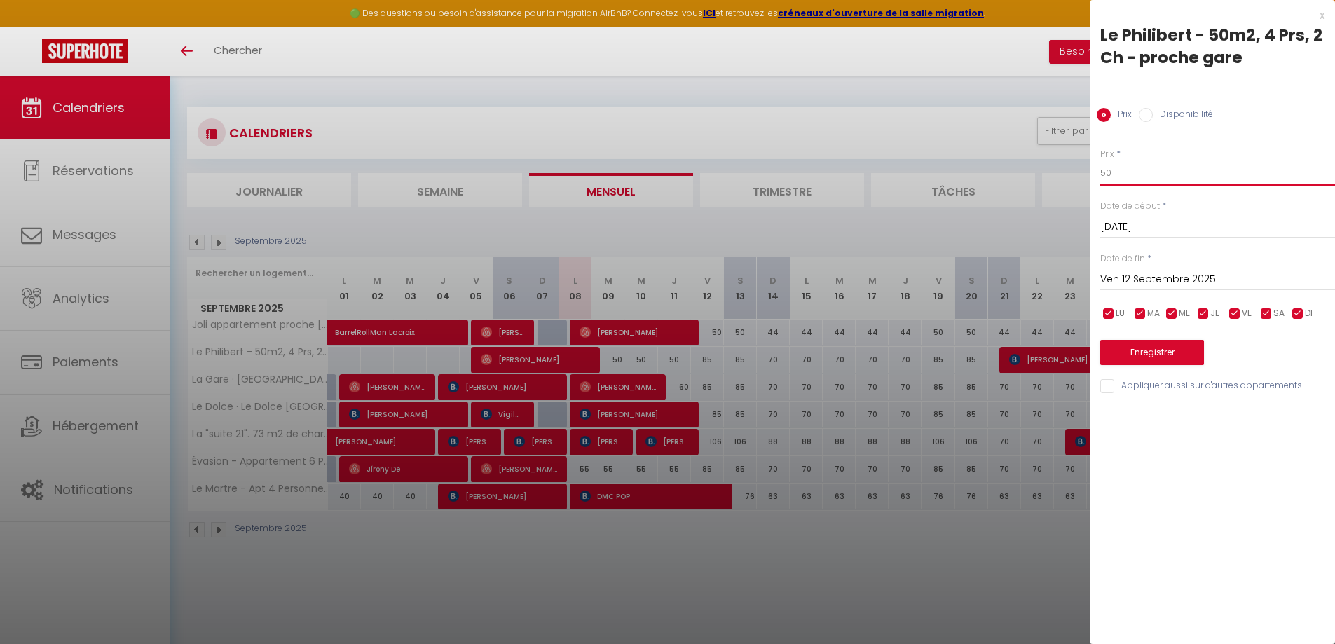
drag, startPoint x: 1127, startPoint y: 179, endPoint x: 1079, endPoint y: 177, distance: 47.7
click at [1079, 177] on body "🟢 Des questions ou besoin d'assistance pour la migration AirBnB? Connectez-vous…" at bounding box center [667, 398] width 1335 height 644
type input "45"
click at [1150, 349] on button "Enregistrer" at bounding box center [1152, 352] width 104 height 25
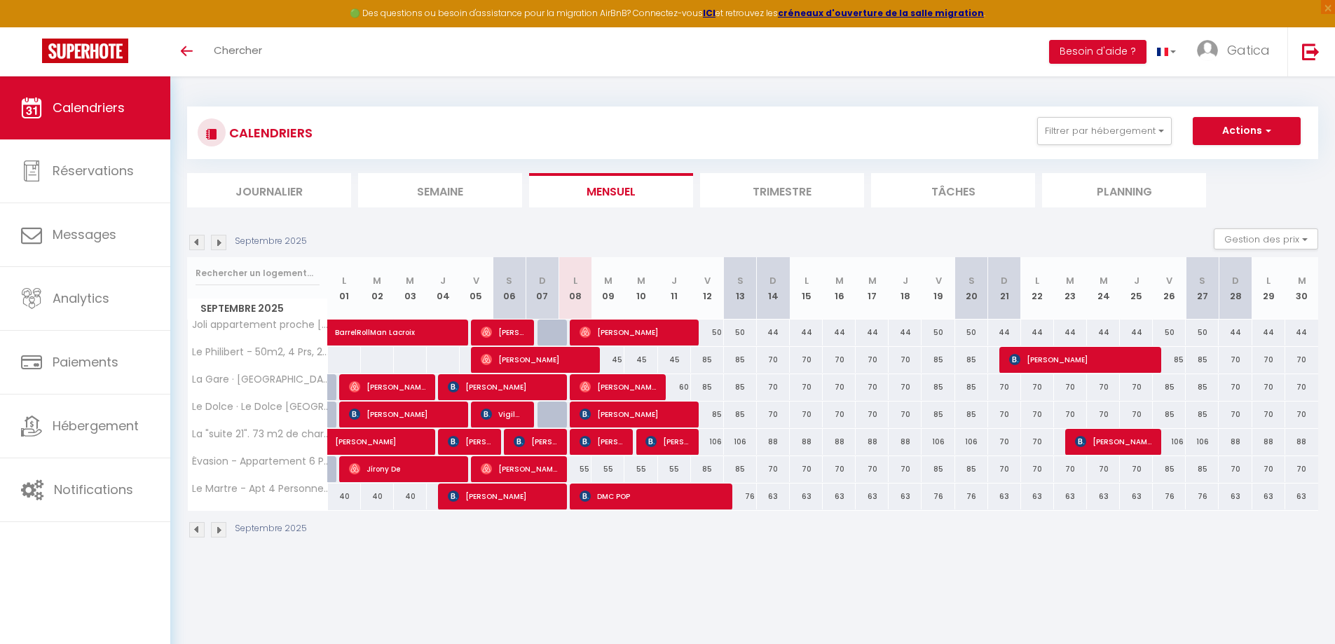
click at [683, 384] on div "60" at bounding box center [674, 387] width 33 height 26
type input "60"
type input "Jeu 11 Septembre 2025"
type input "Ven 12 Septembre 2025"
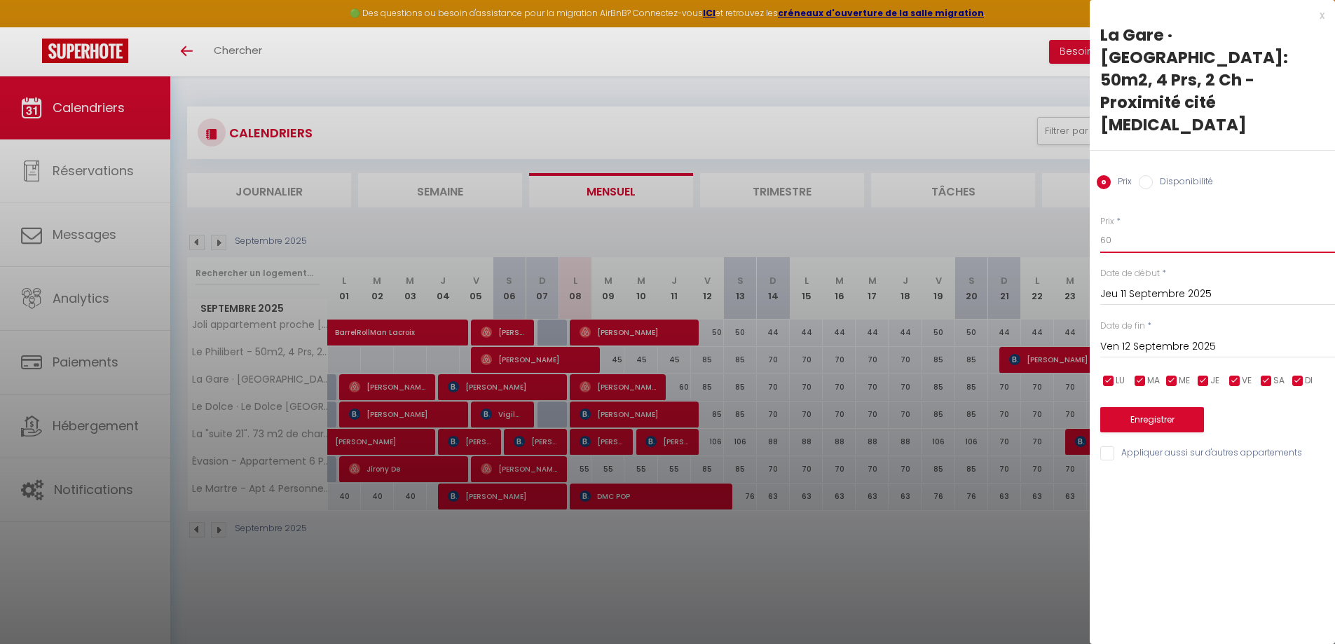
drag, startPoint x: 1122, startPoint y: 193, endPoint x: 1071, endPoint y: 193, distance: 50.4
click at [1081, 193] on body "🟢 Des questions ou besoin d'assistance pour la migration AirBnB? Connectez-vous…" at bounding box center [667, 398] width 1335 height 644
type input "50"
click at [1153, 407] on button "Enregistrer" at bounding box center [1152, 419] width 104 height 25
